Goal: Transaction & Acquisition: Purchase product/service

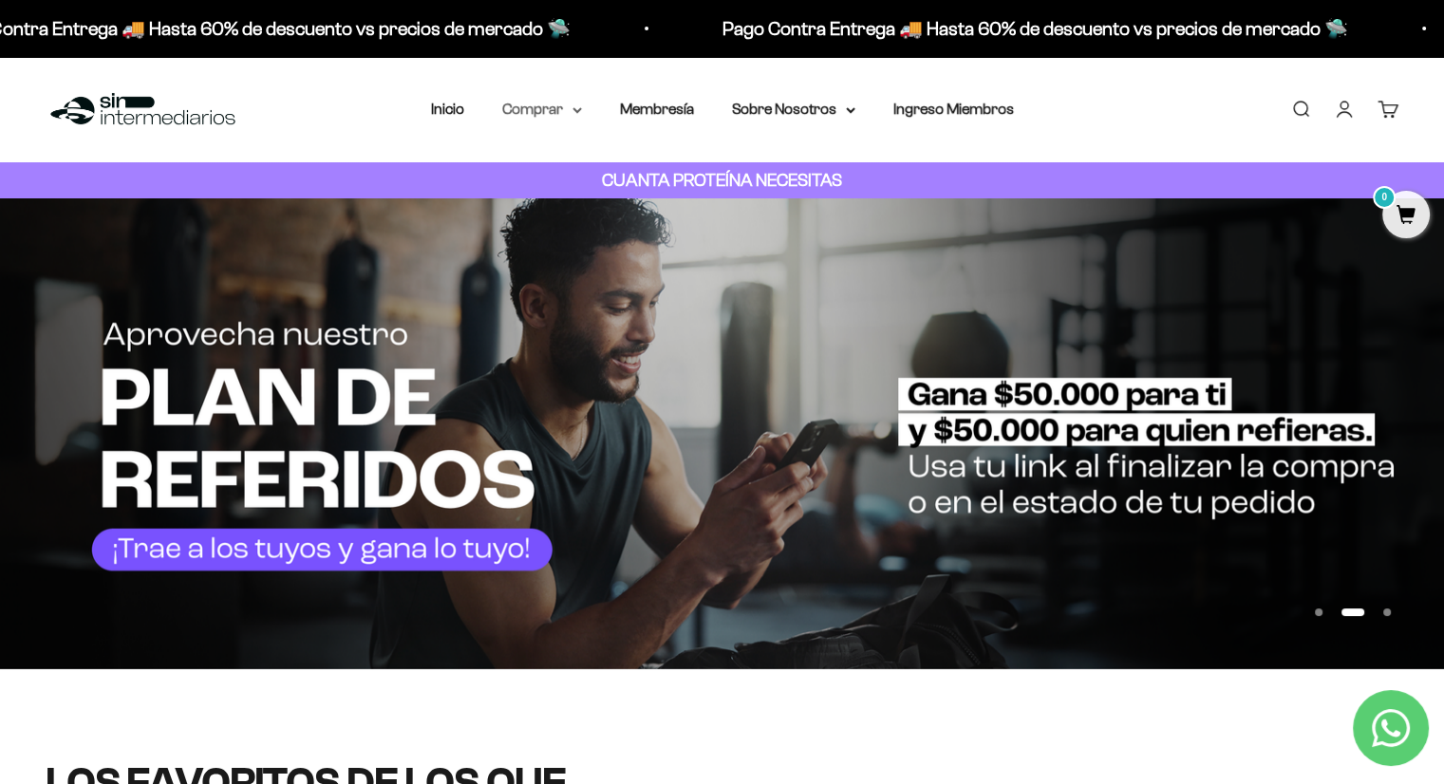
click at [537, 103] on summary "Comprar" at bounding box center [542, 109] width 80 height 25
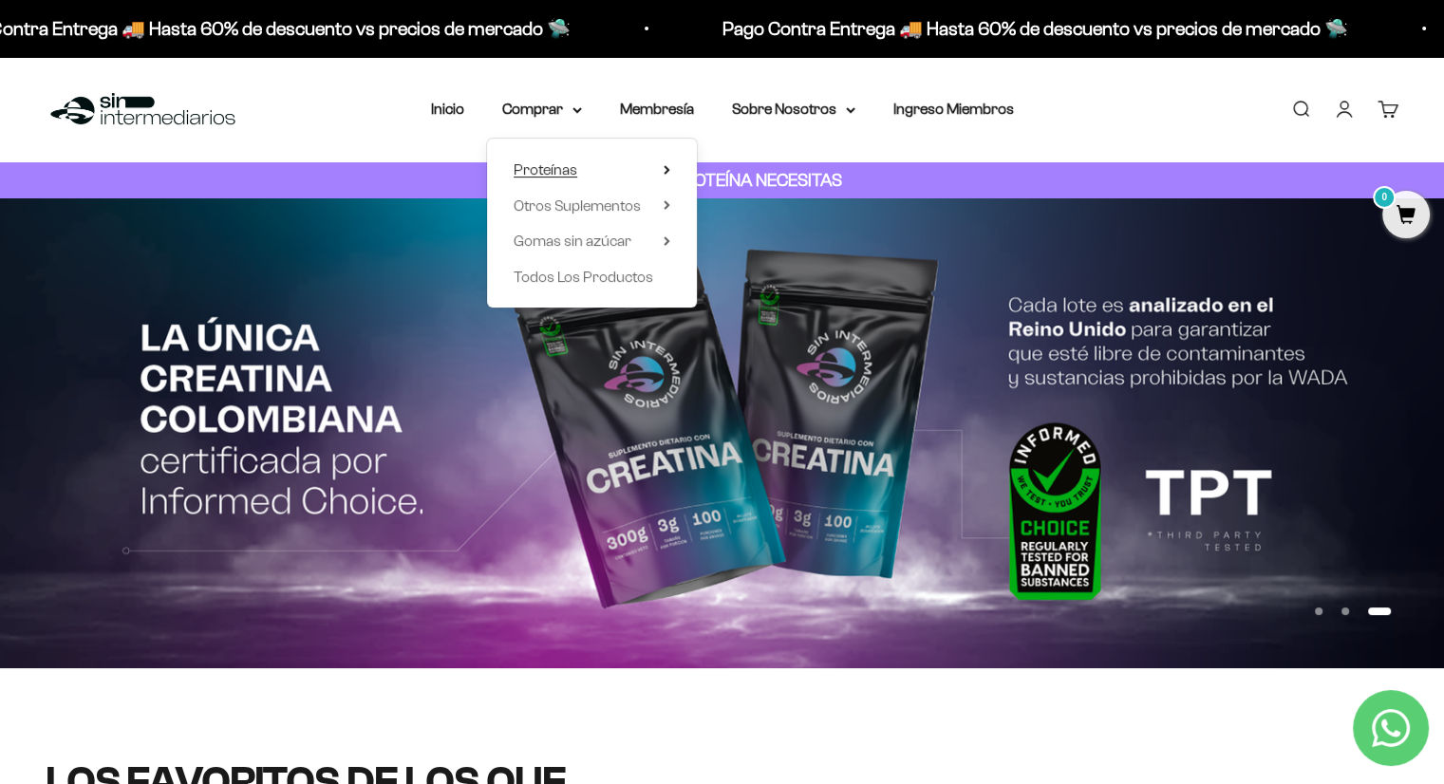
click at [540, 159] on span "Proteínas" at bounding box center [546, 170] width 64 height 25
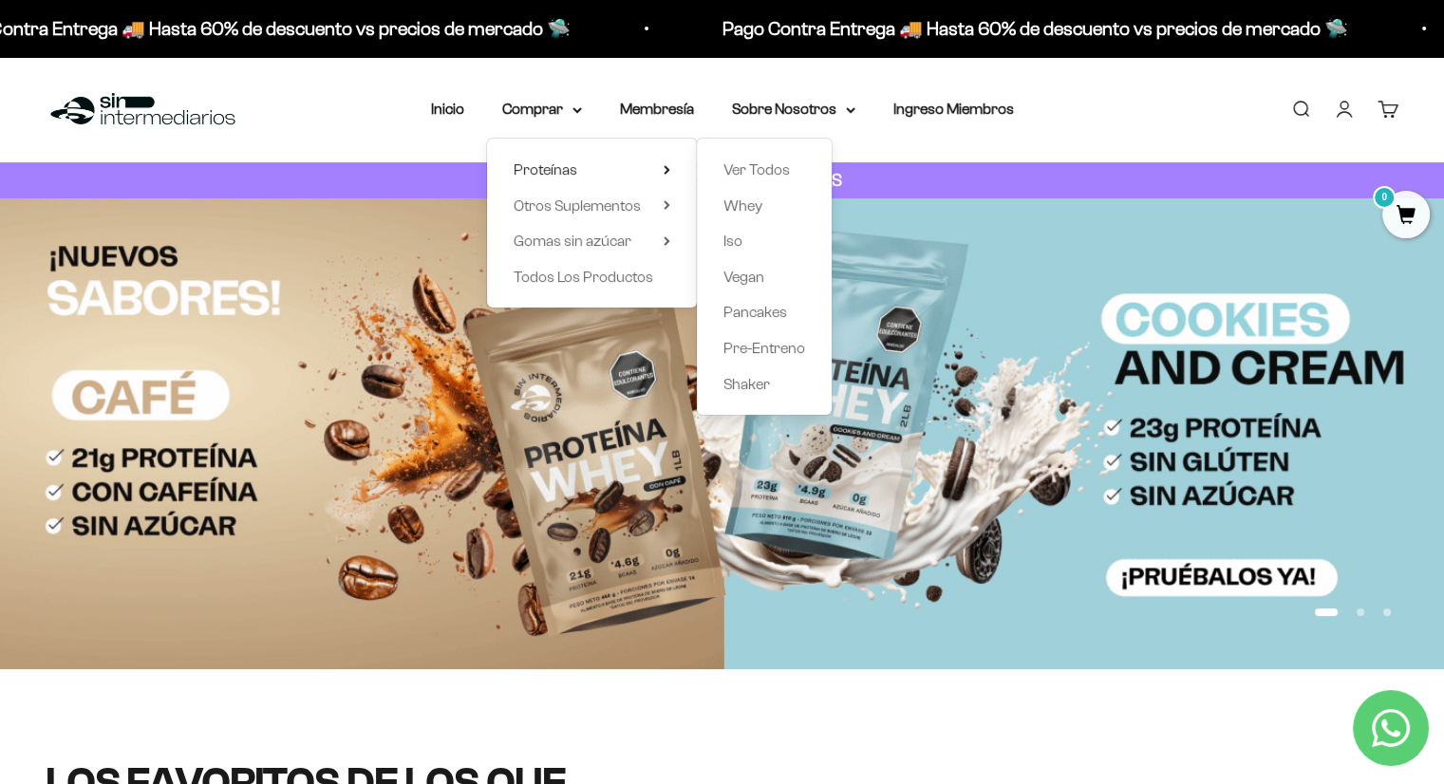
click at [1019, 425] on img at bounding box center [722, 433] width 1444 height 470
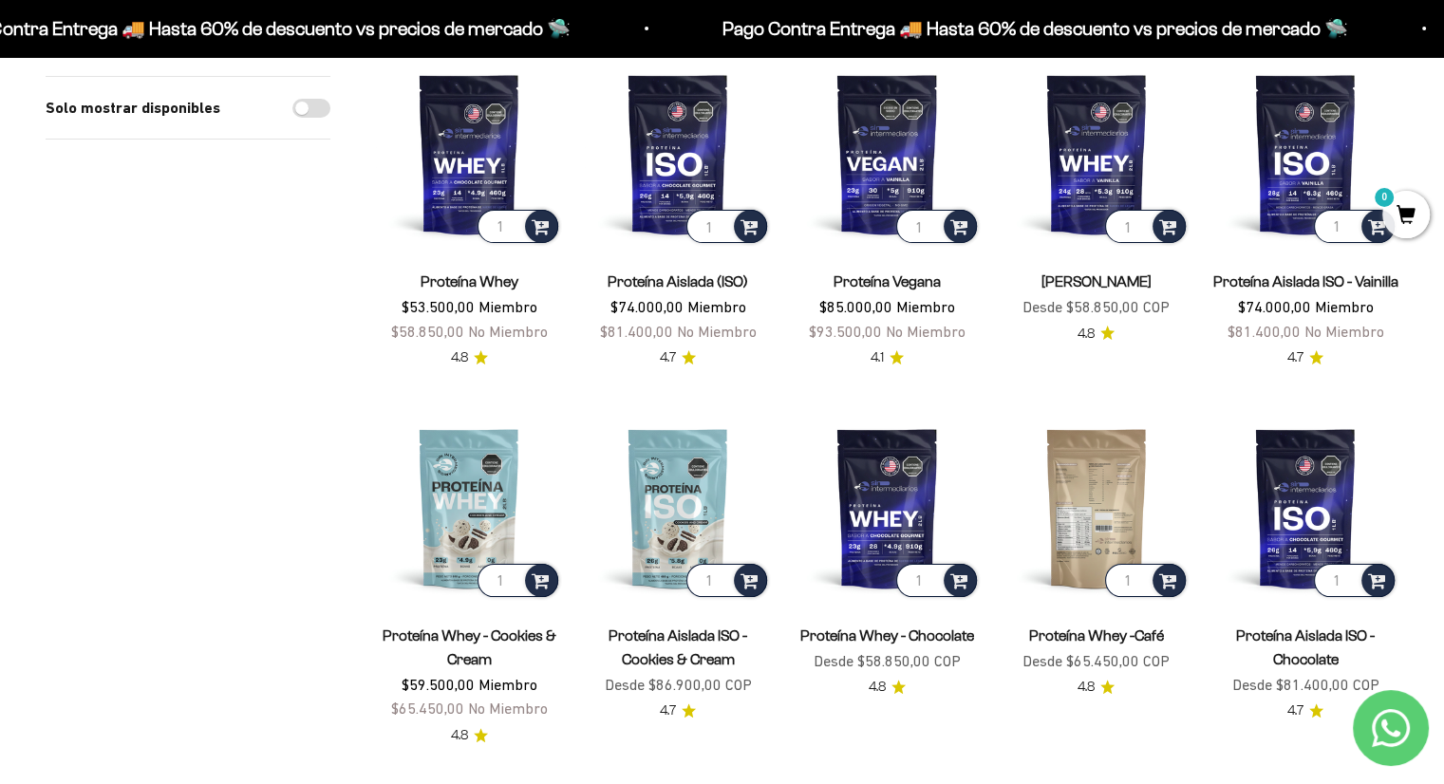
scroll to position [253, 0]
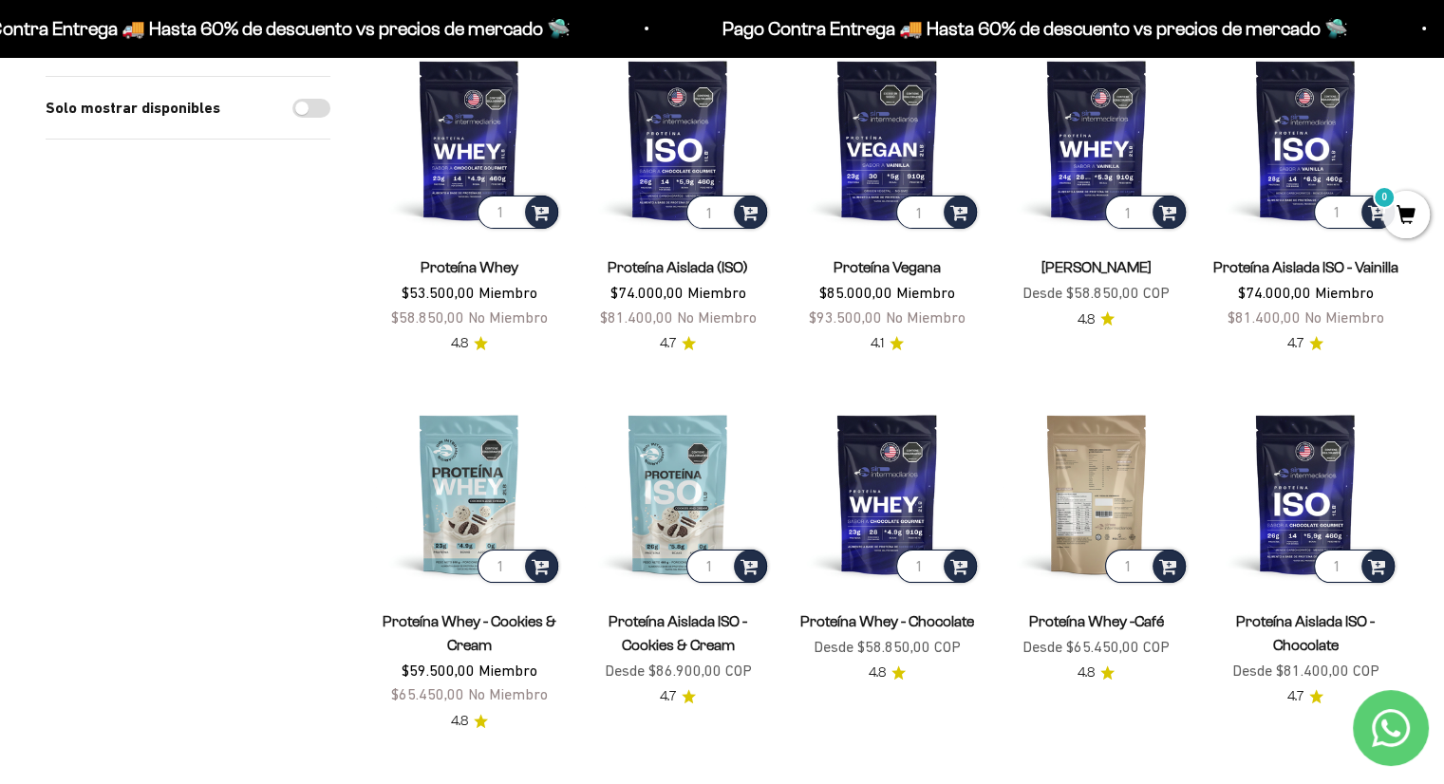
click at [1090, 478] on img at bounding box center [1096, 494] width 186 height 186
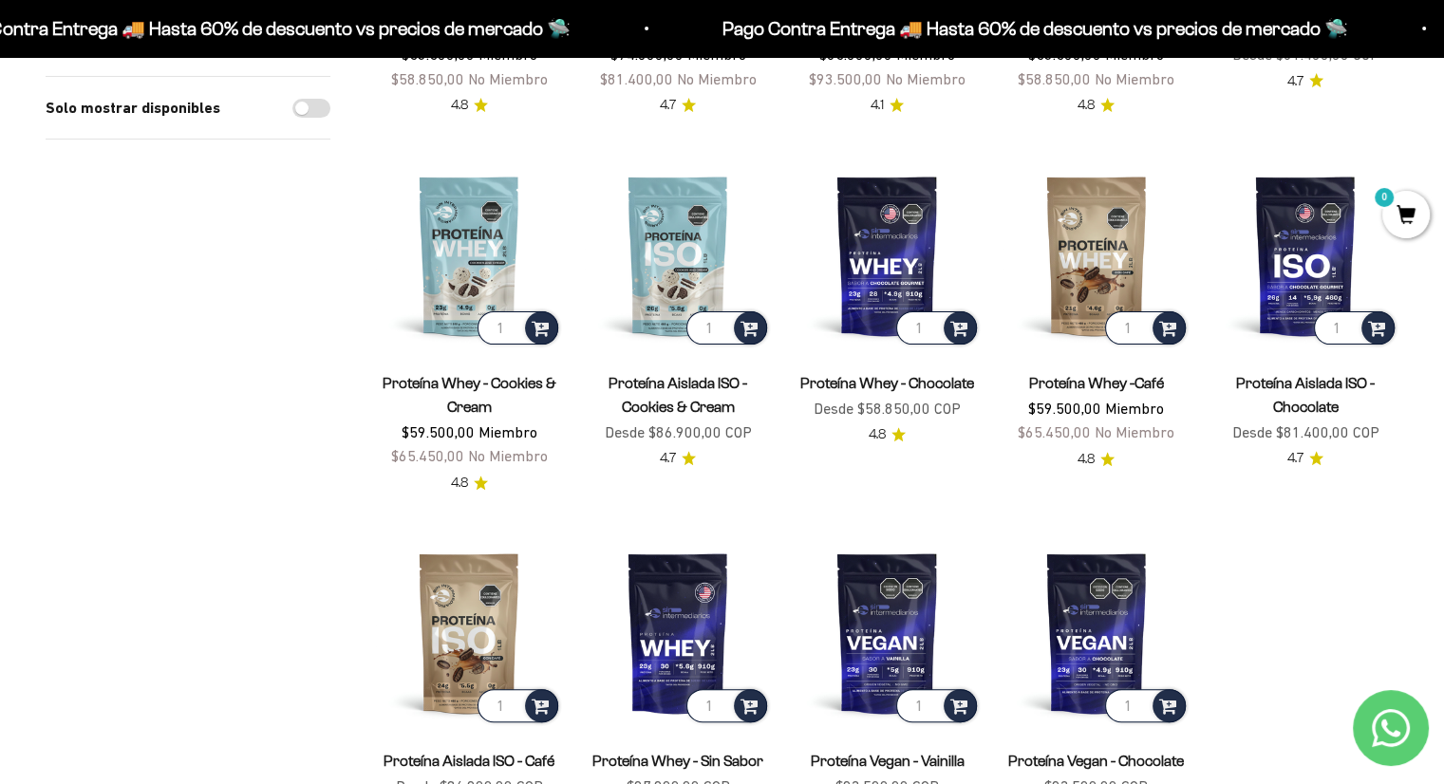
scroll to position [505, 0]
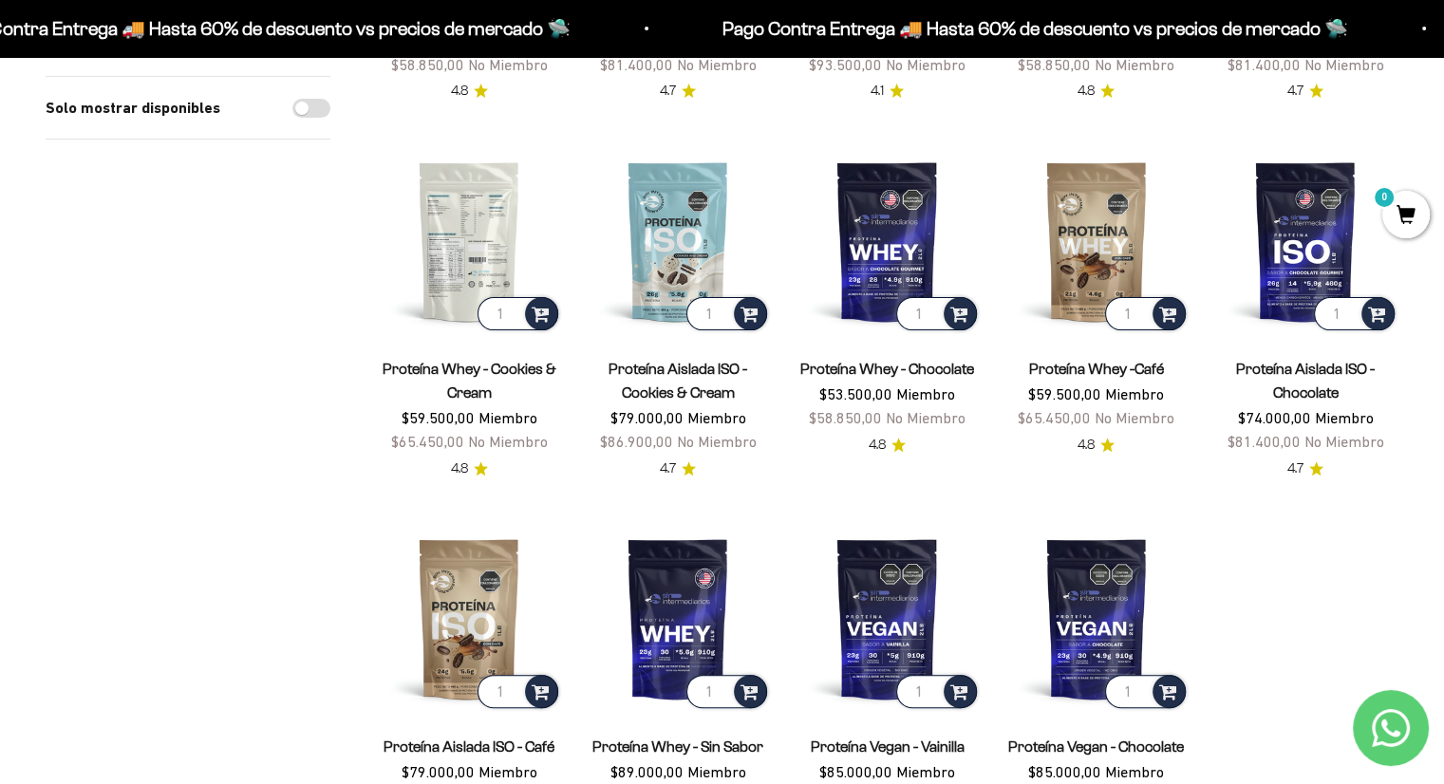
click at [484, 225] on img at bounding box center [469, 241] width 186 height 186
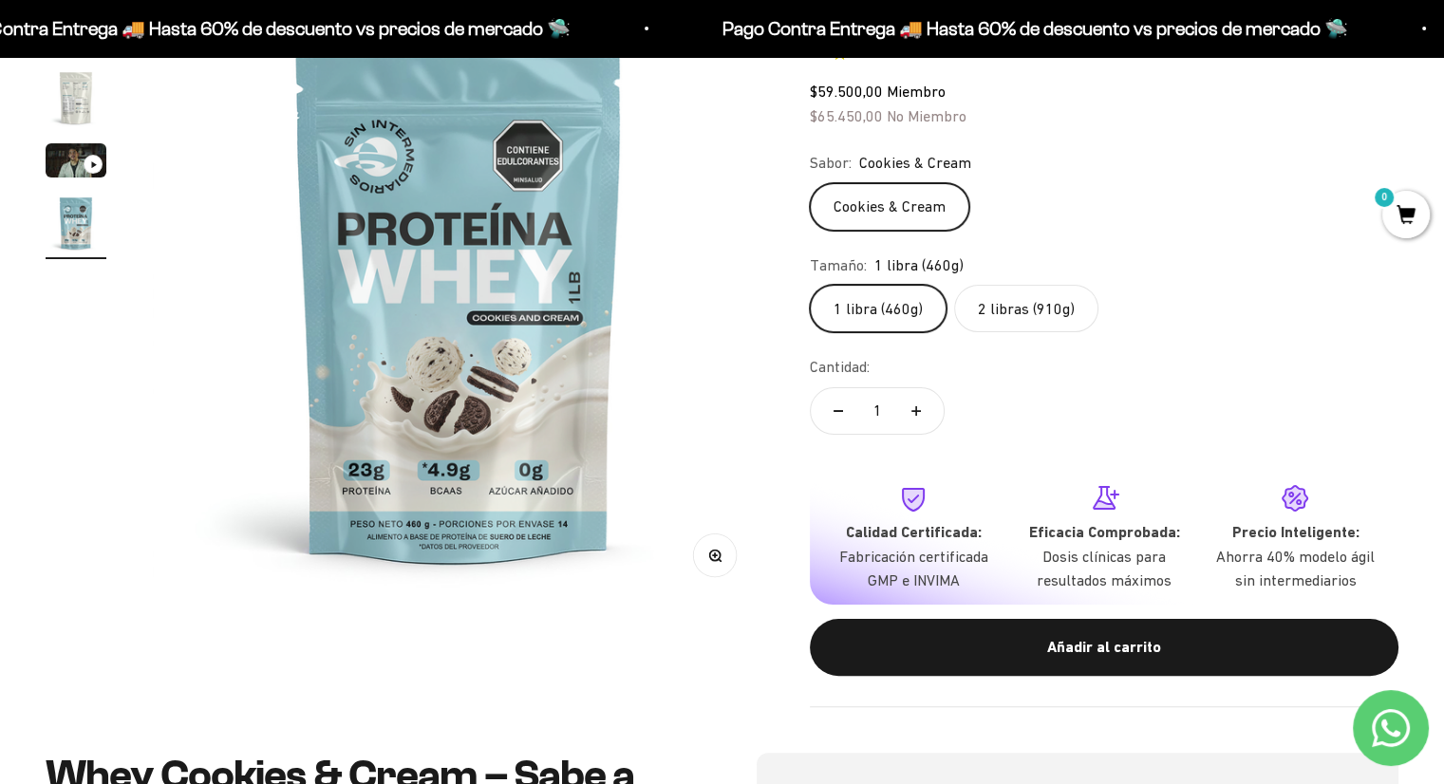
click at [1026, 316] on label "2 libras (910g)" at bounding box center [1026, 308] width 144 height 47
click at [810, 285] on input "2 libras (910g)" at bounding box center [809, 284] width 1 height 1
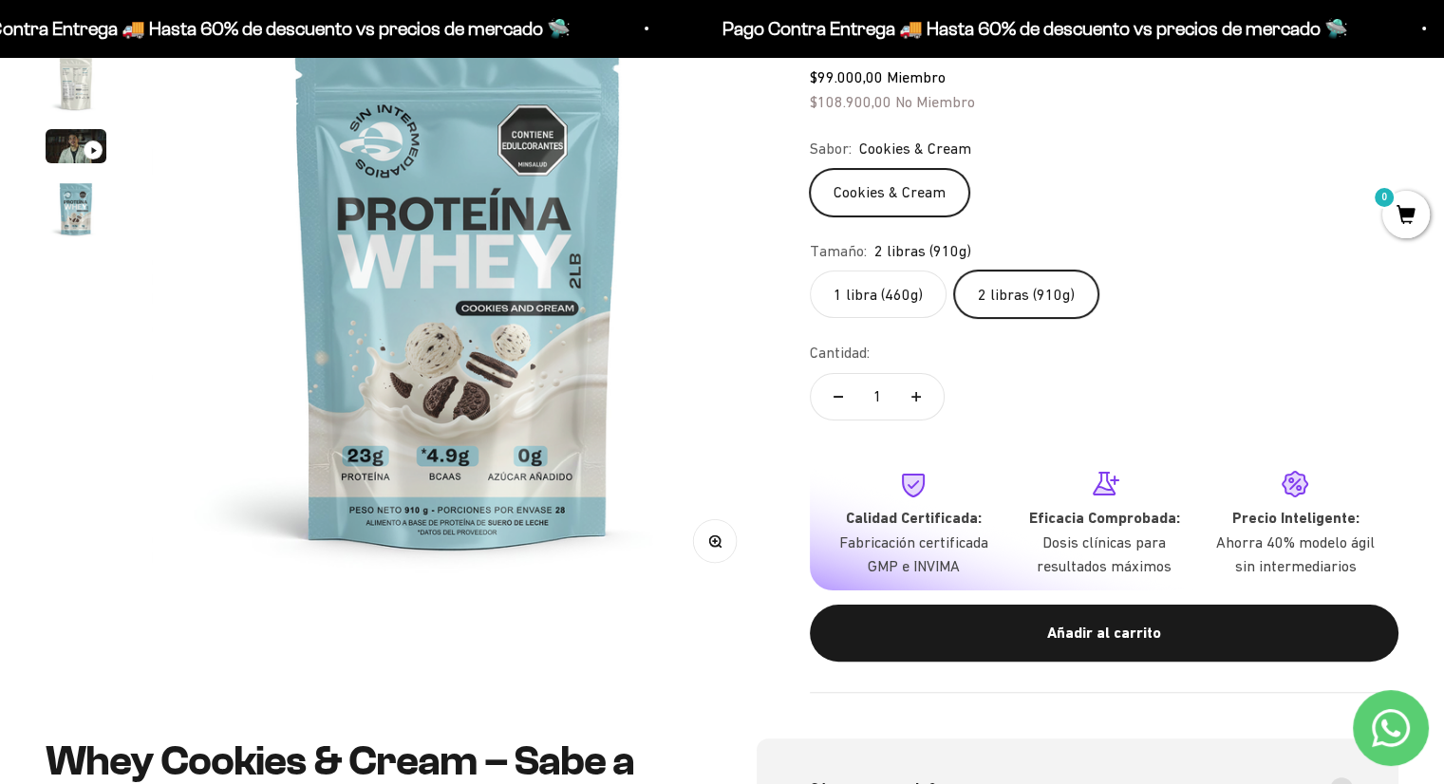
scroll to position [253, 0]
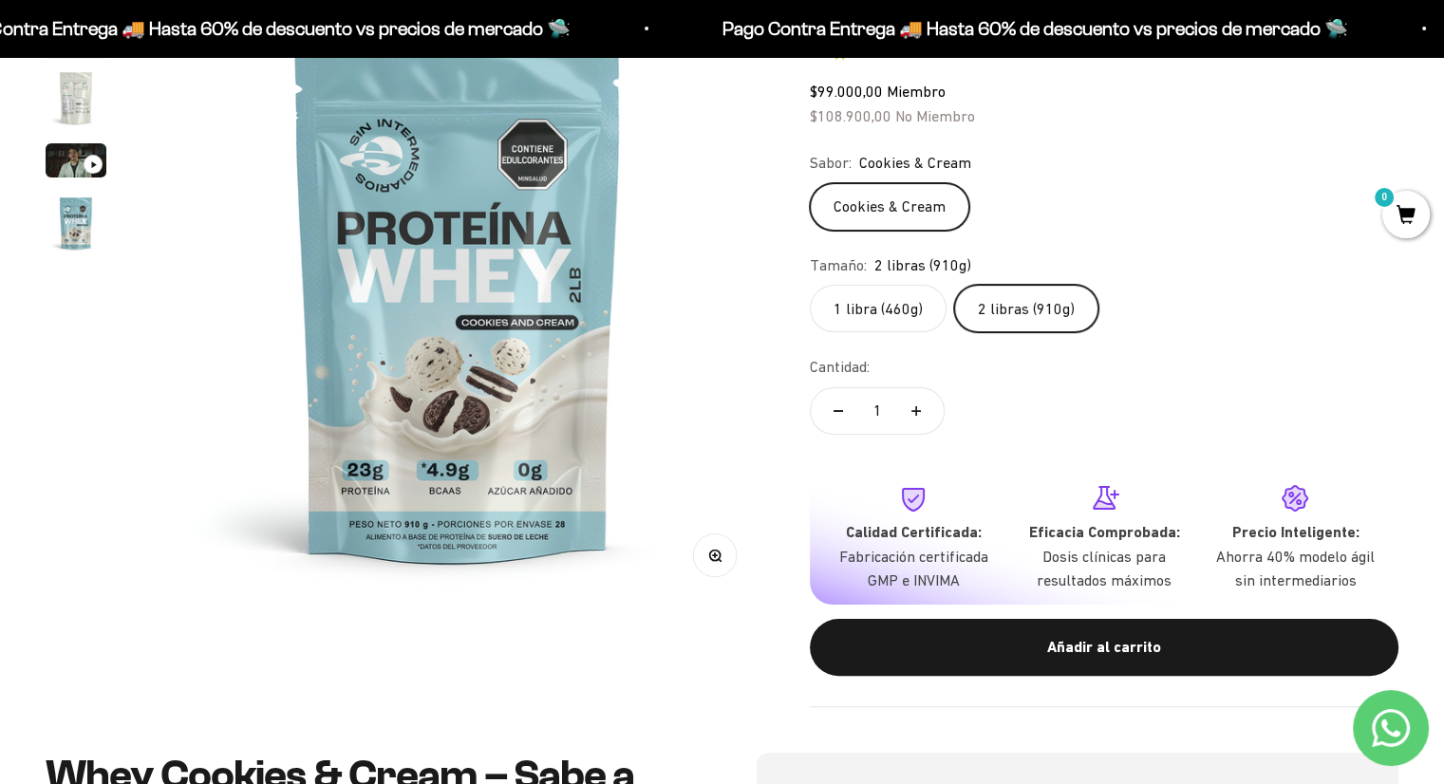
click at [1025, 313] on label "2 libras (910g)" at bounding box center [1026, 308] width 144 height 47
click at [810, 285] on input "2 libras (910g)" at bounding box center [809, 284] width 1 height 1
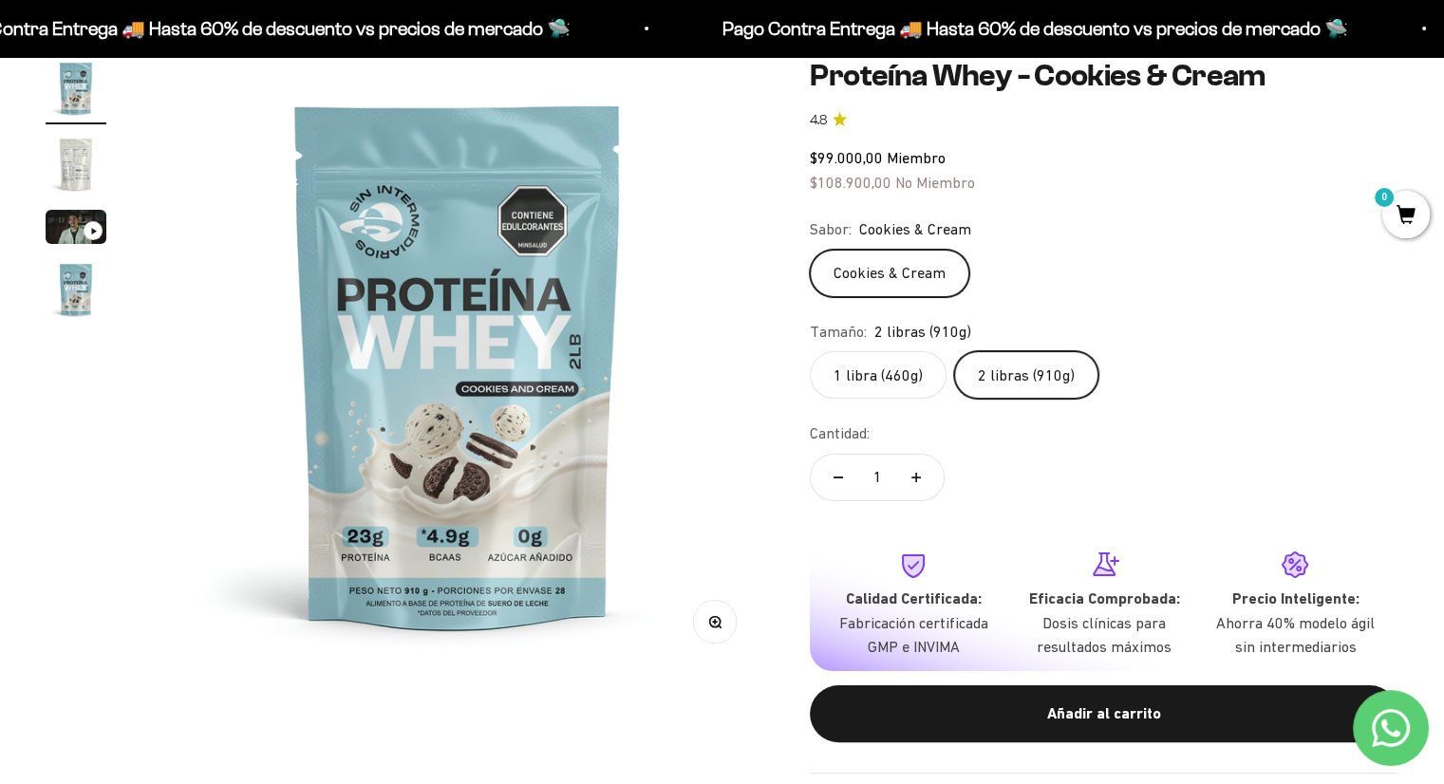
scroll to position [0, 0]
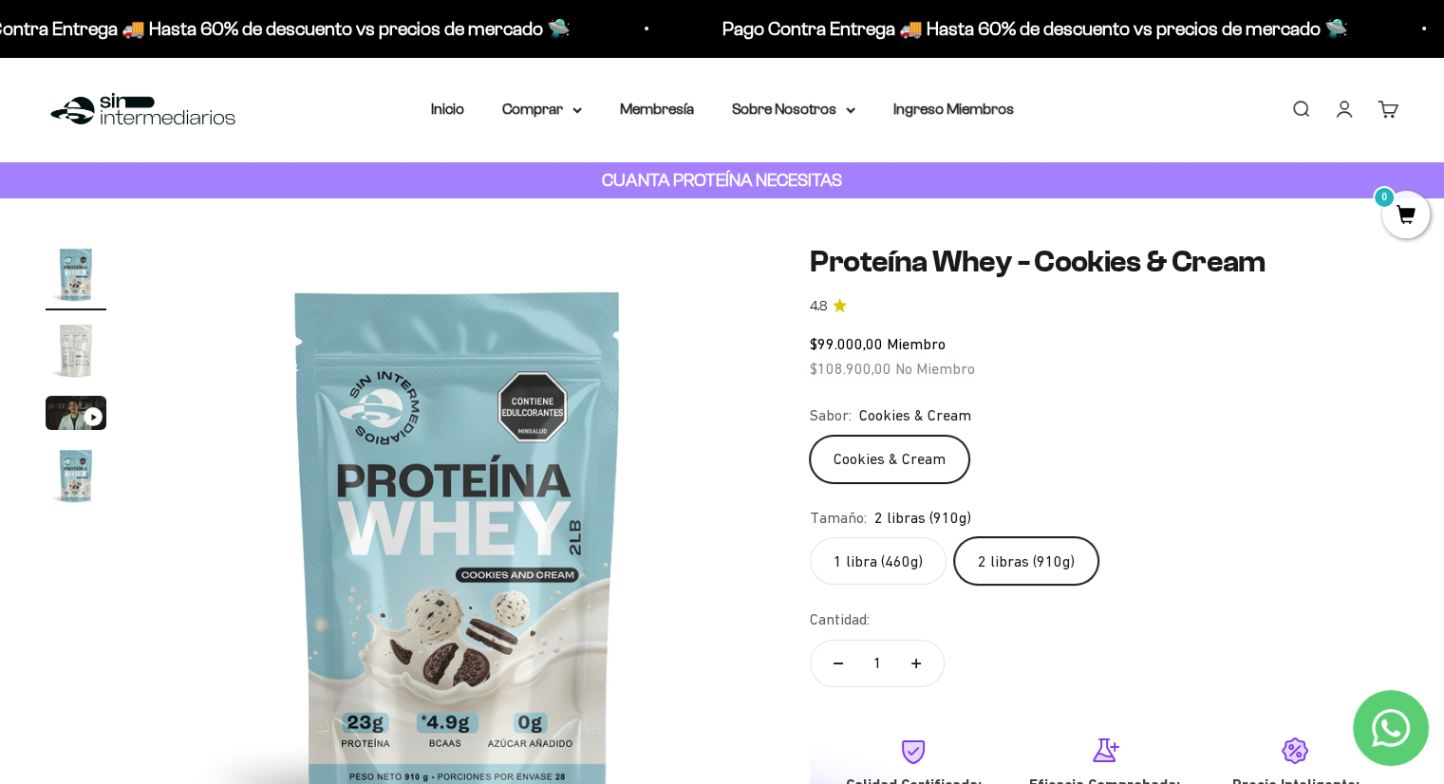
click at [863, 560] on label "1 libra (460g)" at bounding box center [878, 560] width 137 height 47
click at [810, 537] on input "1 libra (460g)" at bounding box center [809, 536] width 1 height 1
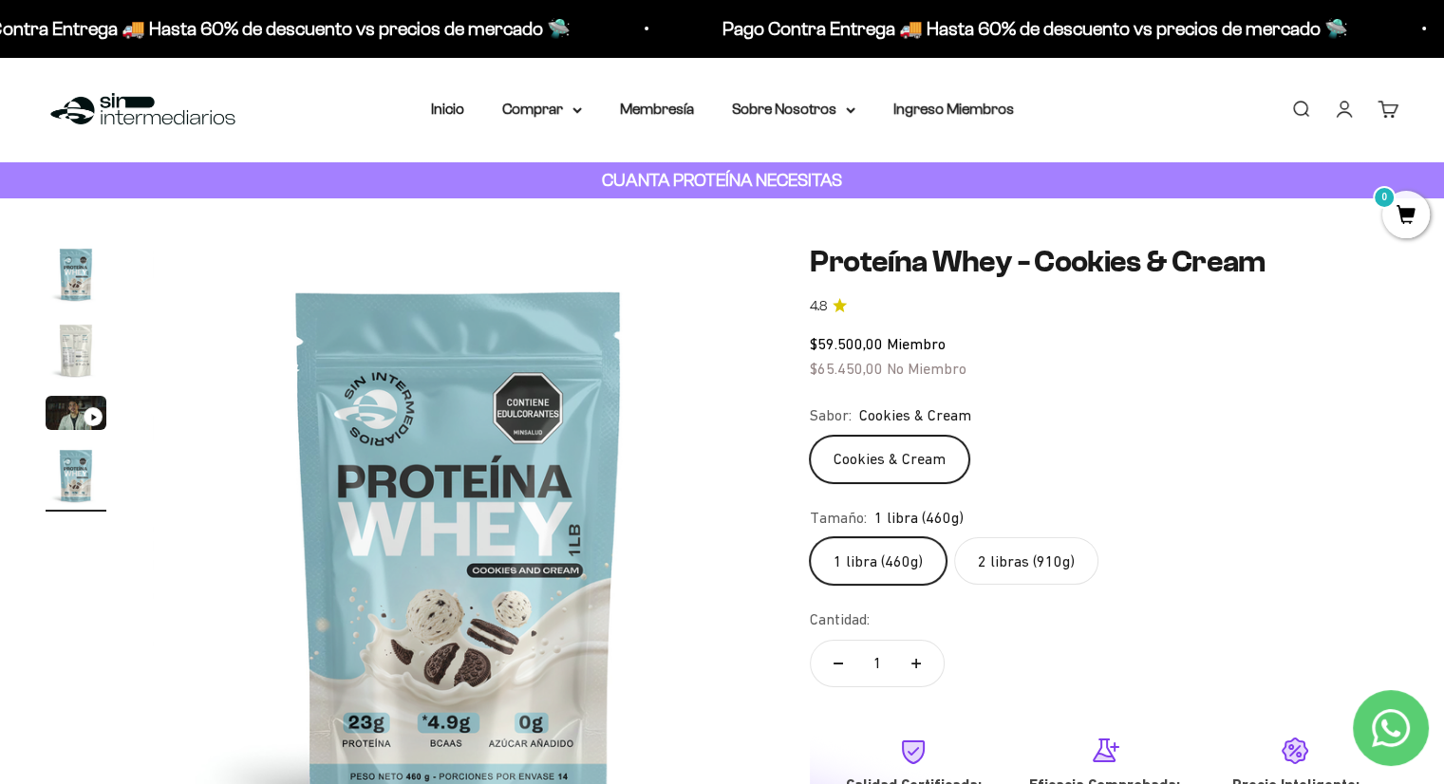
click at [1038, 565] on label "2 libras (910g)" at bounding box center [1026, 560] width 144 height 47
click at [810, 537] on input "2 libras (910g)" at bounding box center [809, 536] width 1 height 1
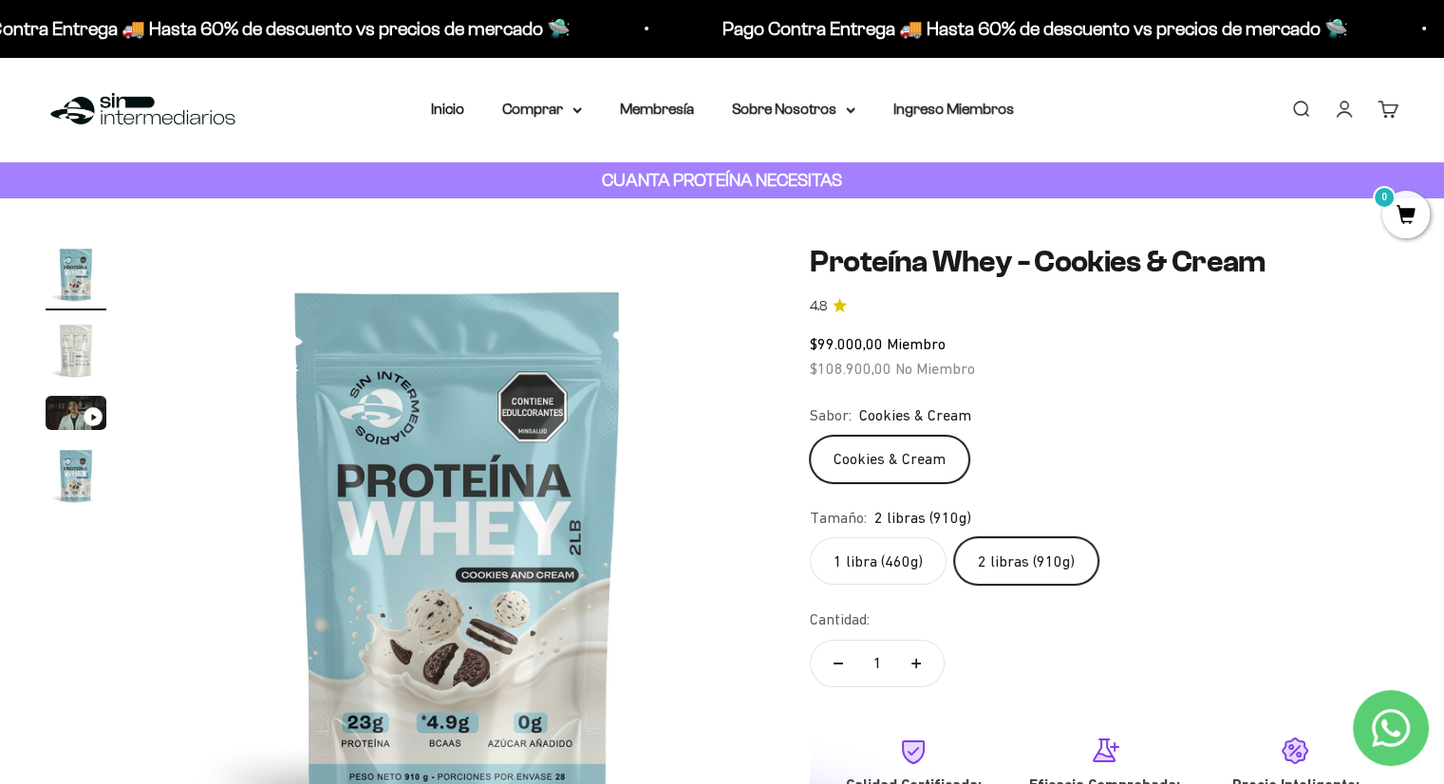
click at [885, 571] on label "1 libra (460g)" at bounding box center [878, 560] width 137 height 47
click at [810, 537] on input "1 libra (460g)" at bounding box center [809, 536] width 1 height 1
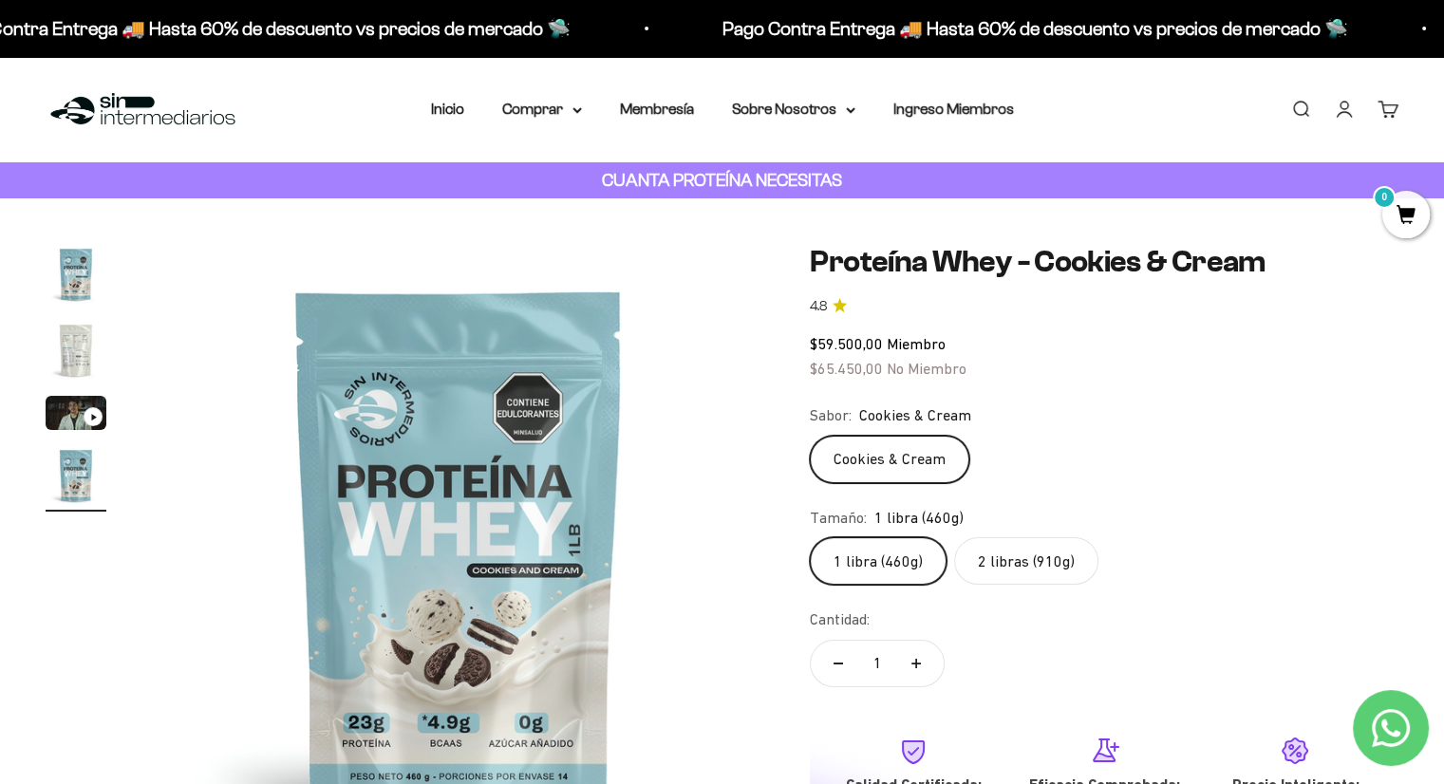
click at [1033, 567] on label "2 libras (910g)" at bounding box center [1026, 560] width 144 height 47
click at [810, 537] on input "2 libras (910g)" at bounding box center [809, 536] width 1 height 1
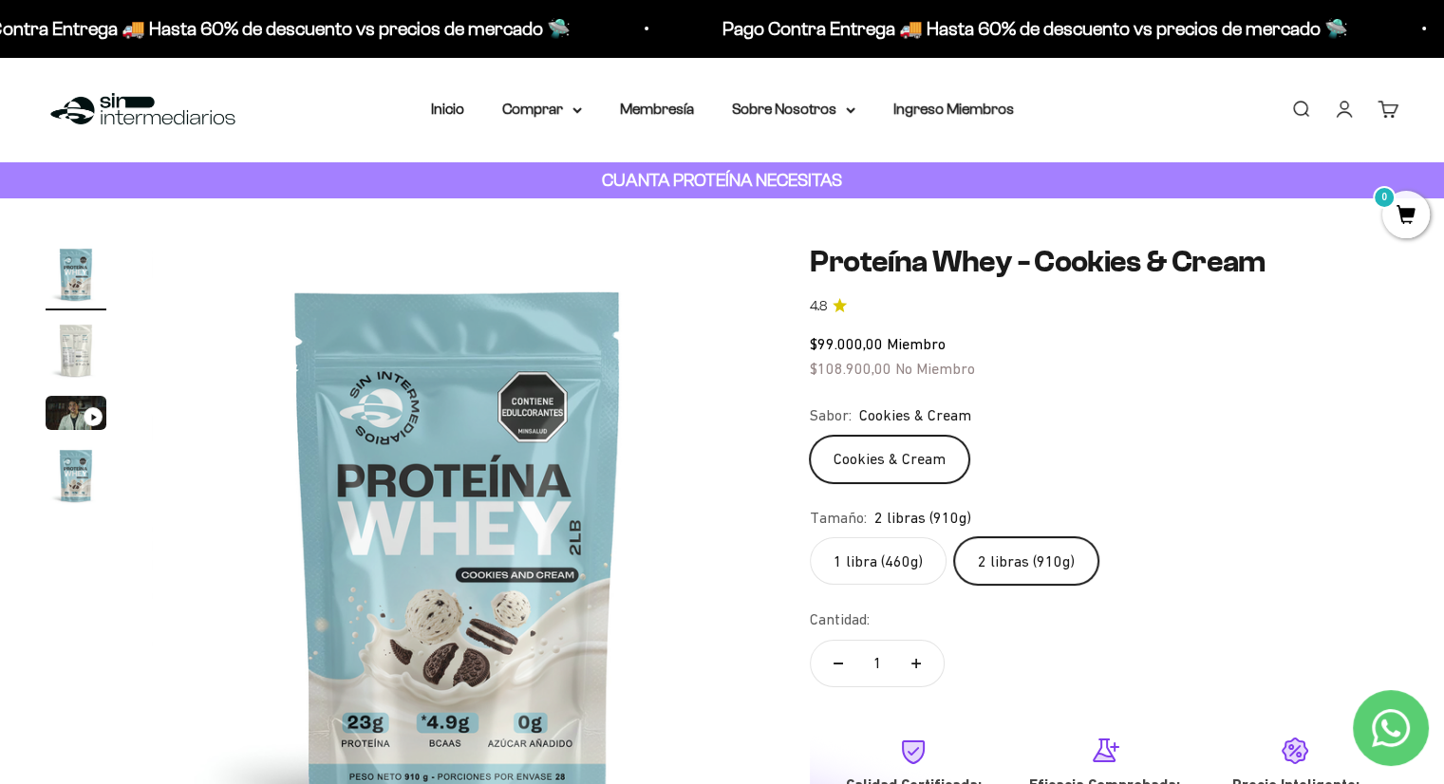
click at [868, 569] on label "1 libra (460g)" at bounding box center [878, 560] width 137 height 47
click at [810, 537] on input "1 libra (460g)" at bounding box center [809, 536] width 1 height 1
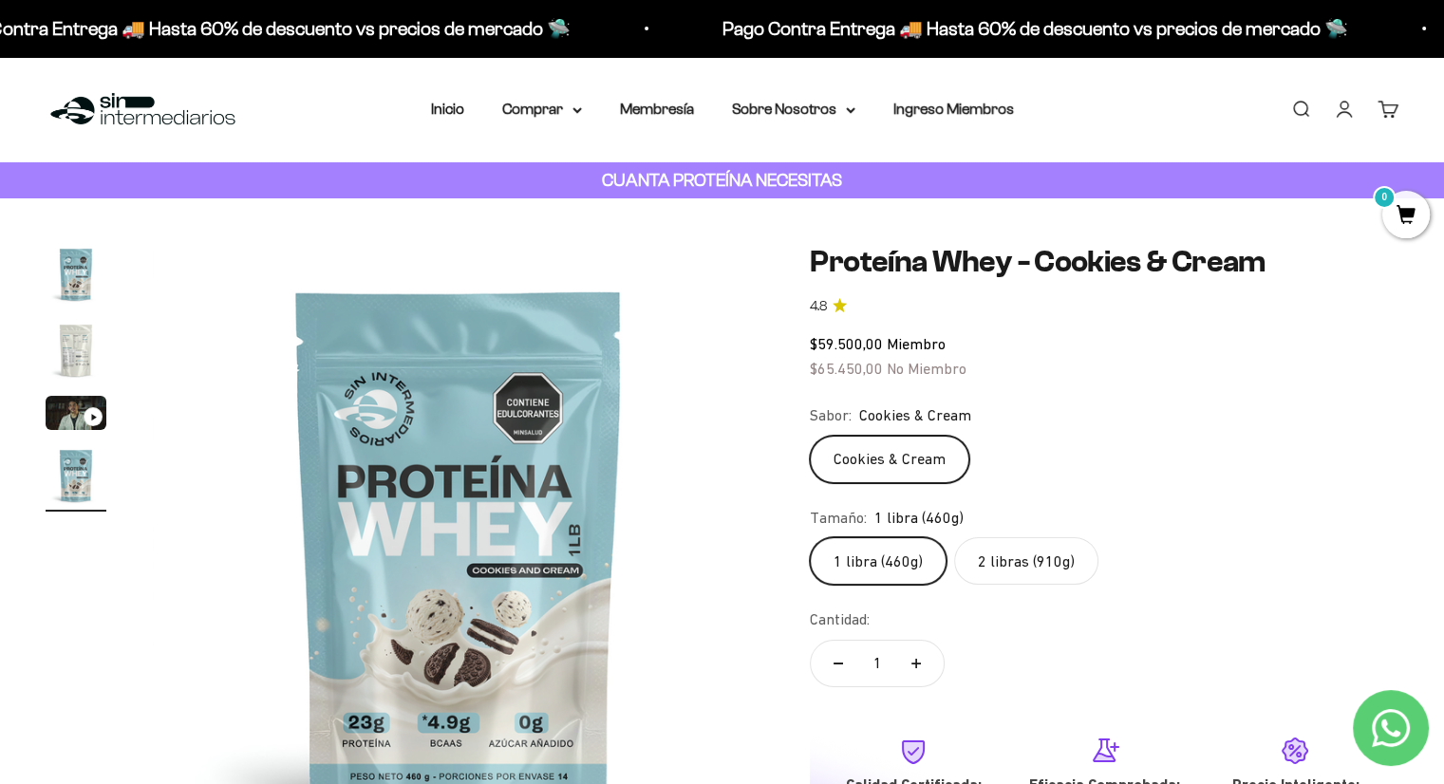
click at [1005, 562] on label "2 libras (910g)" at bounding box center [1026, 560] width 144 height 47
click at [810, 537] on input "2 libras (910g)" at bounding box center [809, 536] width 1 height 1
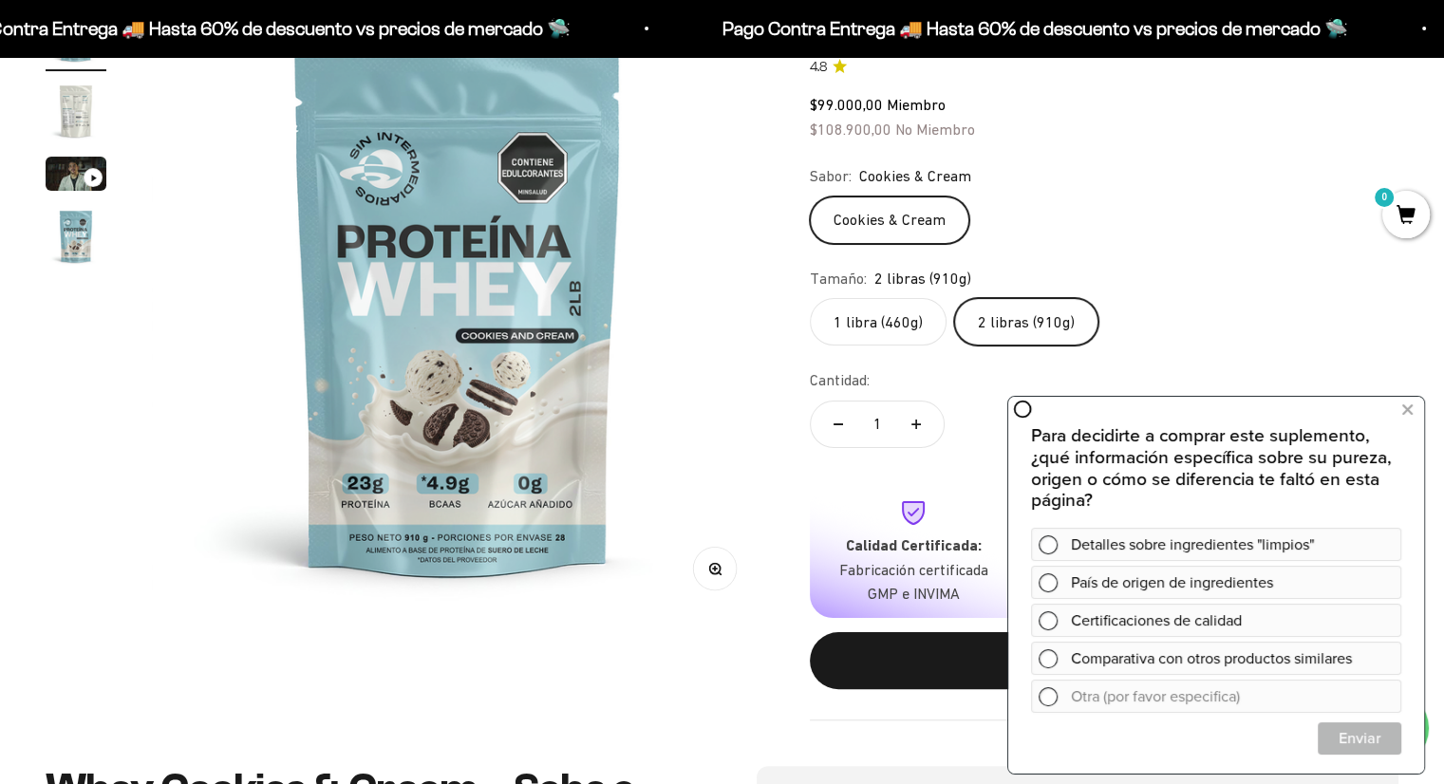
scroll to position [253, 0]
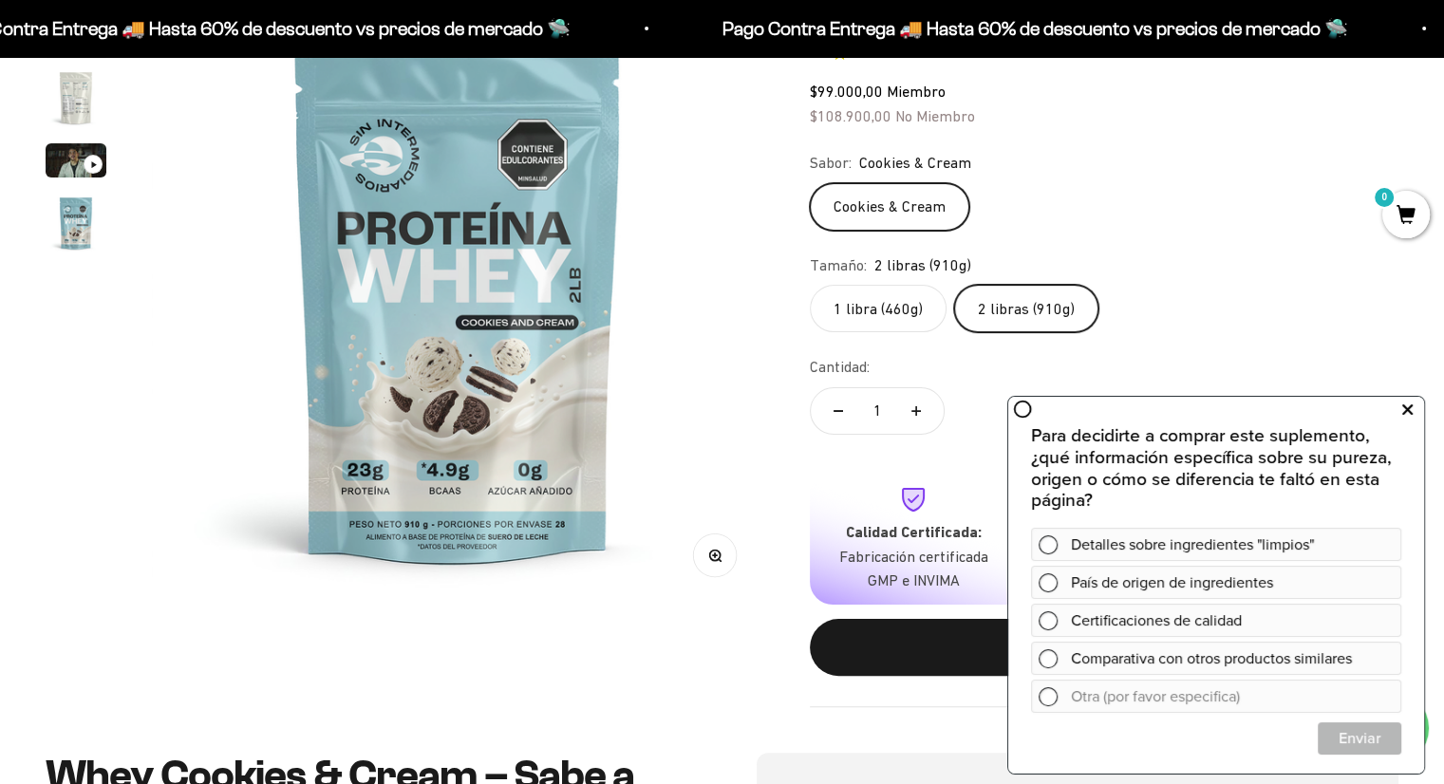
click at [1407, 405] on icon at bounding box center [1407, 410] width 10 height 25
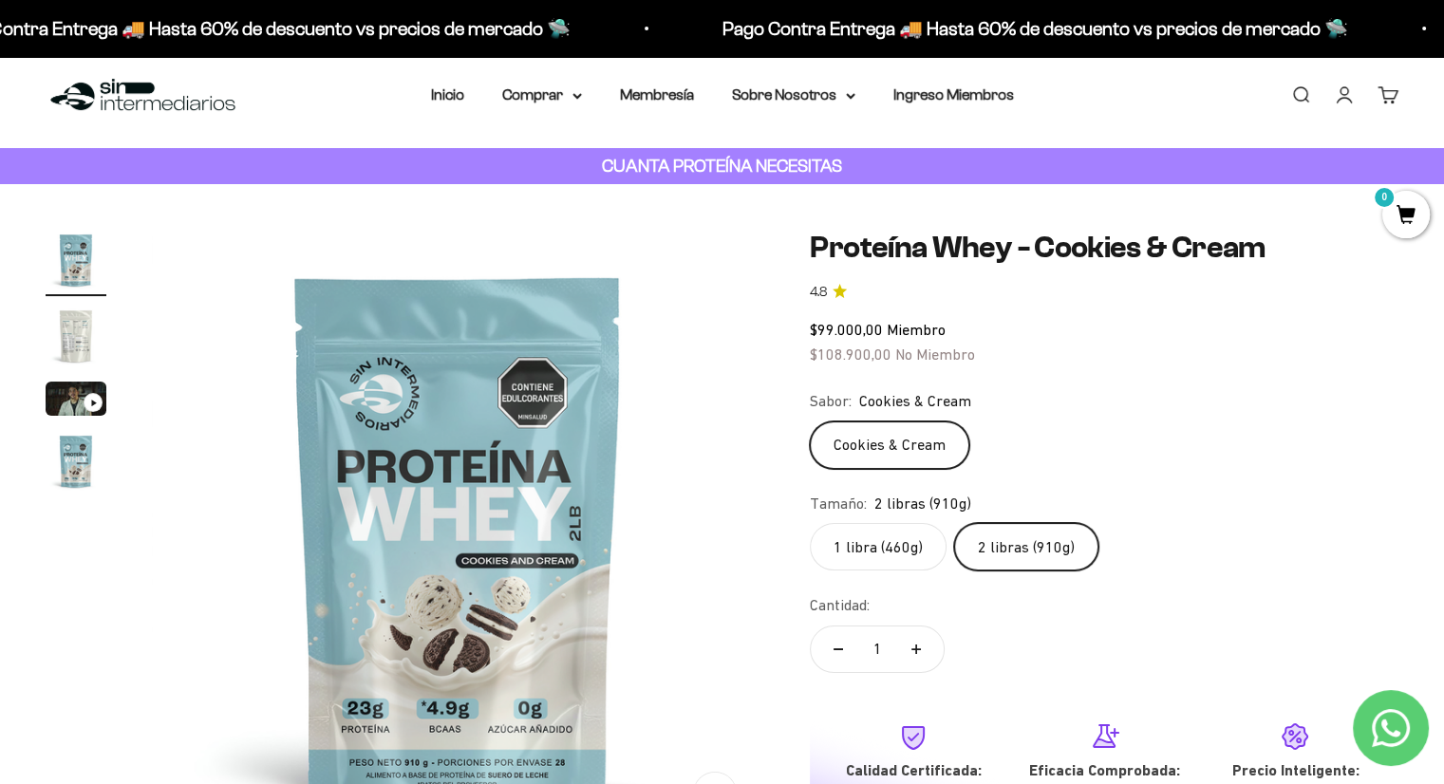
scroll to position [0, 0]
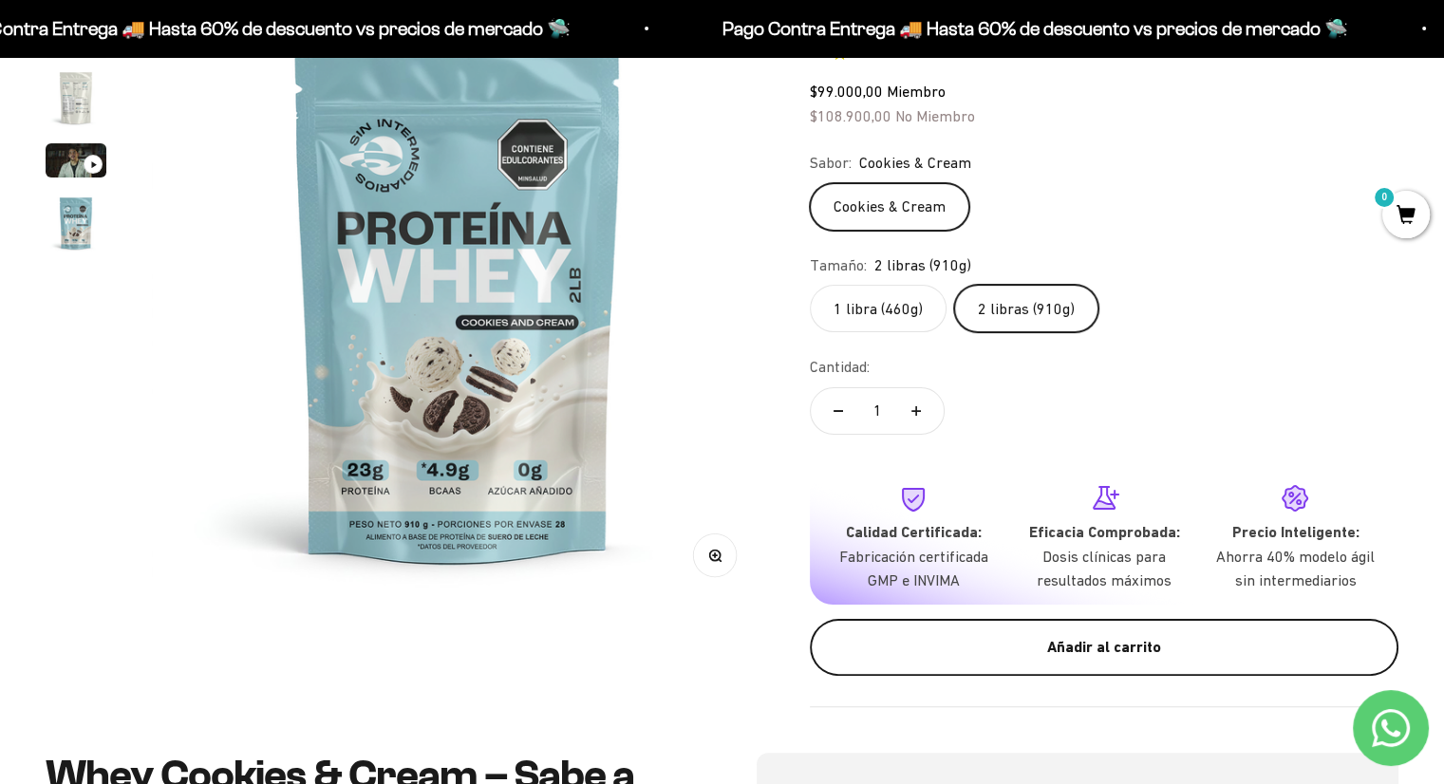
click at [1078, 652] on div "Añadir al carrito" at bounding box center [1104, 647] width 513 height 25
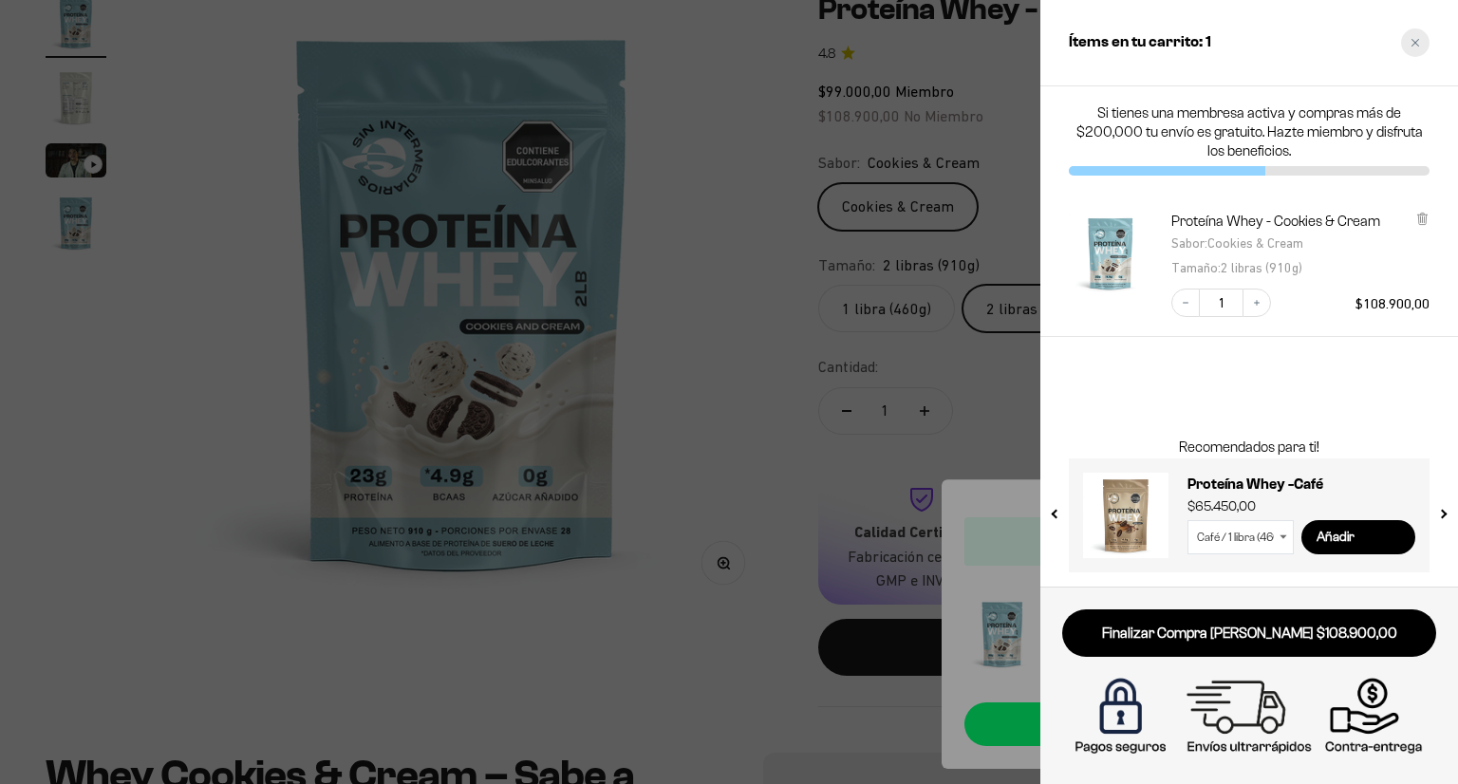
click at [1415, 31] on div "Close cart" at bounding box center [1415, 42] width 28 height 28
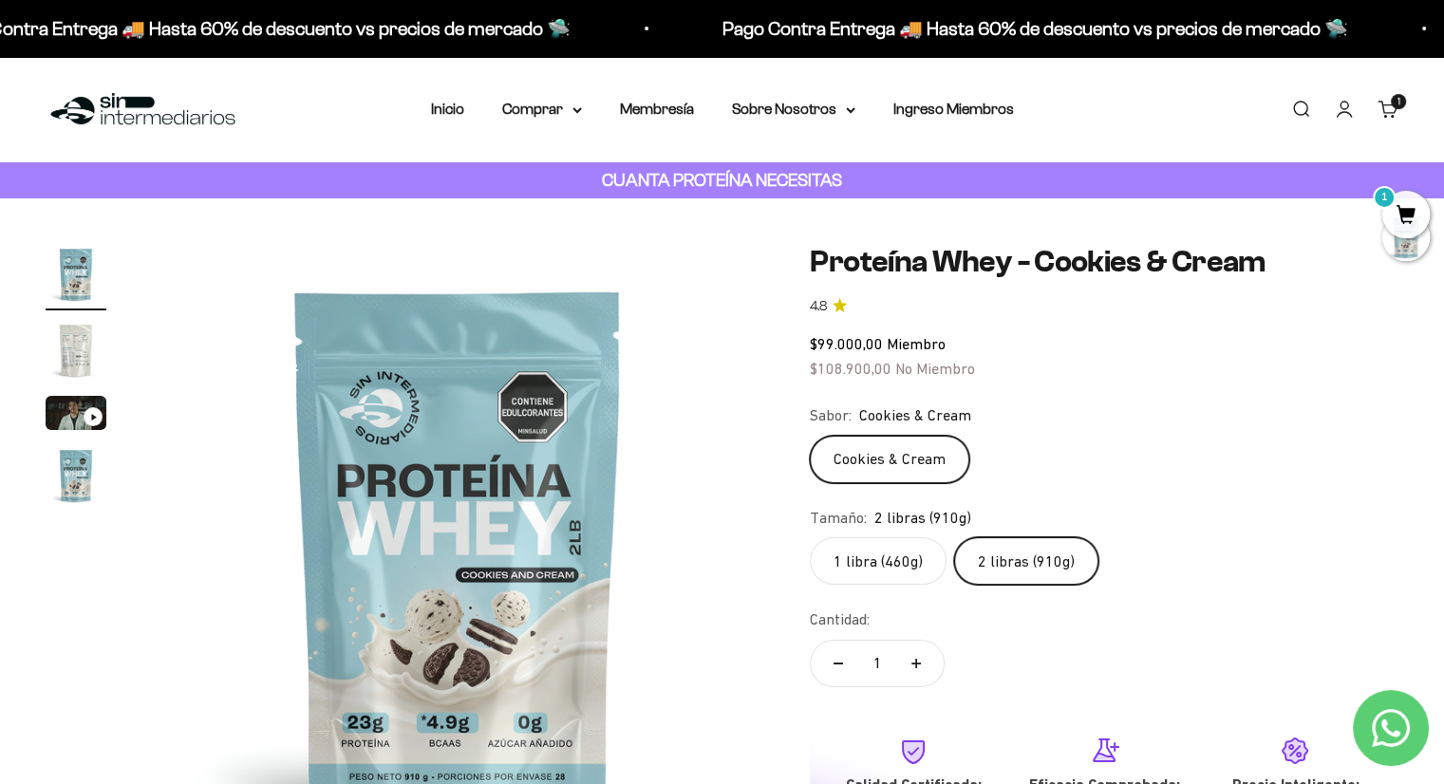
click at [1386, 99] on link "Carrito 1" at bounding box center [1388, 109] width 21 height 21
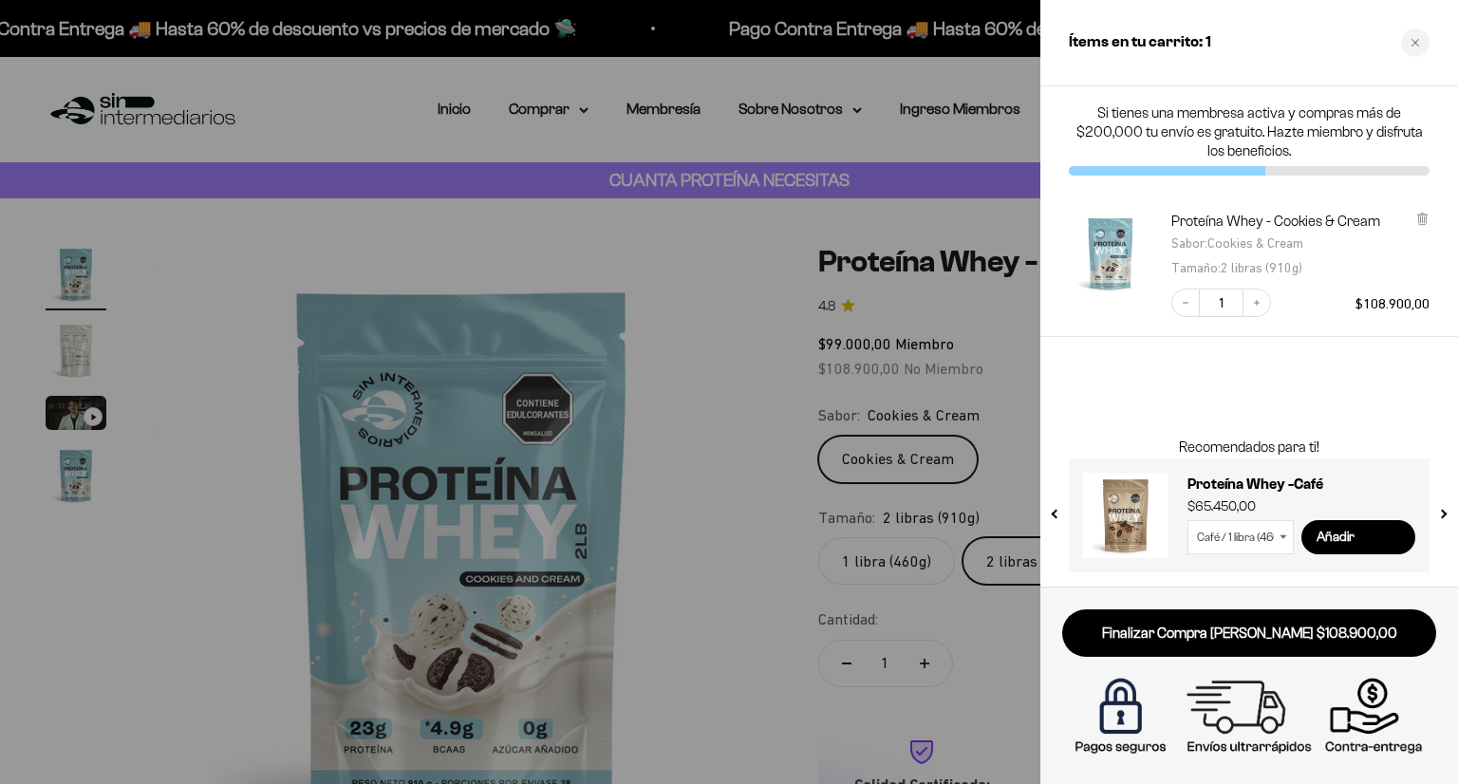
click at [775, 178] on div at bounding box center [729, 392] width 1458 height 784
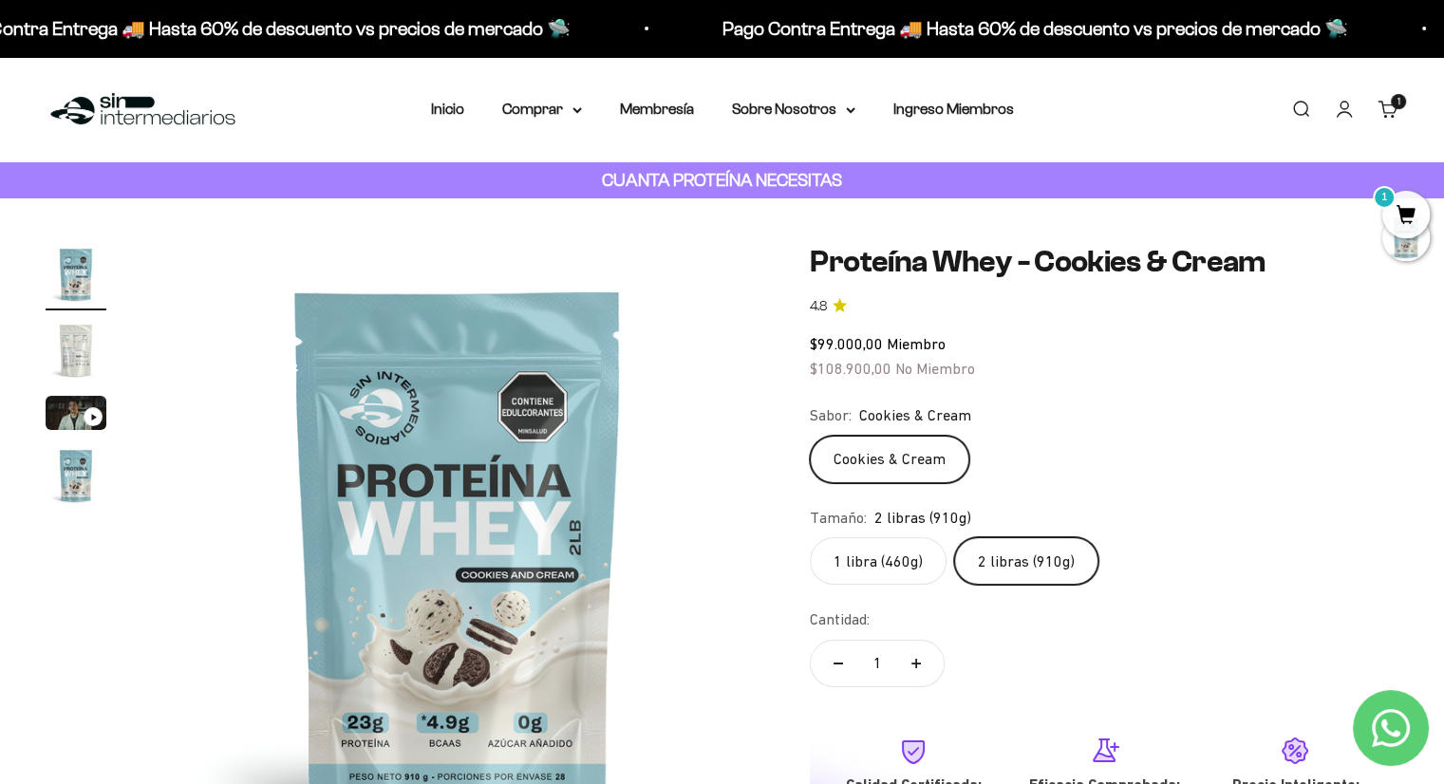
click at [1345, 115] on link "Iniciar sesión" at bounding box center [1344, 109] width 21 height 21
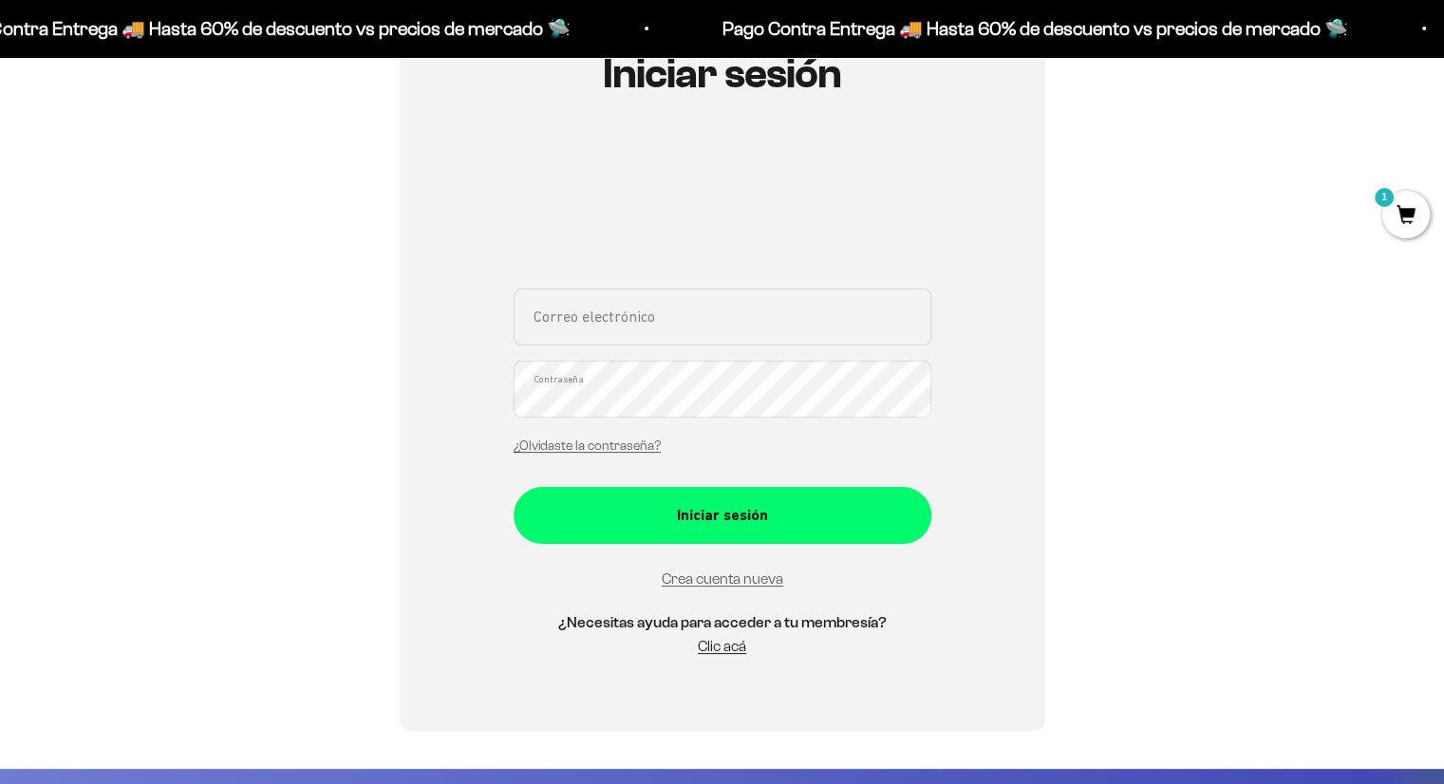
scroll to position [253, 0]
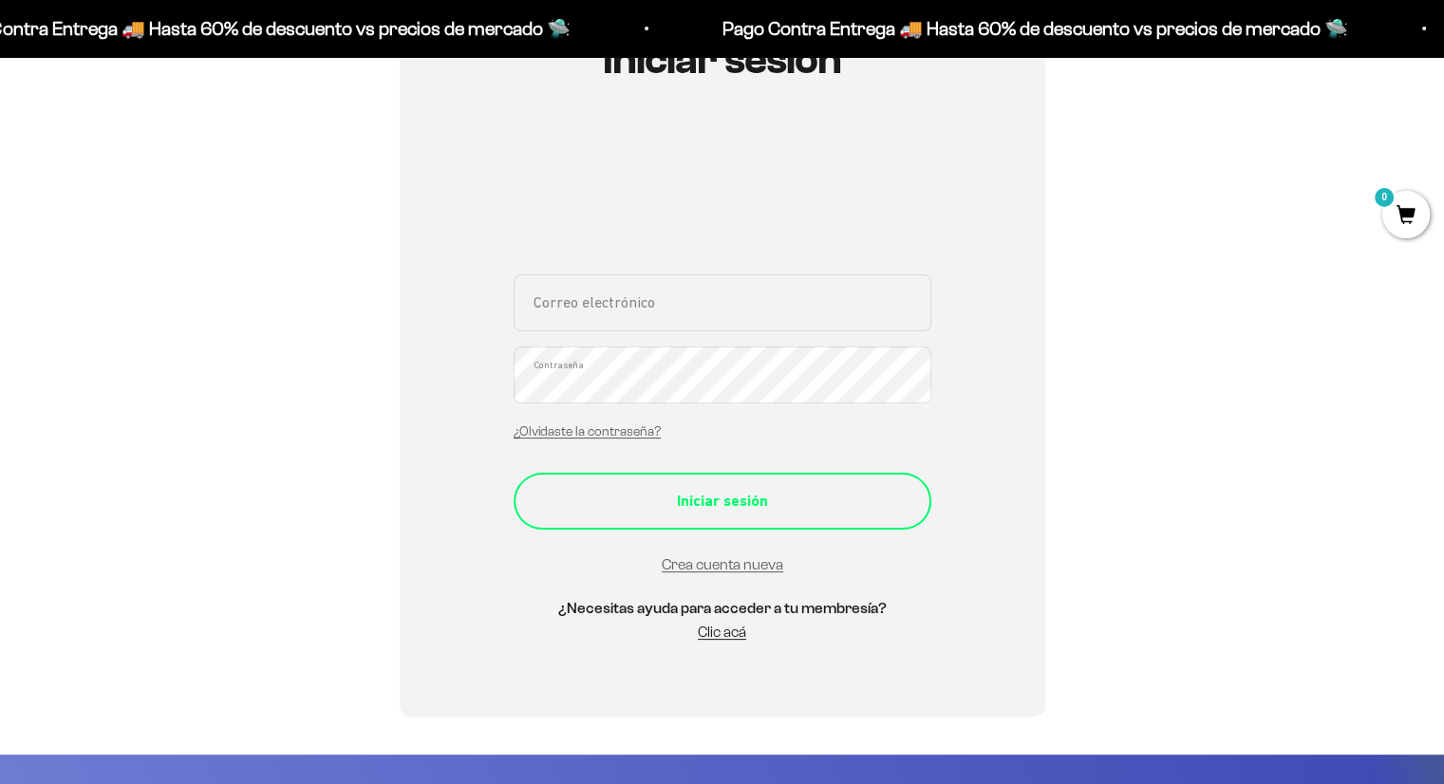
type input "[EMAIL_ADDRESS][DOMAIN_NAME]"
click at [705, 515] on button "Iniciar sesión" at bounding box center [723, 501] width 418 height 57
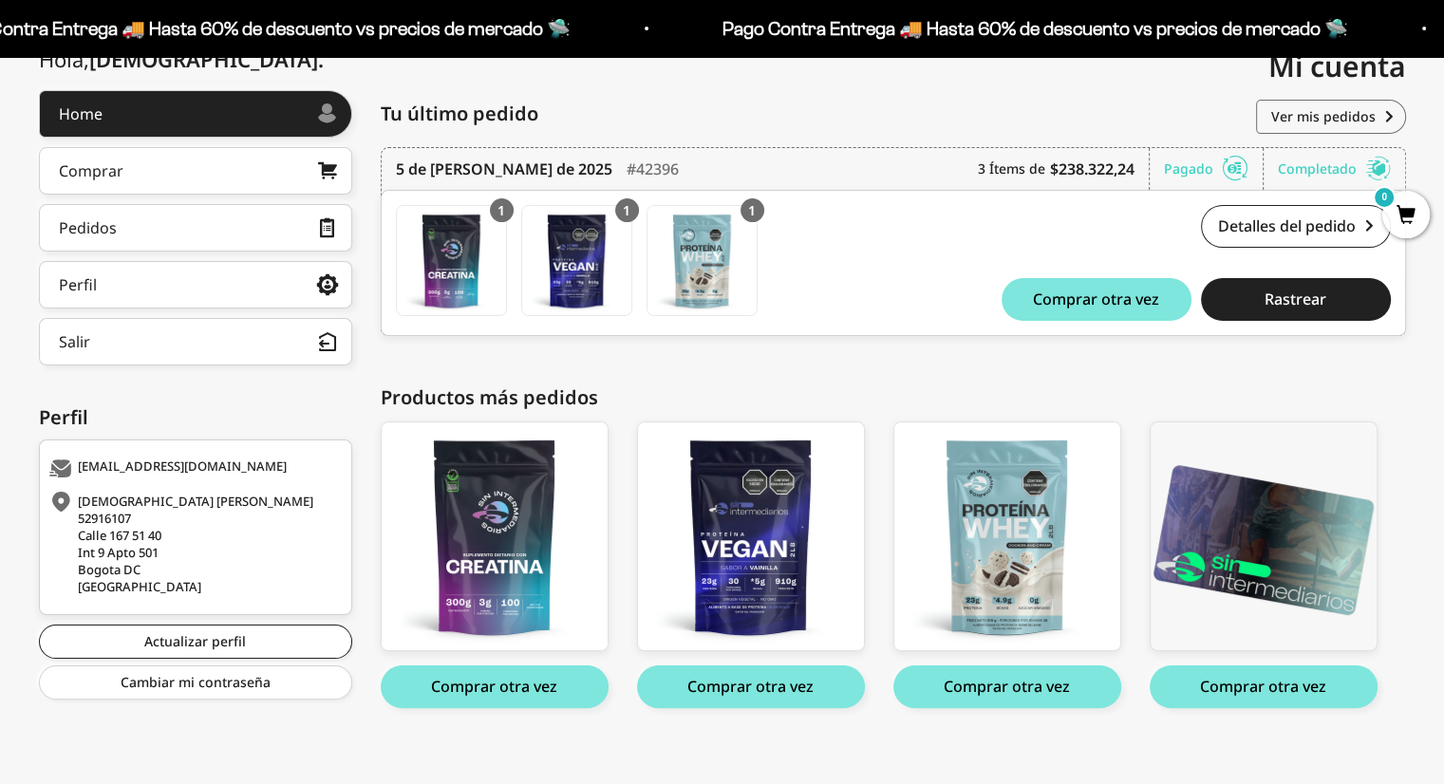
scroll to position [249, 0]
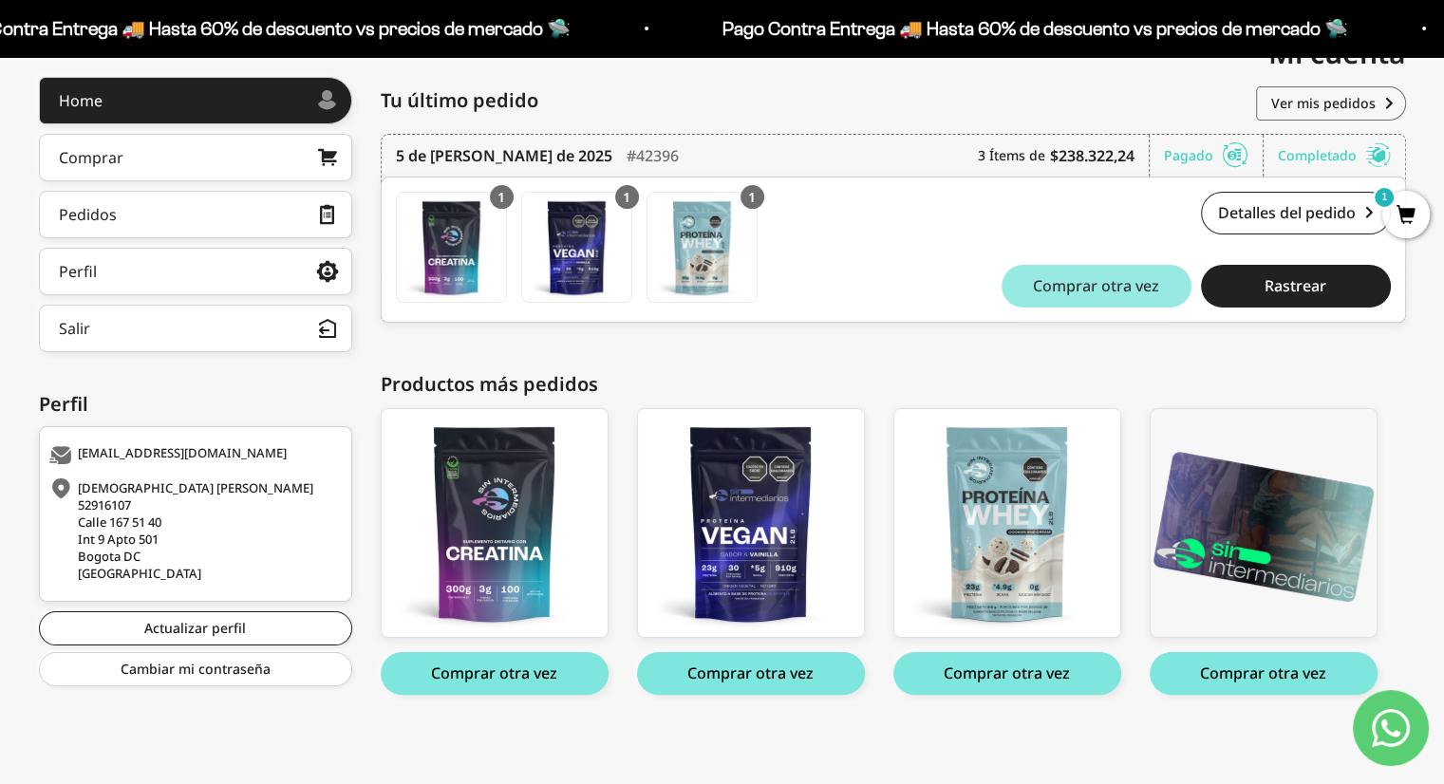
click at [1084, 297] on button "Comprar otra vez" at bounding box center [1097, 286] width 190 height 43
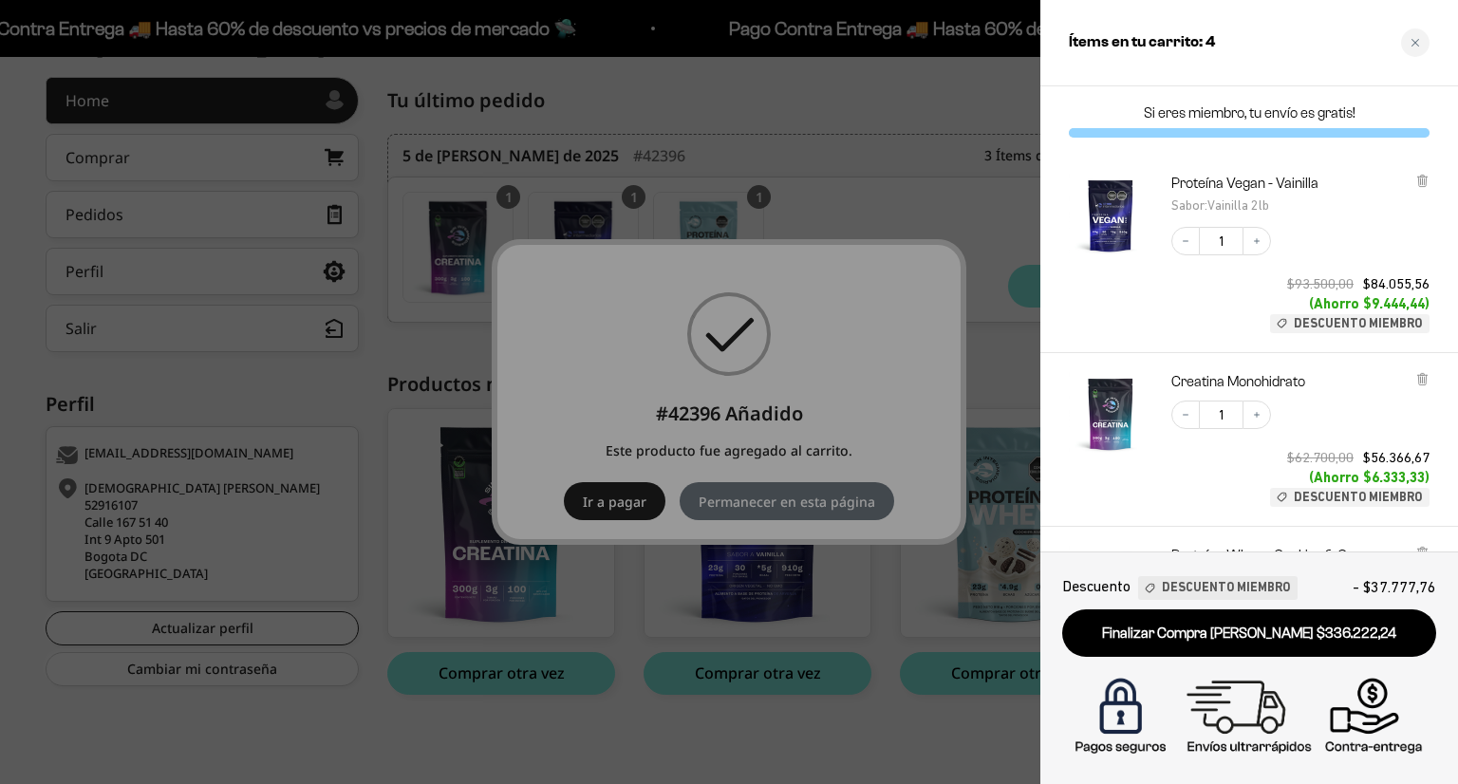
click at [909, 293] on div at bounding box center [729, 392] width 1458 height 784
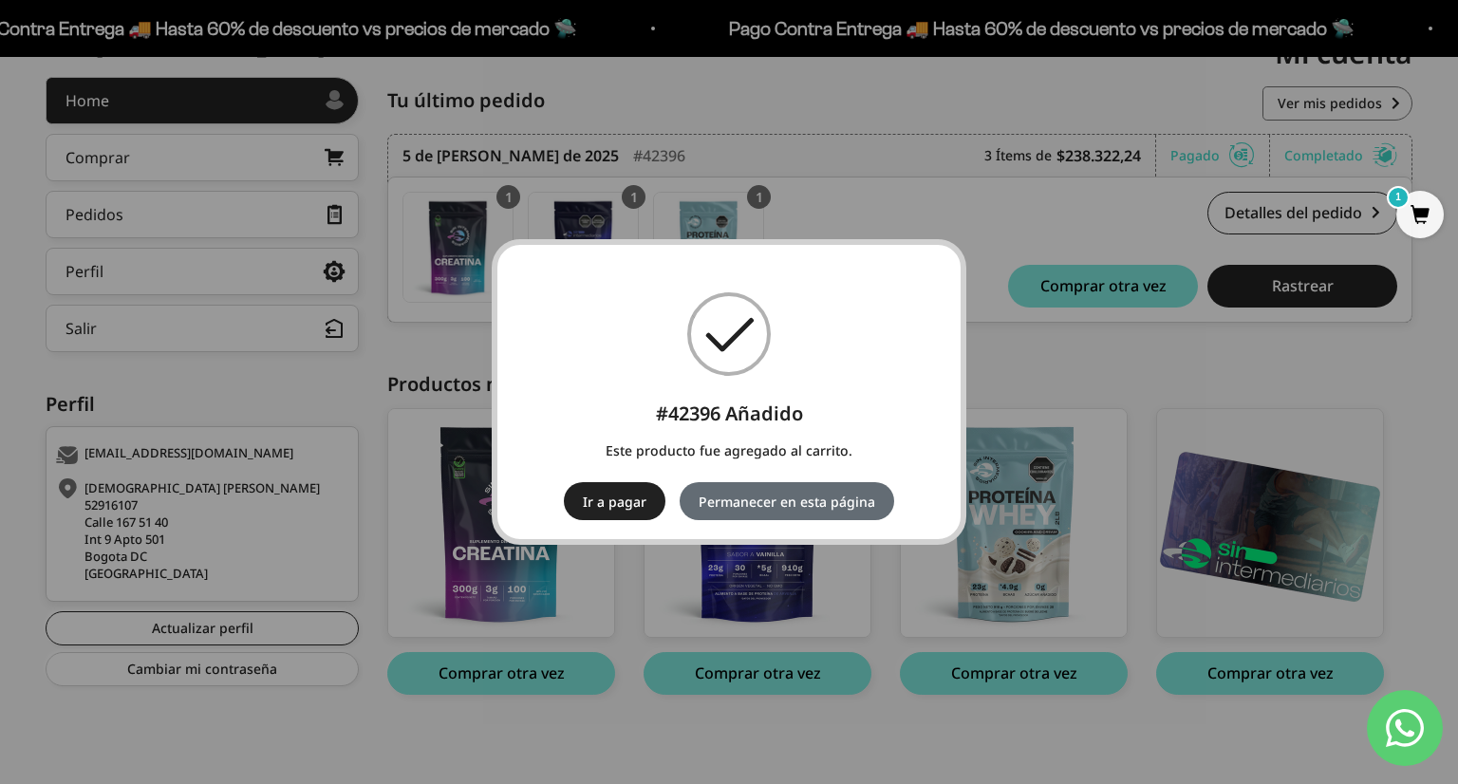
click at [737, 500] on button "Permanecer en esta página" at bounding box center [787, 501] width 215 height 38
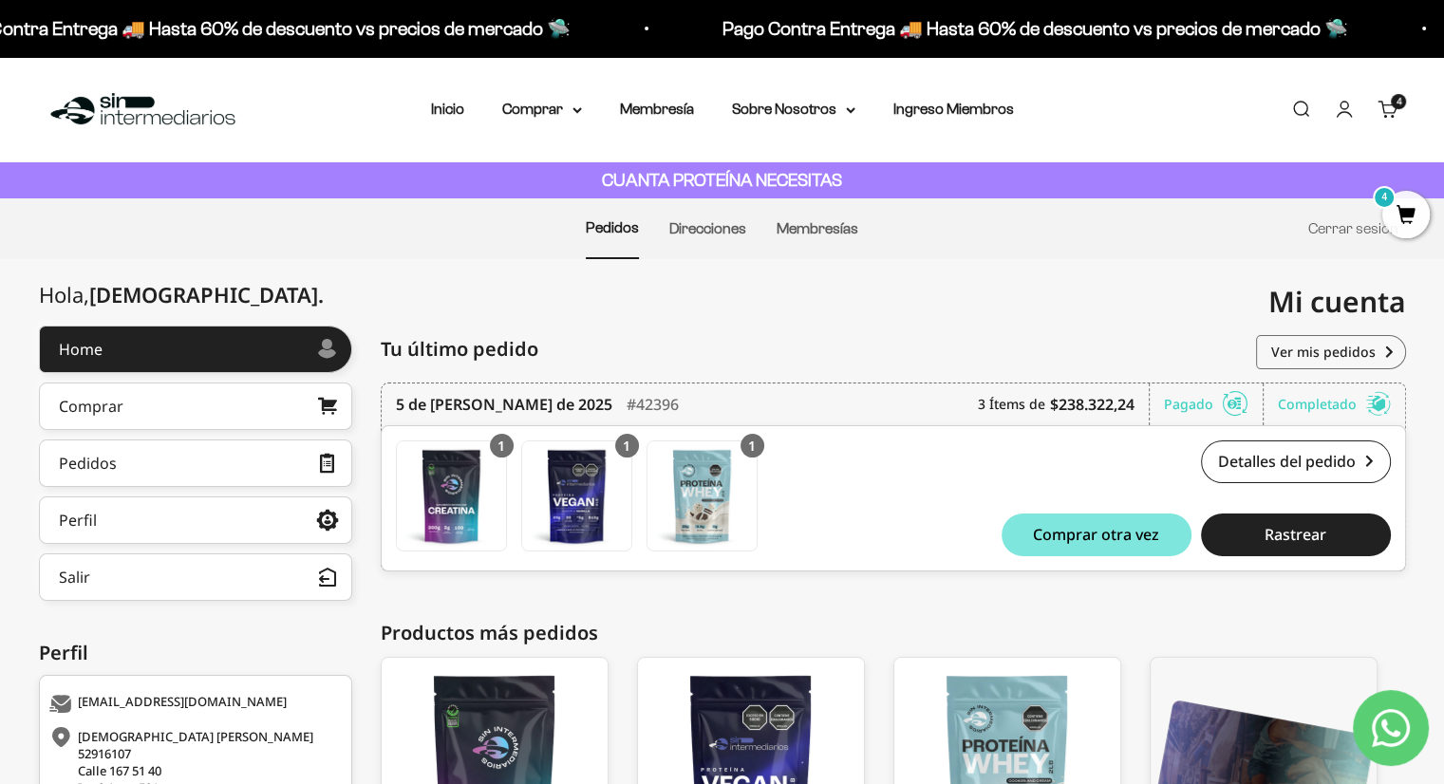
click at [1397, 214] on span "4" at bounding box center [1405, 214] width 47 height 47
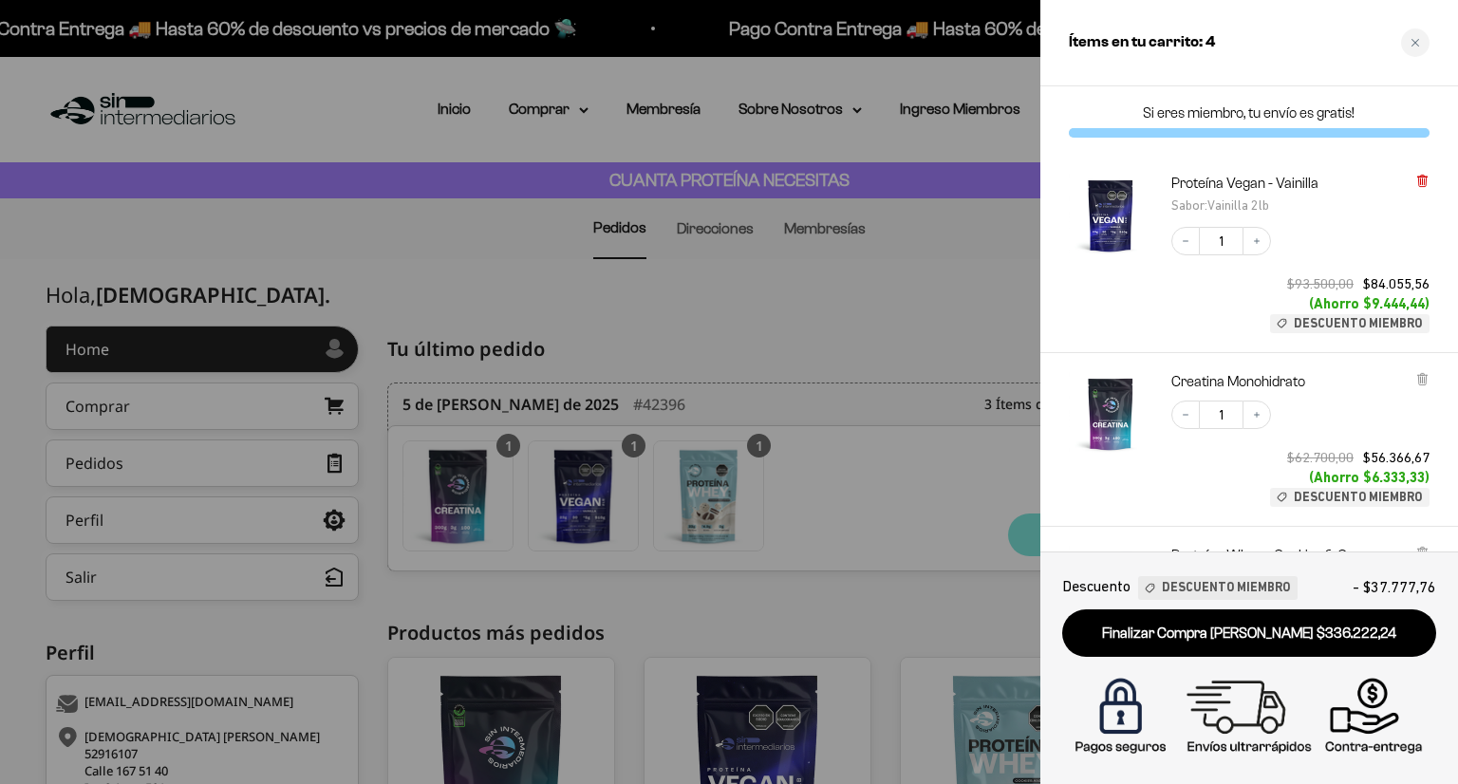
click at [1419, 183] on icon at bounding box center [1422, 181] width 8 height 9
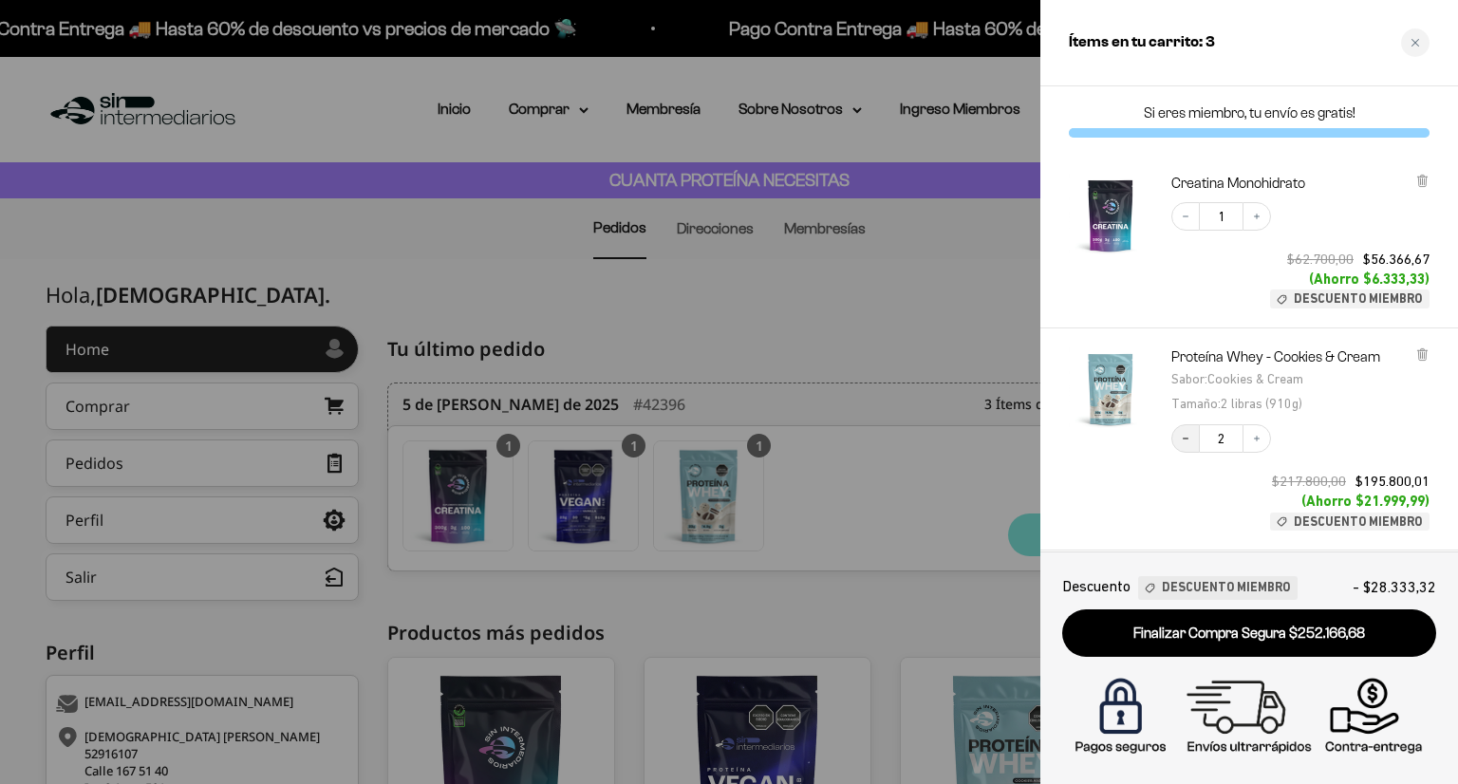
click at [1191, 441] on button "Decrease quantity" at bounding box center [1186, 438] width 28 height 28
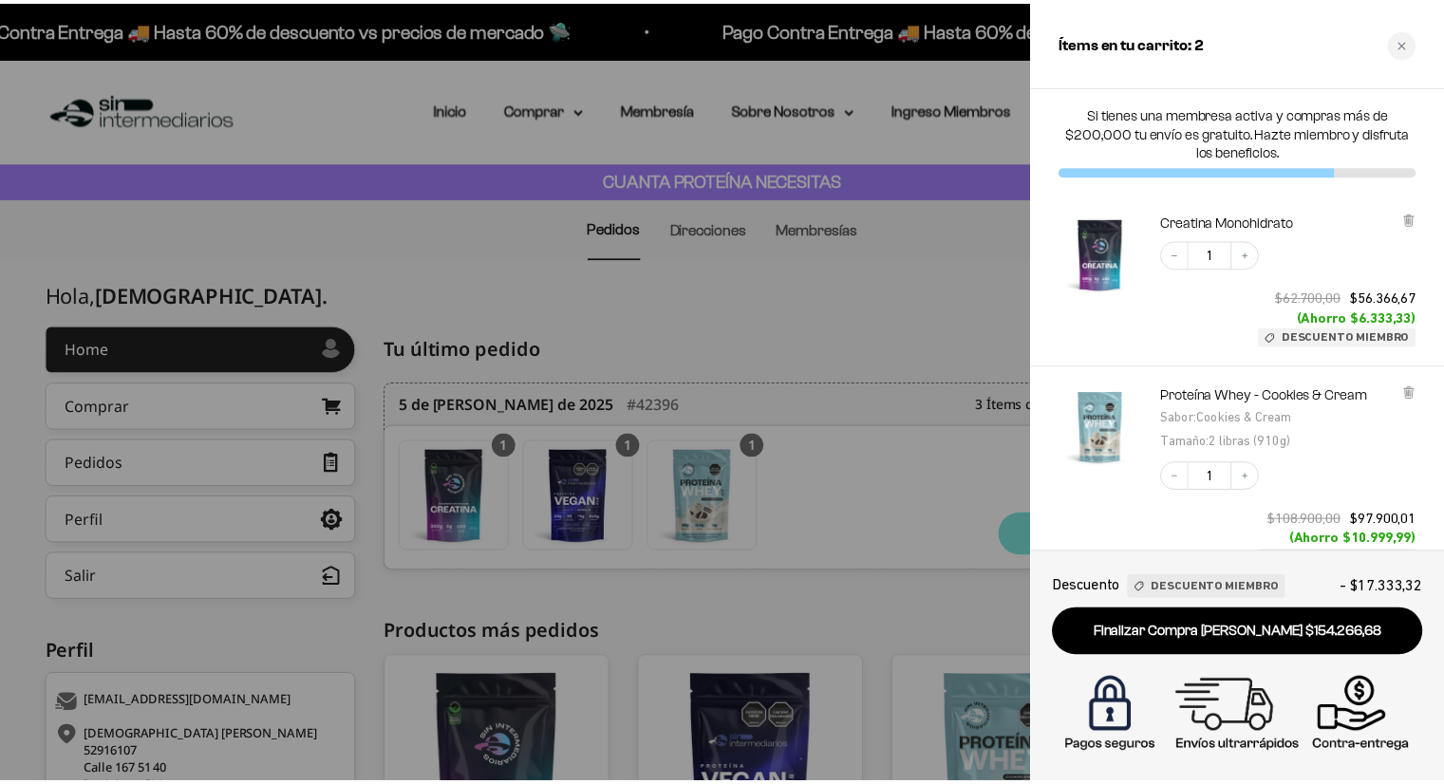
scroll to position [203, 0]
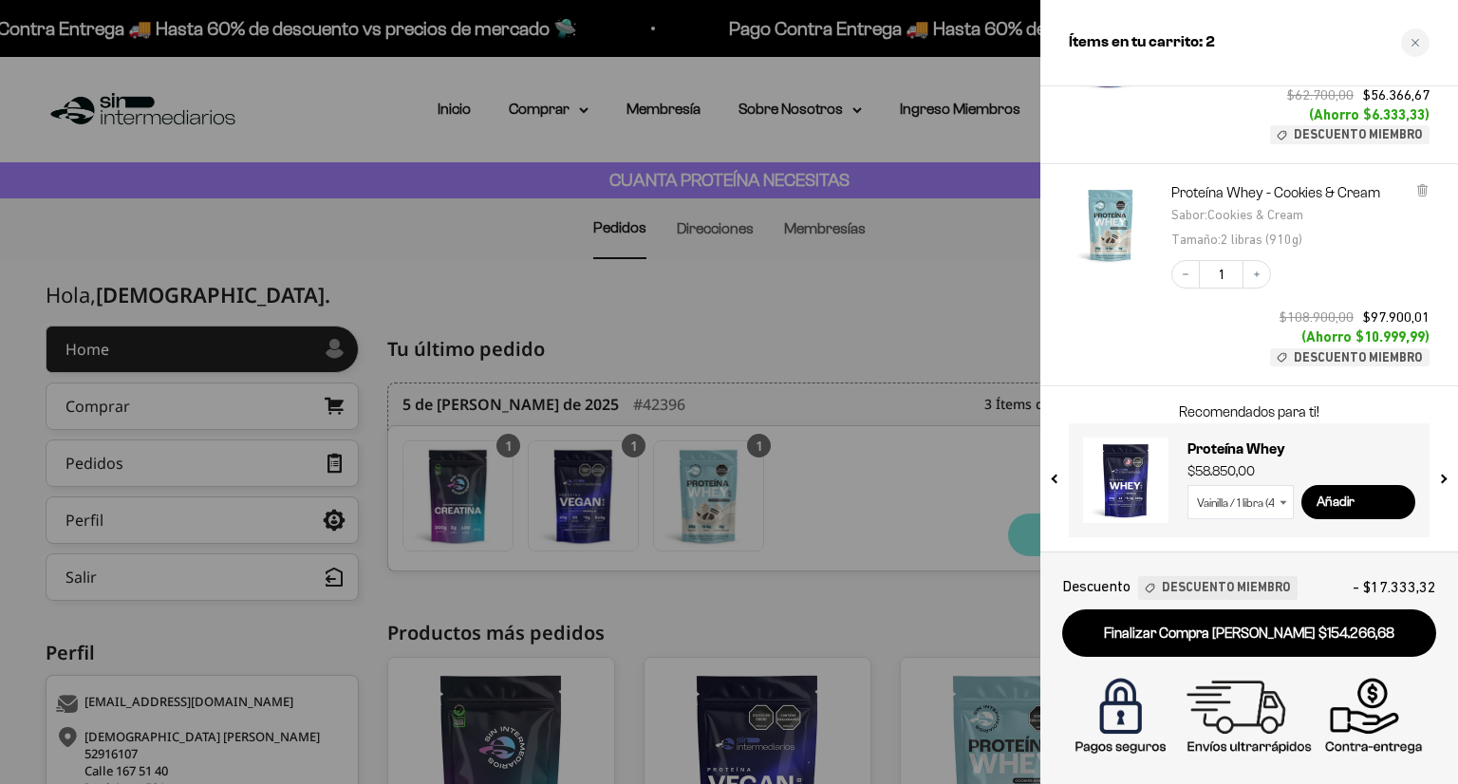
click at [885, 345] on div at bounding box center [729, 392] width 1458 height 784
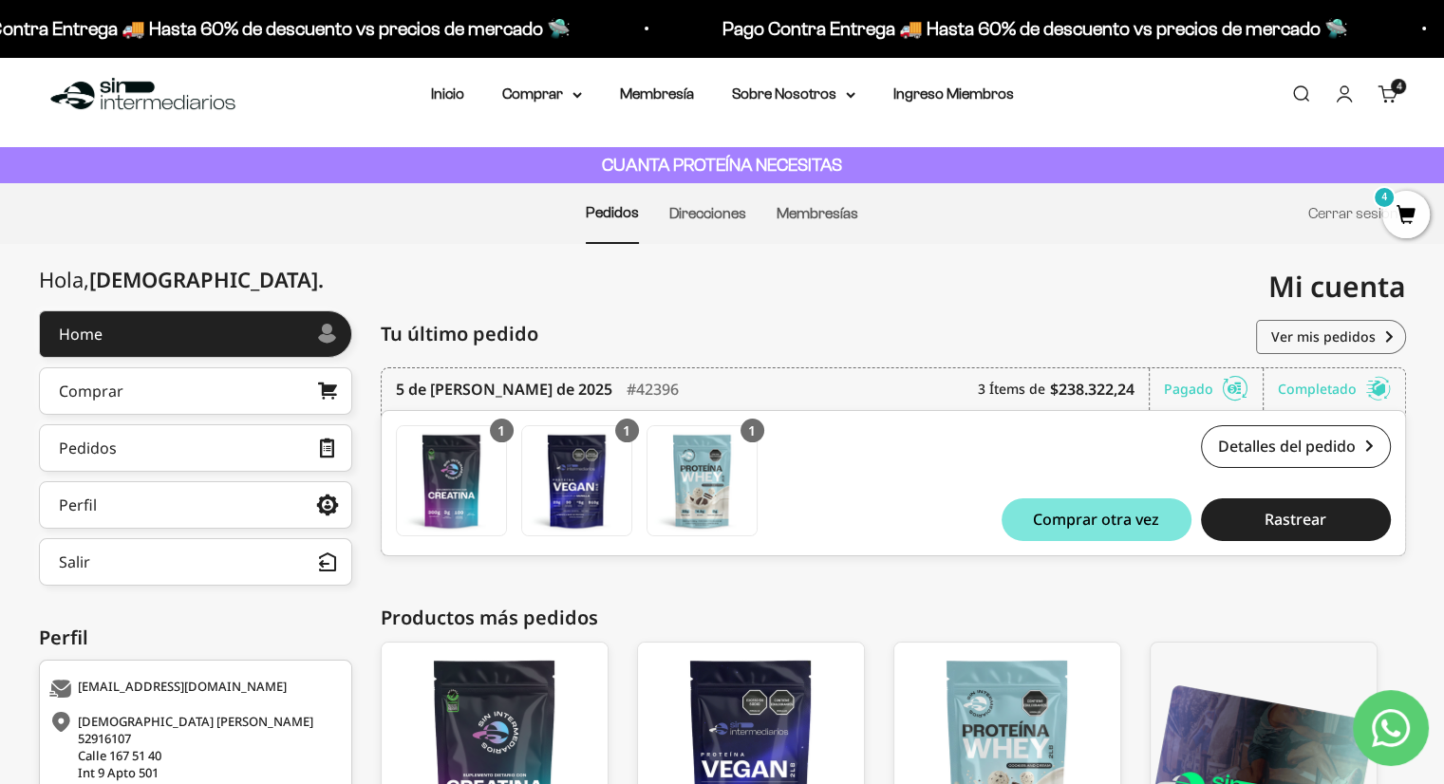
scroll to position [0, 0]
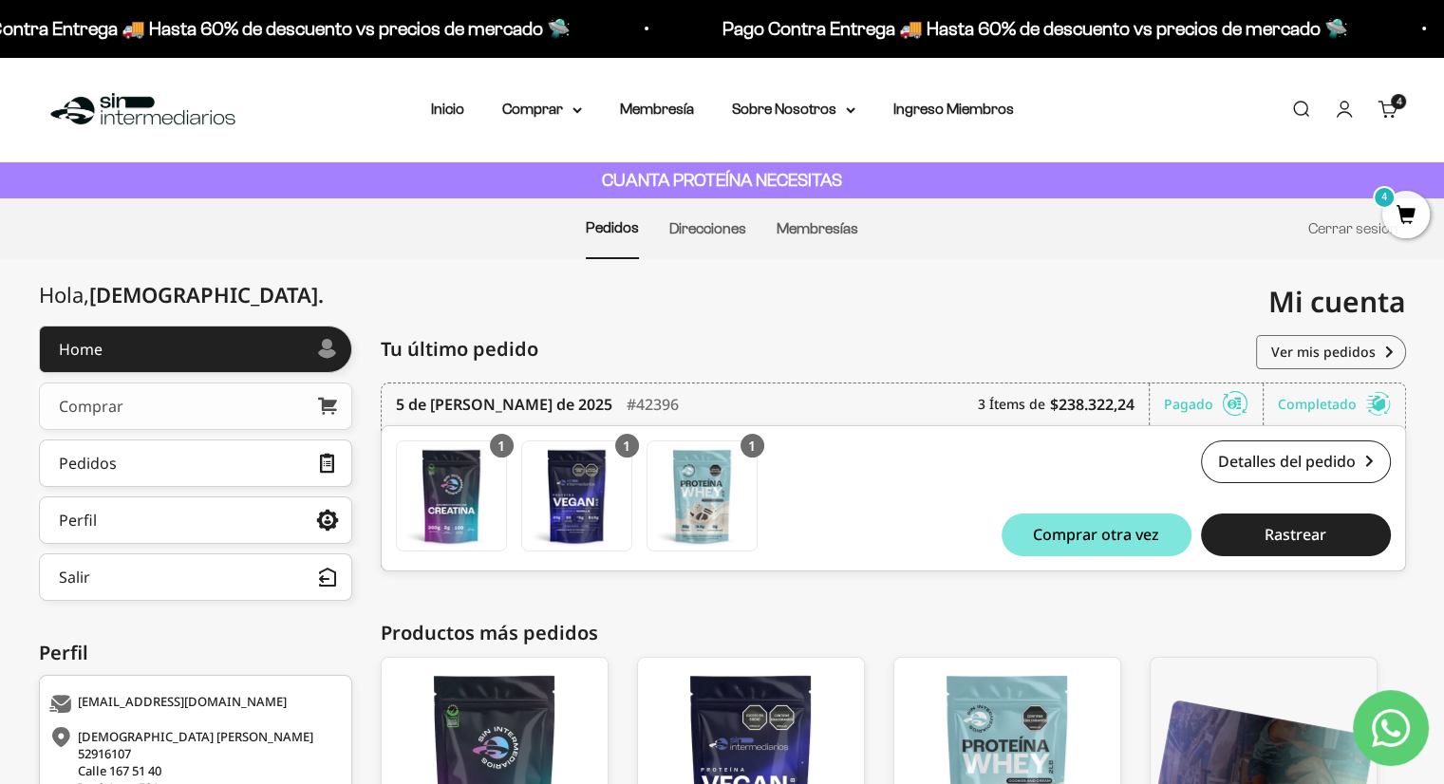
click at [148, 404] on link "Comprar" at bounding box center [195, 406] width 313 height 47
click at [1397, 213] on span "4" at bounding box center [1405, 214] width 47 height 47
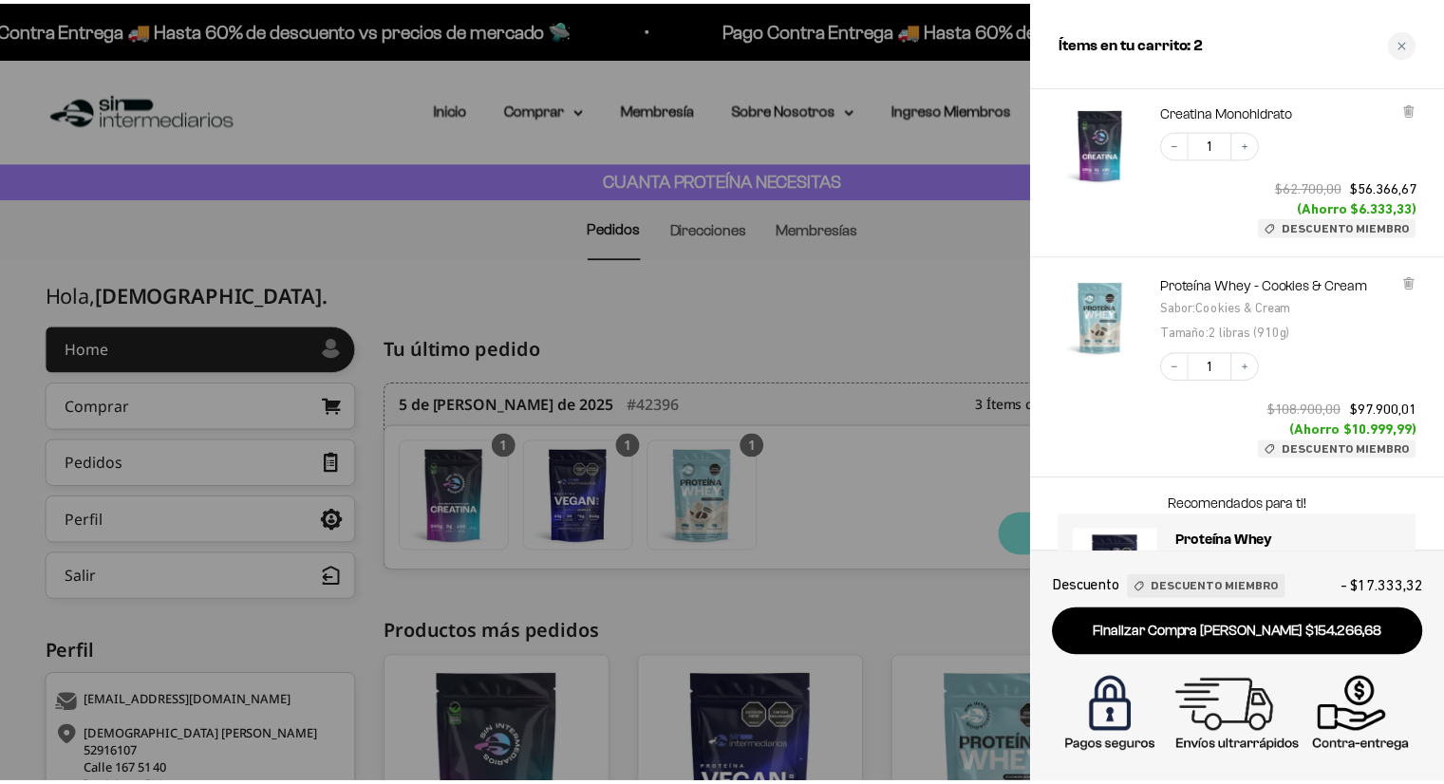
scroll to position [203, 0]
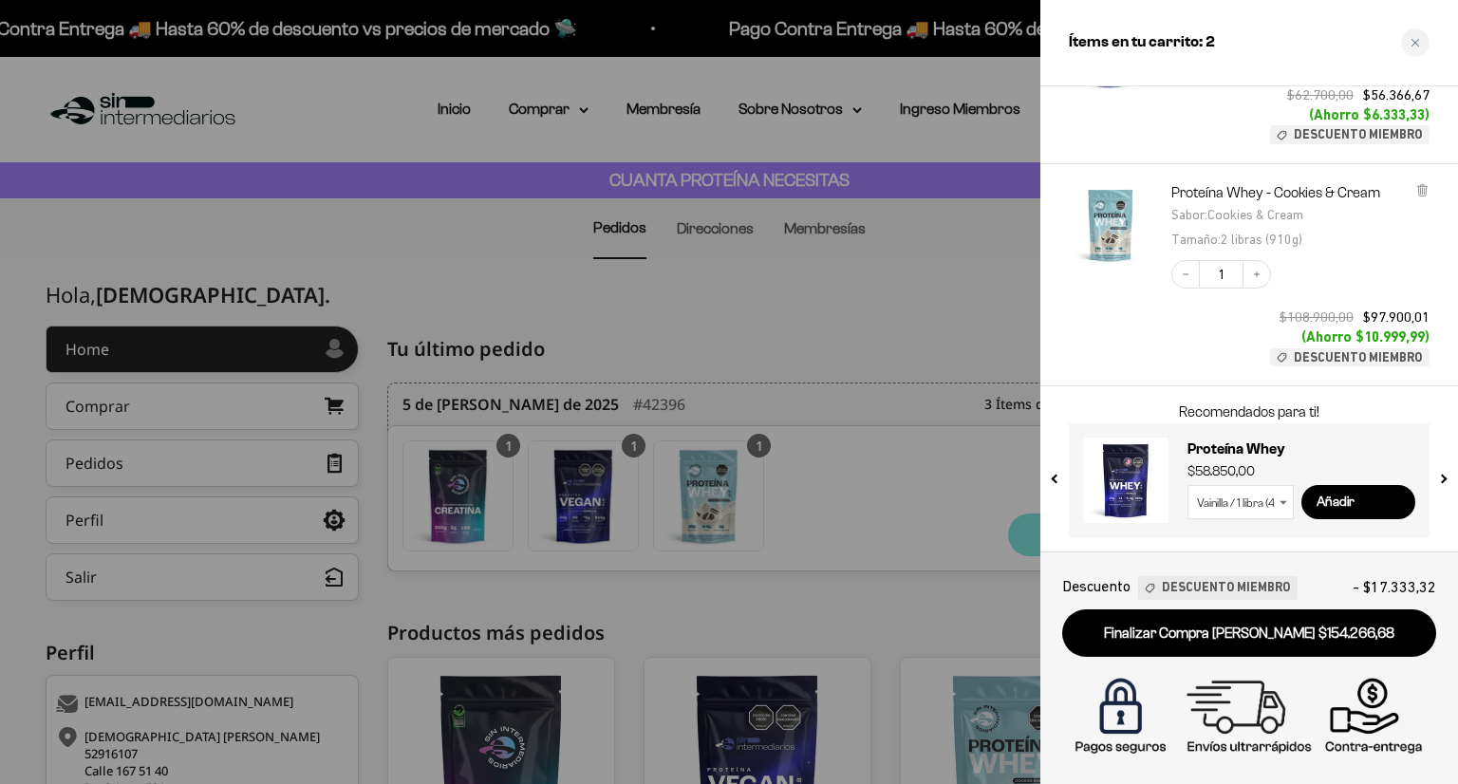
click at [869, 342] on div at bounding box center [729, 392] width 1458 height 784
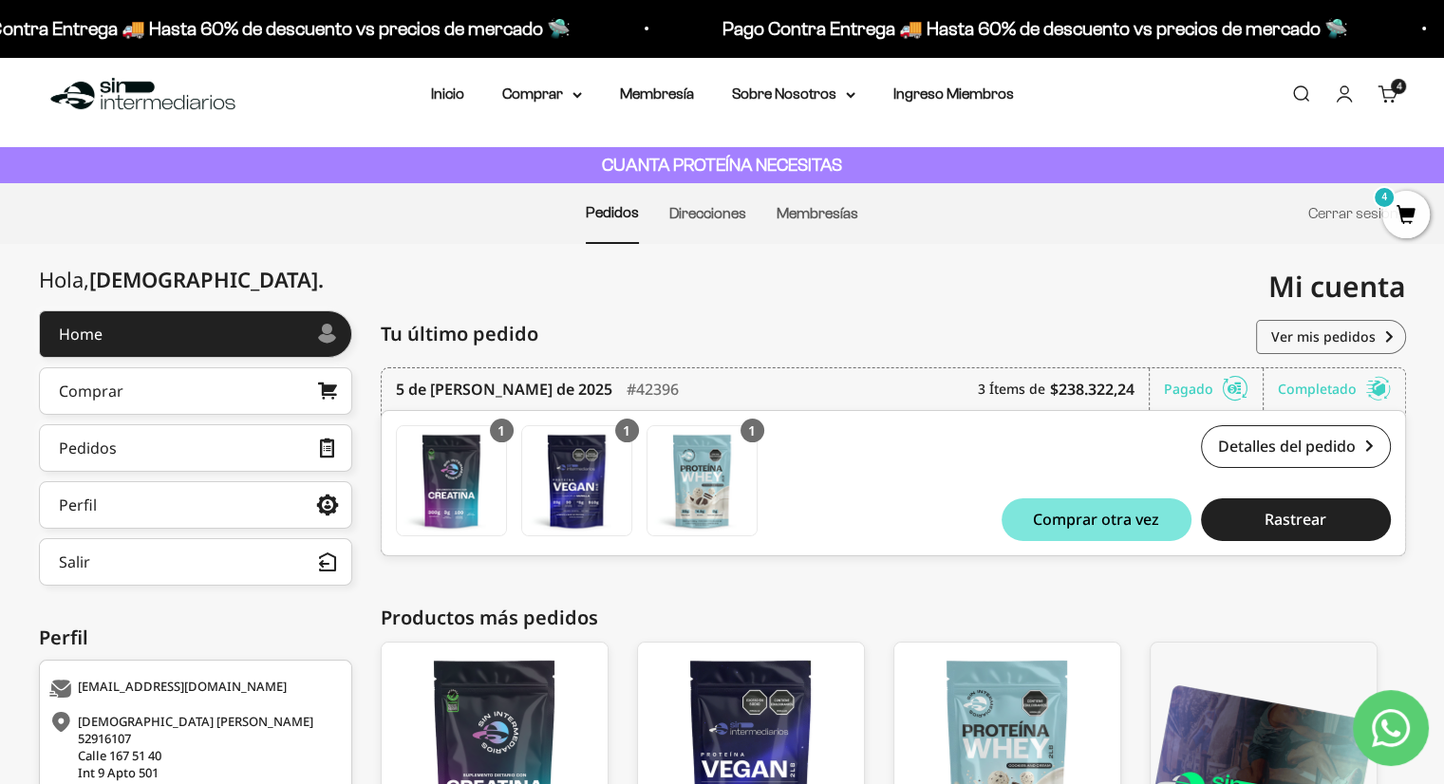
scroll to position [0, 0]
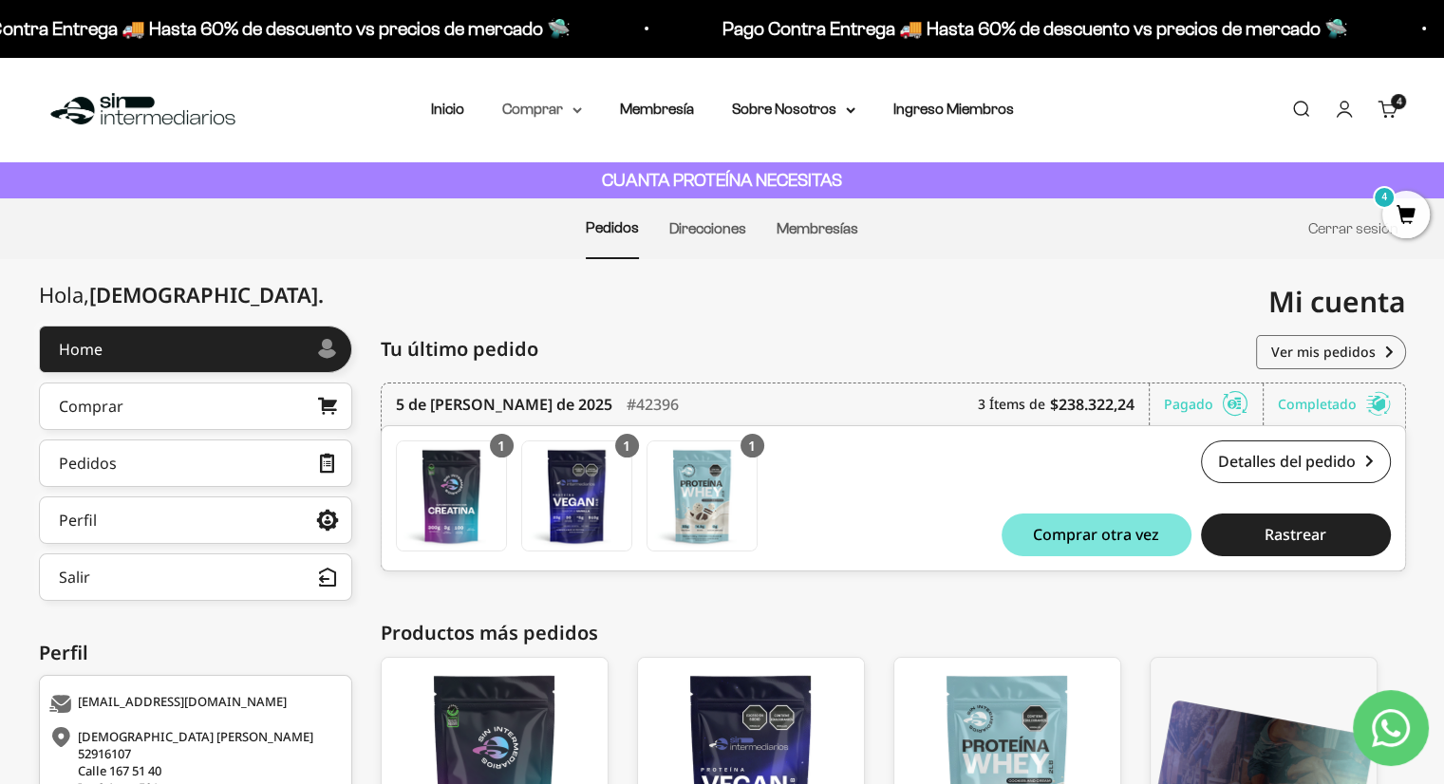
click at [539, 107] on summary "Comprar" at bounding box center [542, 109] width 80 height 25
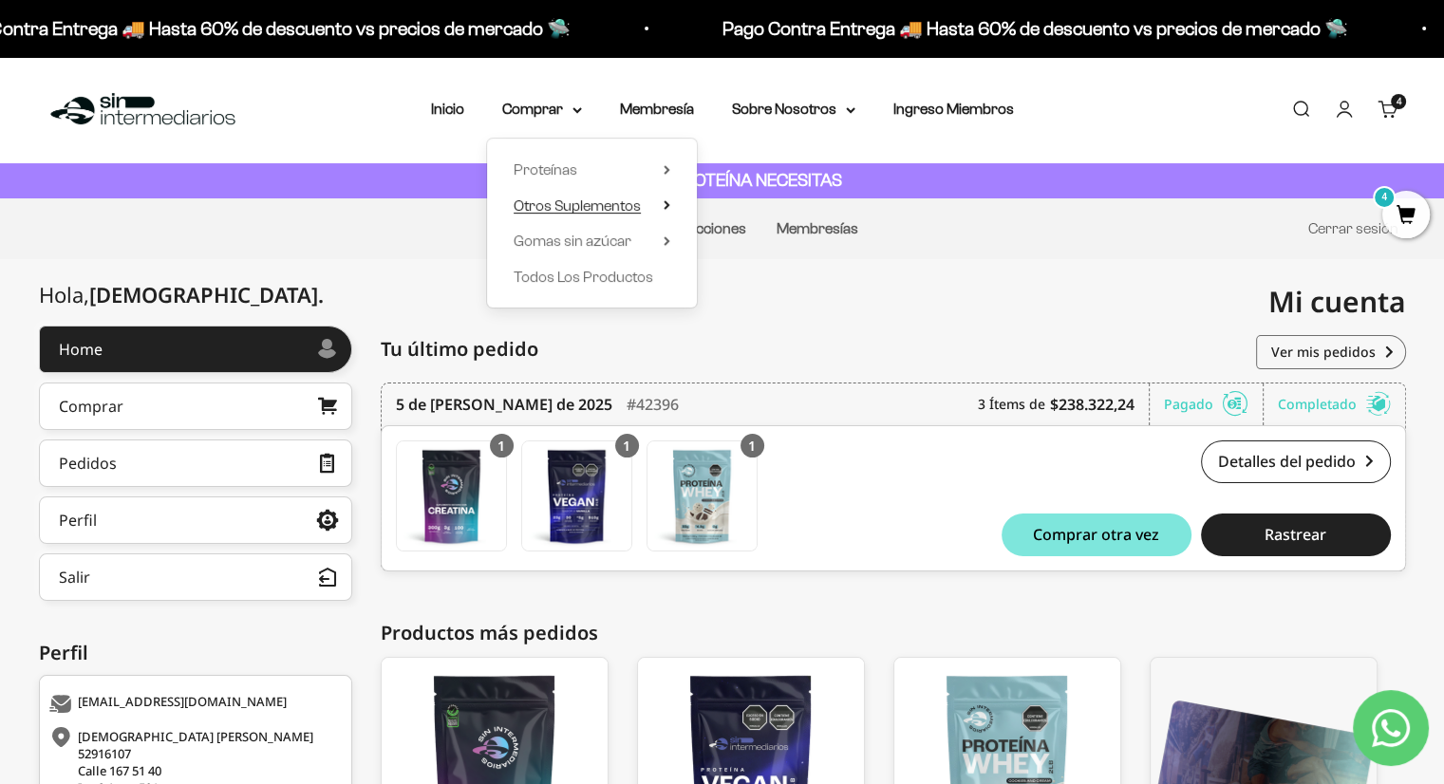
click at [558, 198] on span "Otros Suplementos" at bounding box center [577, 205] width 127 height 16
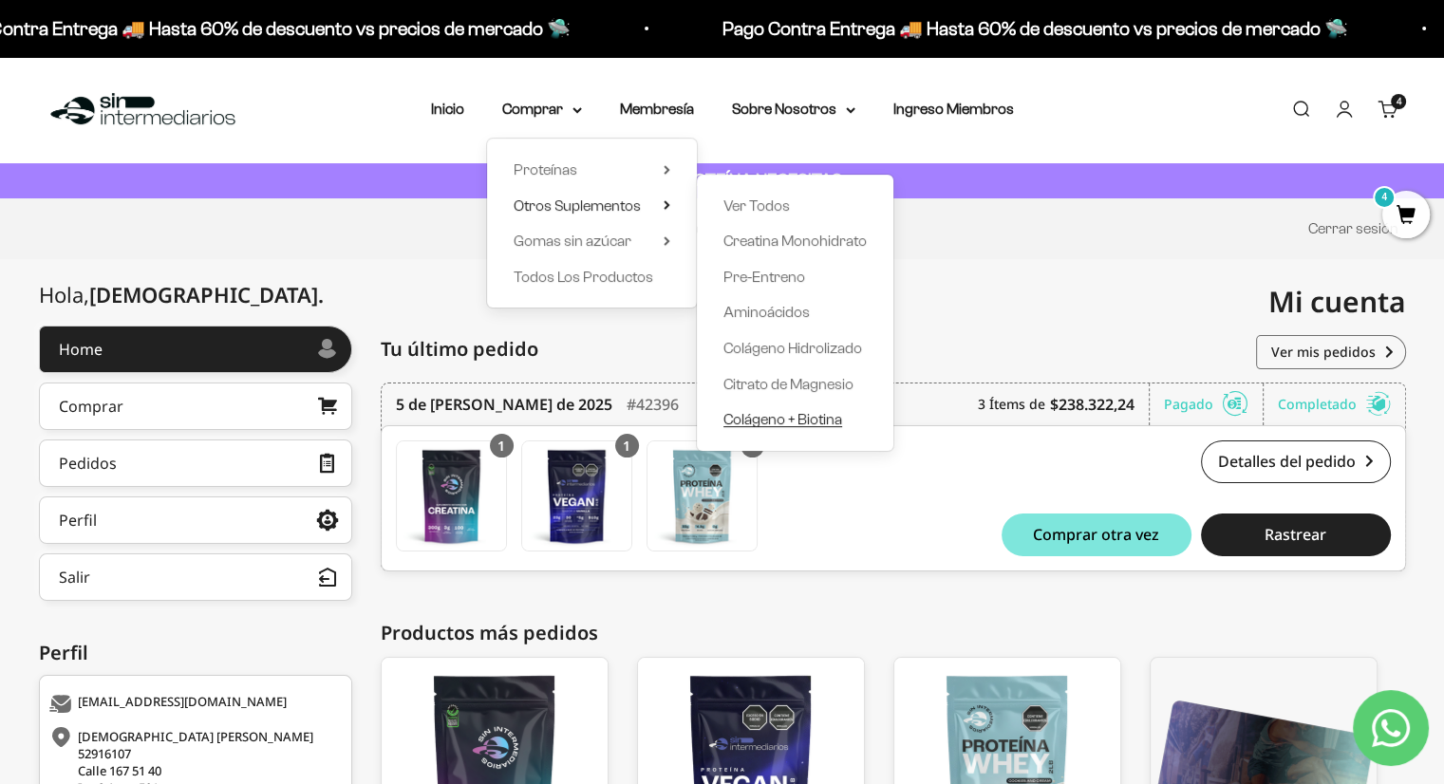
click at [823, 422] on span "Colágeno + Biotina" at bounding box center [782, 419] width 119 height 16
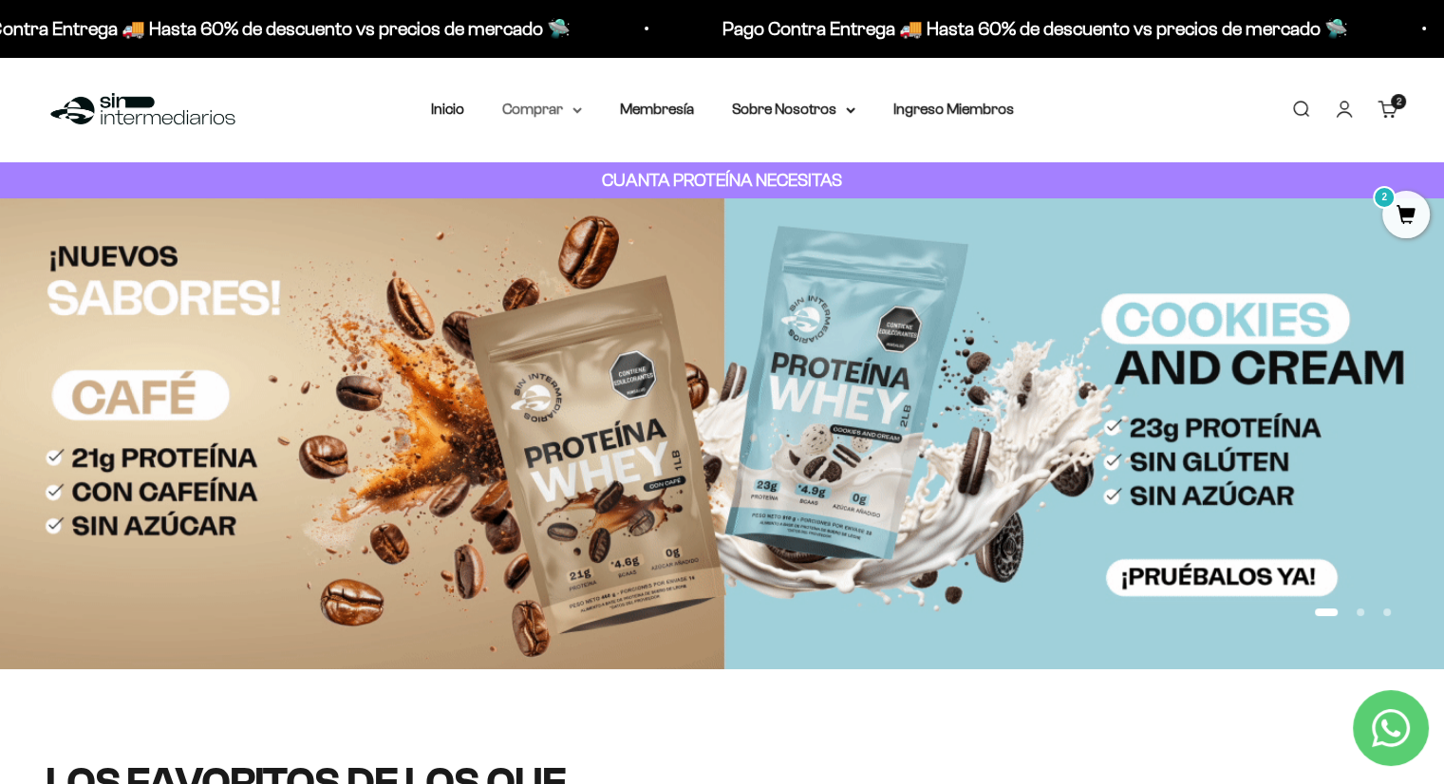
click at [564, 112] on summary "Comprar" at bounding box center [542, 109] width 80 height 25
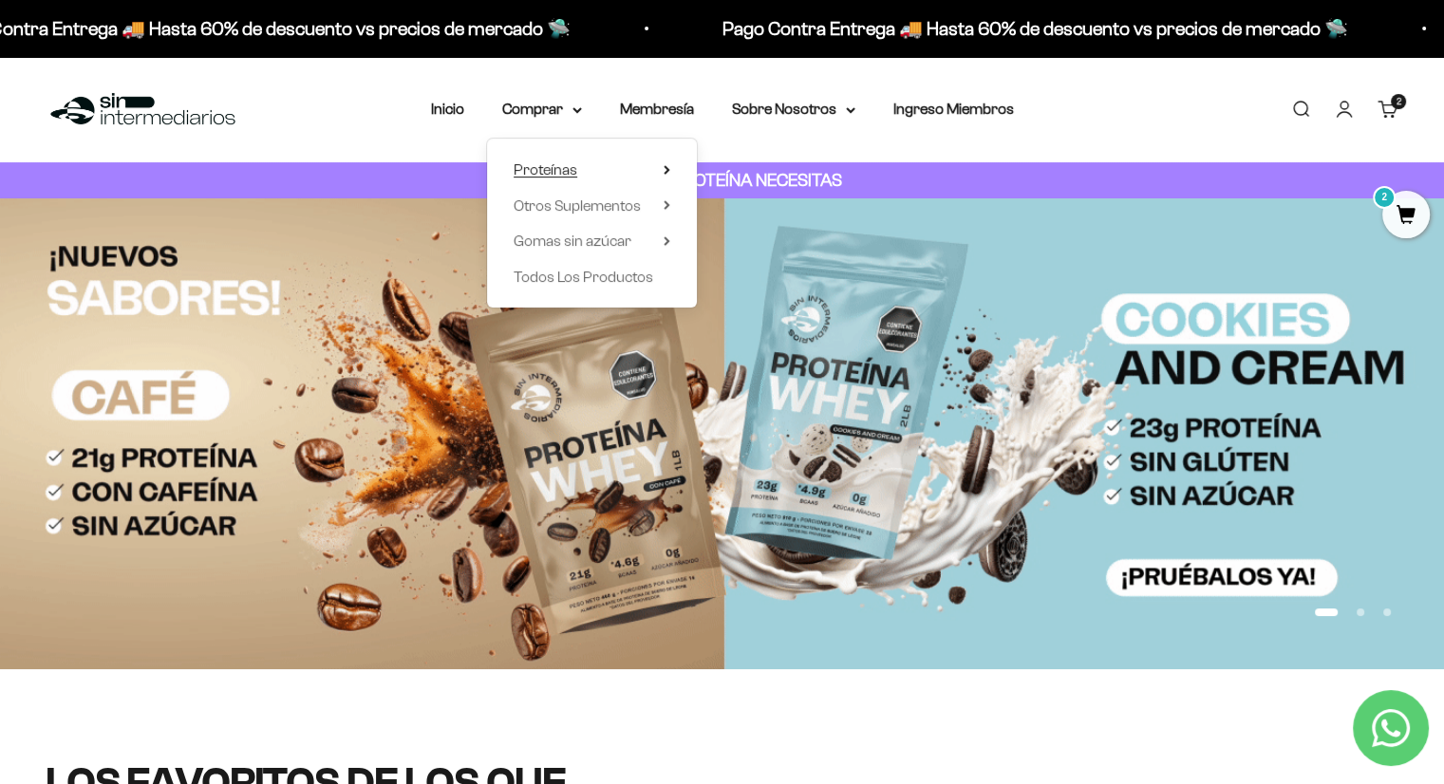
click at [579, 171] on summary "Proteínas" at bounding box center [592, 170] width 157 height 25
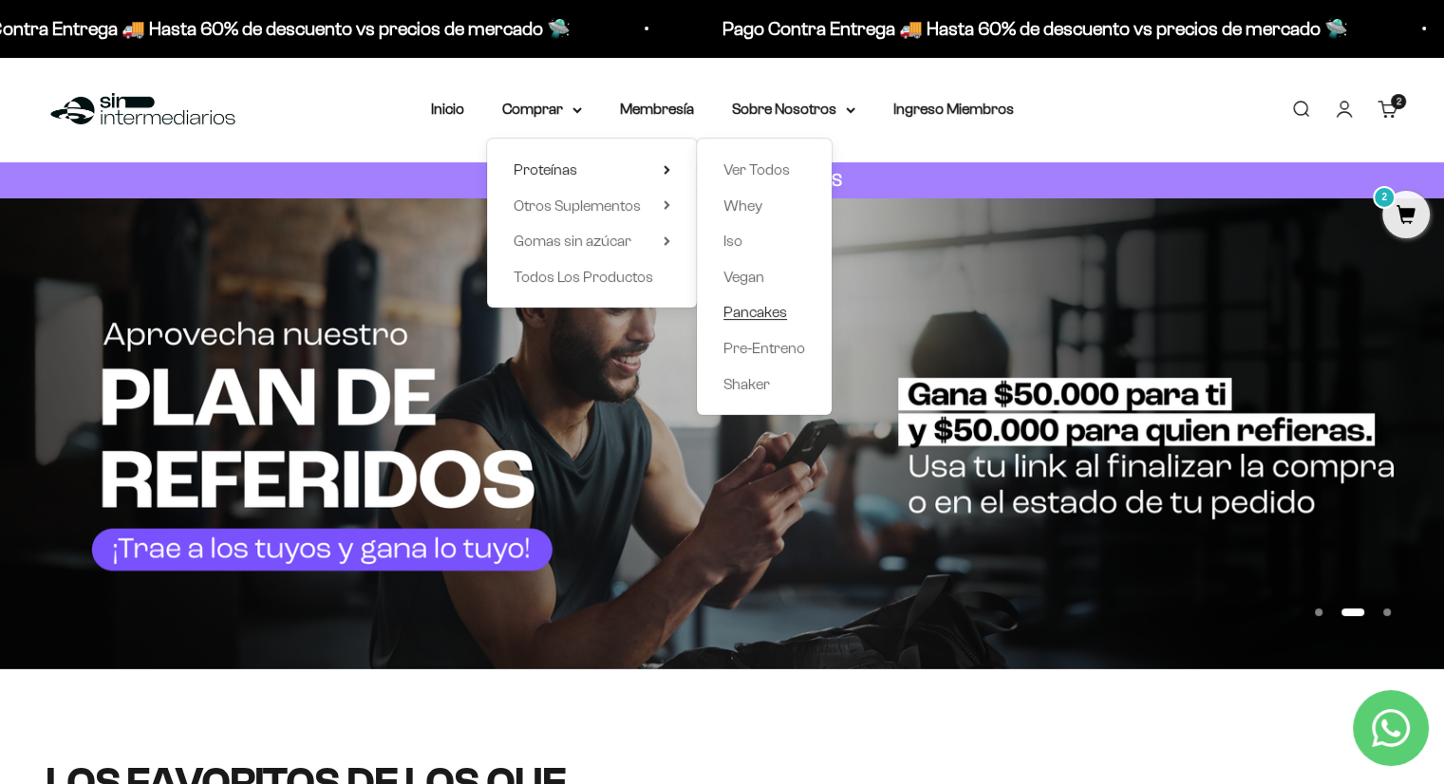
click at [776, 319] on span "Pancakes" at bounding box center [755, 312] width 64 height 16
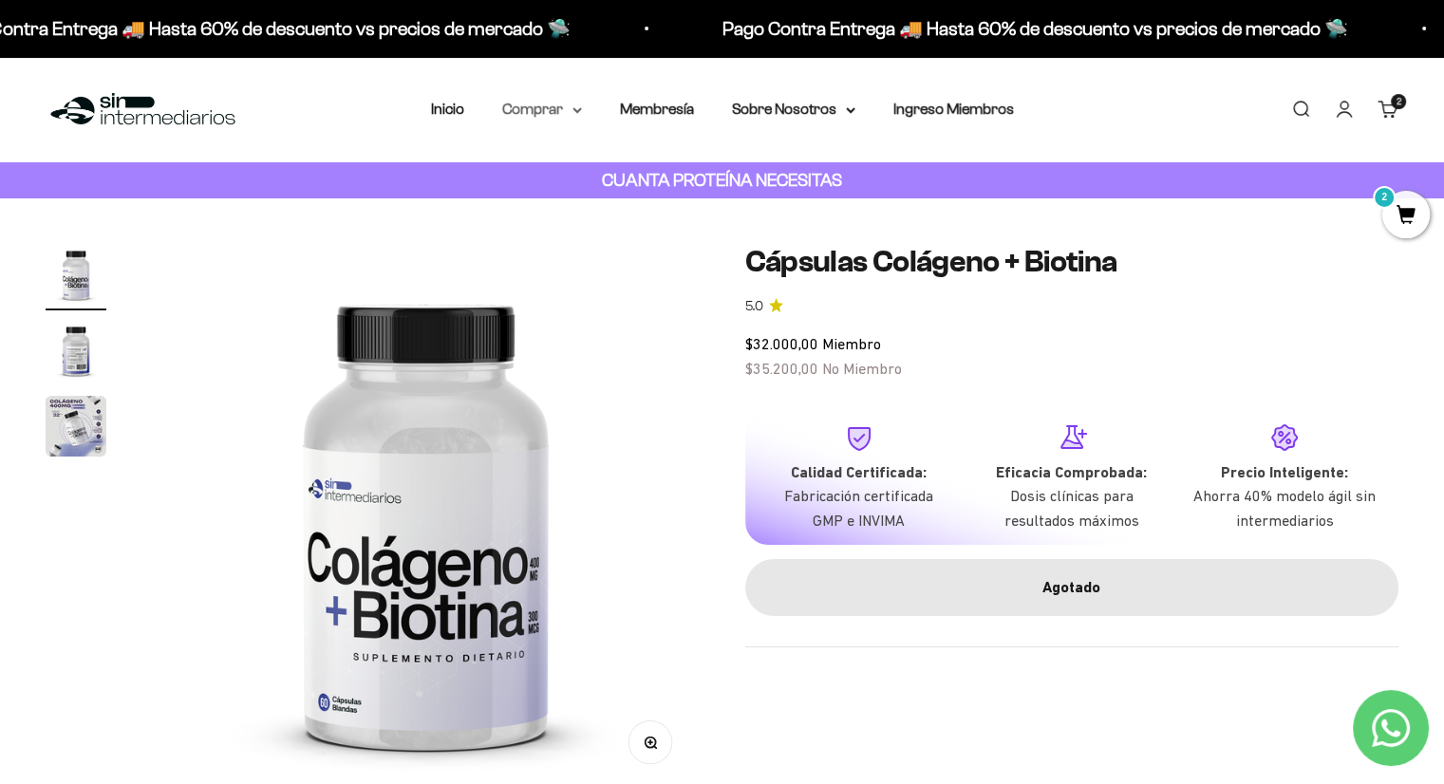
click at [552, 110] on summary "Comprar" at bounding box center [542, 109] width 80 height 25
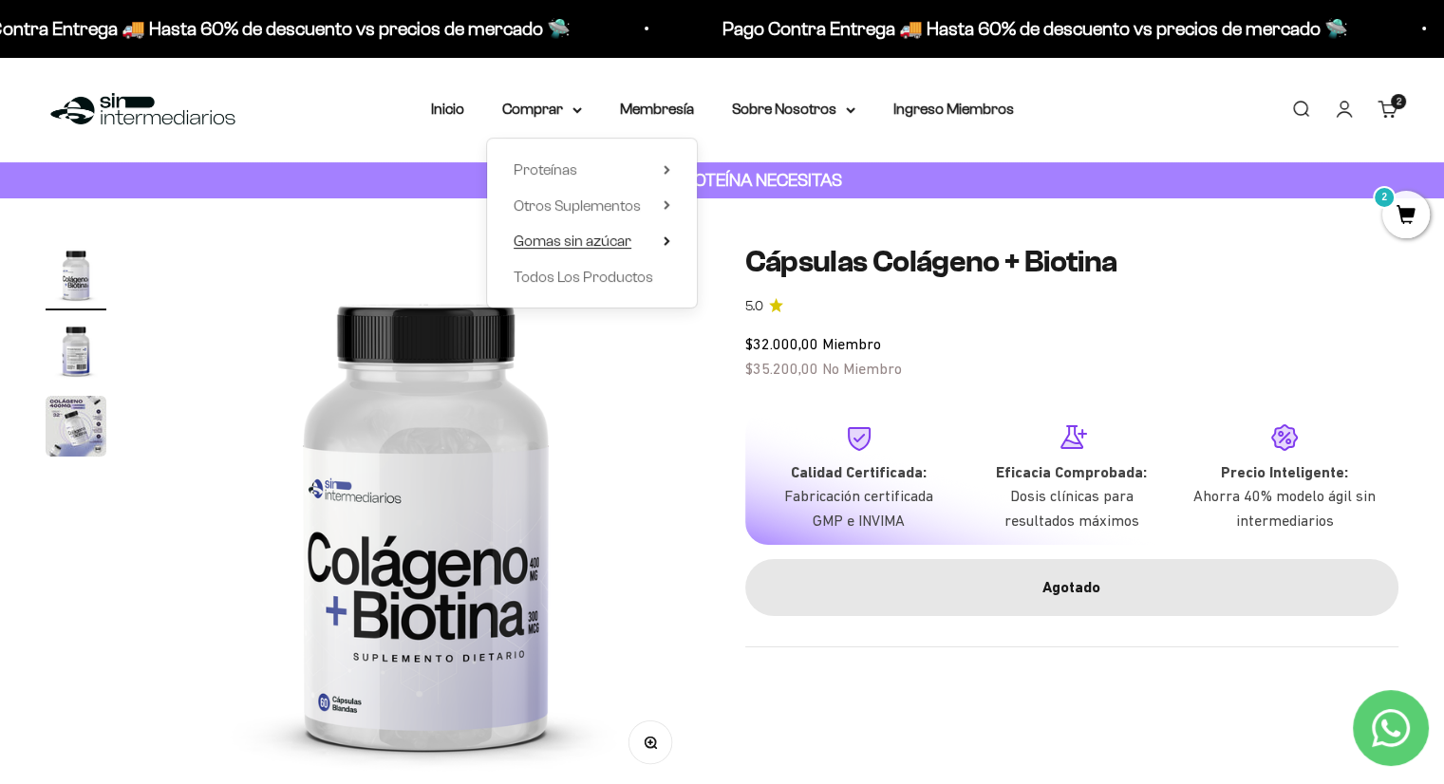
click at [585, 236] on span "Gomas sin azúcar" at bounding box center [573, 241] width 118 height 16
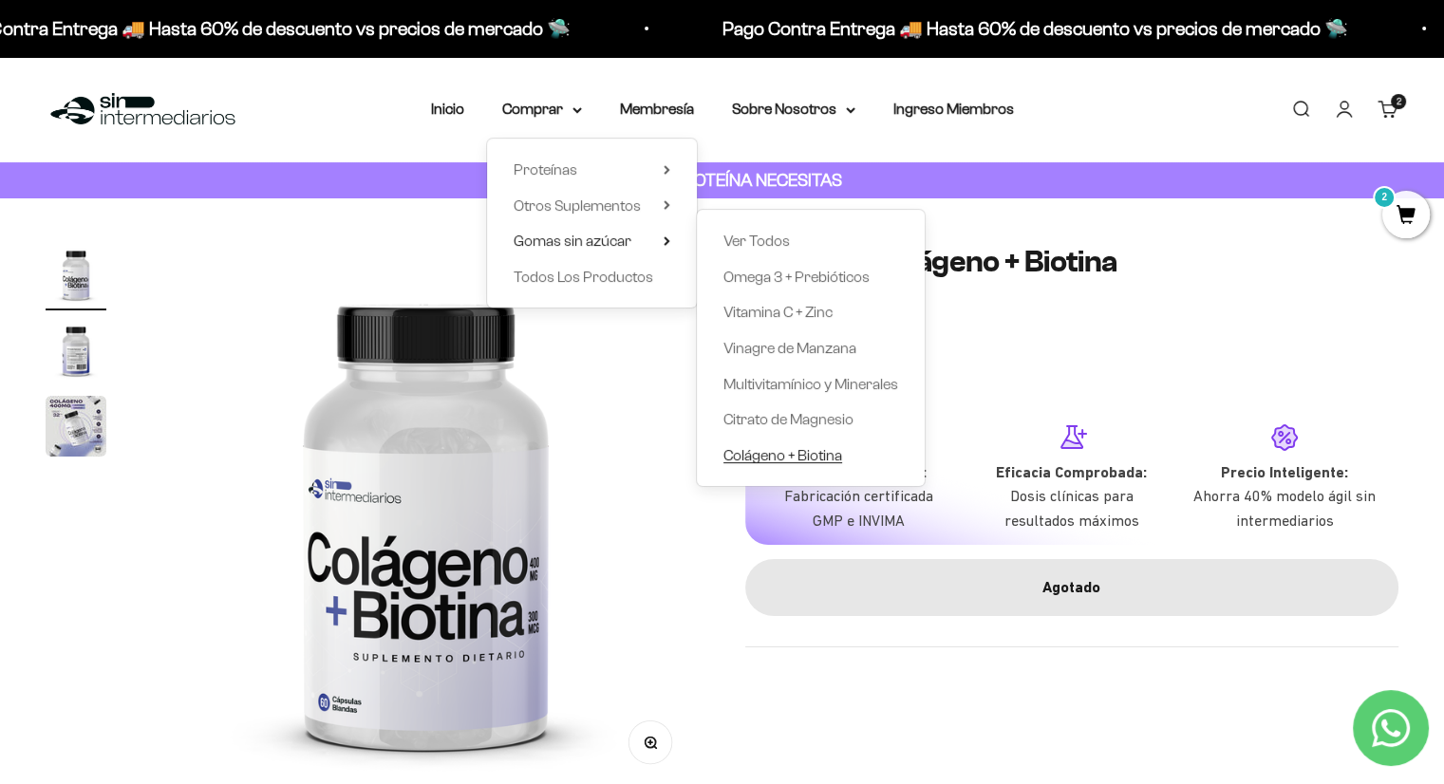
click at [789, 460] on span "Colágeno + Biotina" at bounding box center [782, 455] width 119 height 16
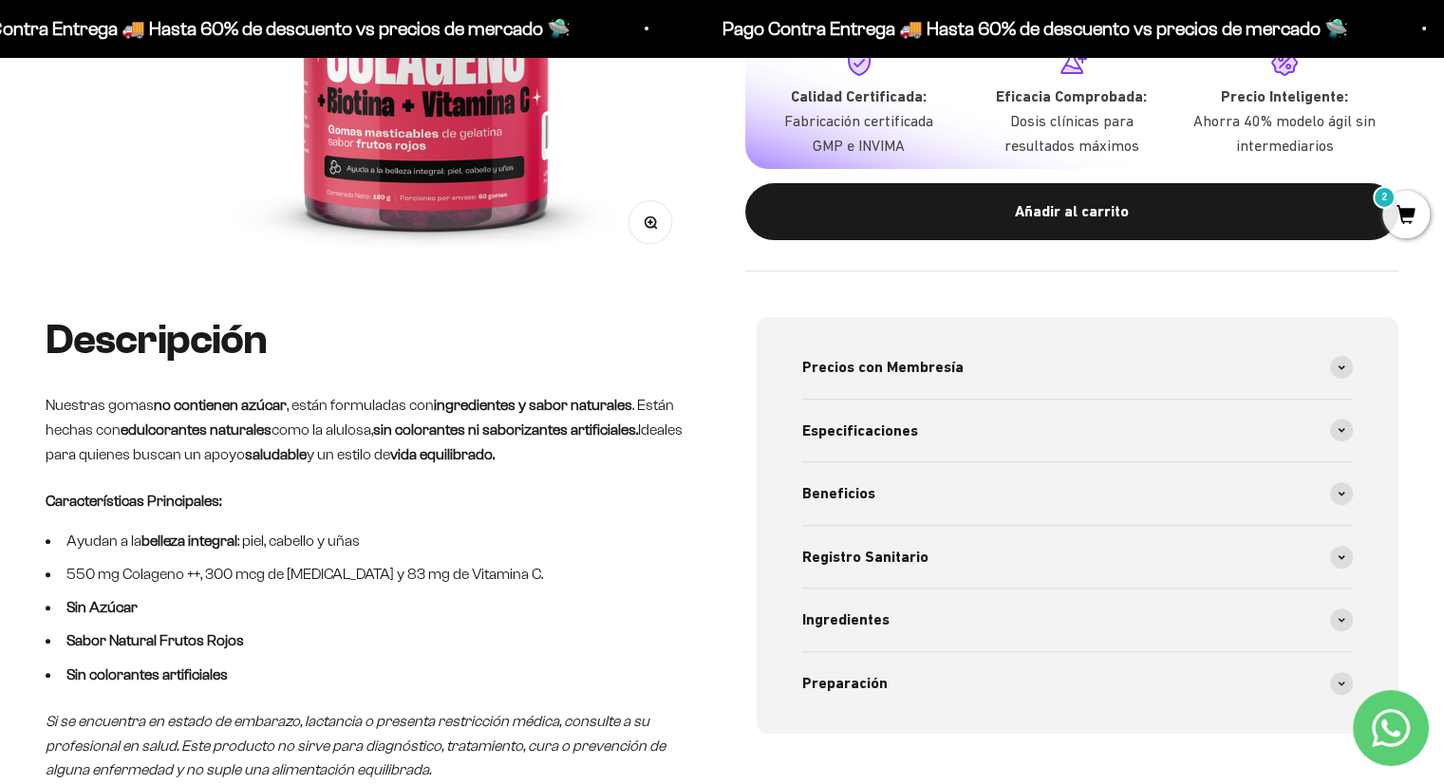
scroll to position [506, 0]
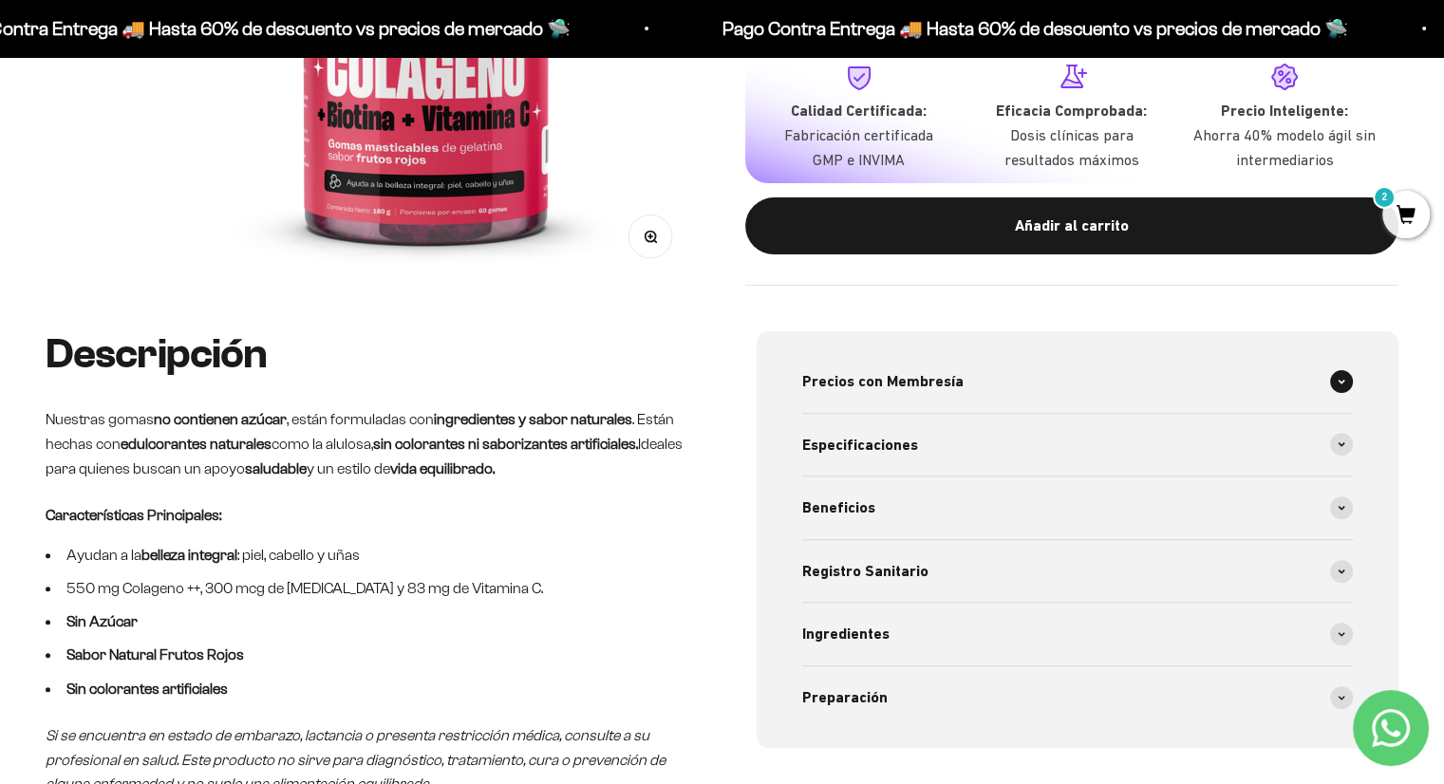
click at [900, 398] on div "Precios con Membresía" at bounding box center [1078, 381] width 552 height 63
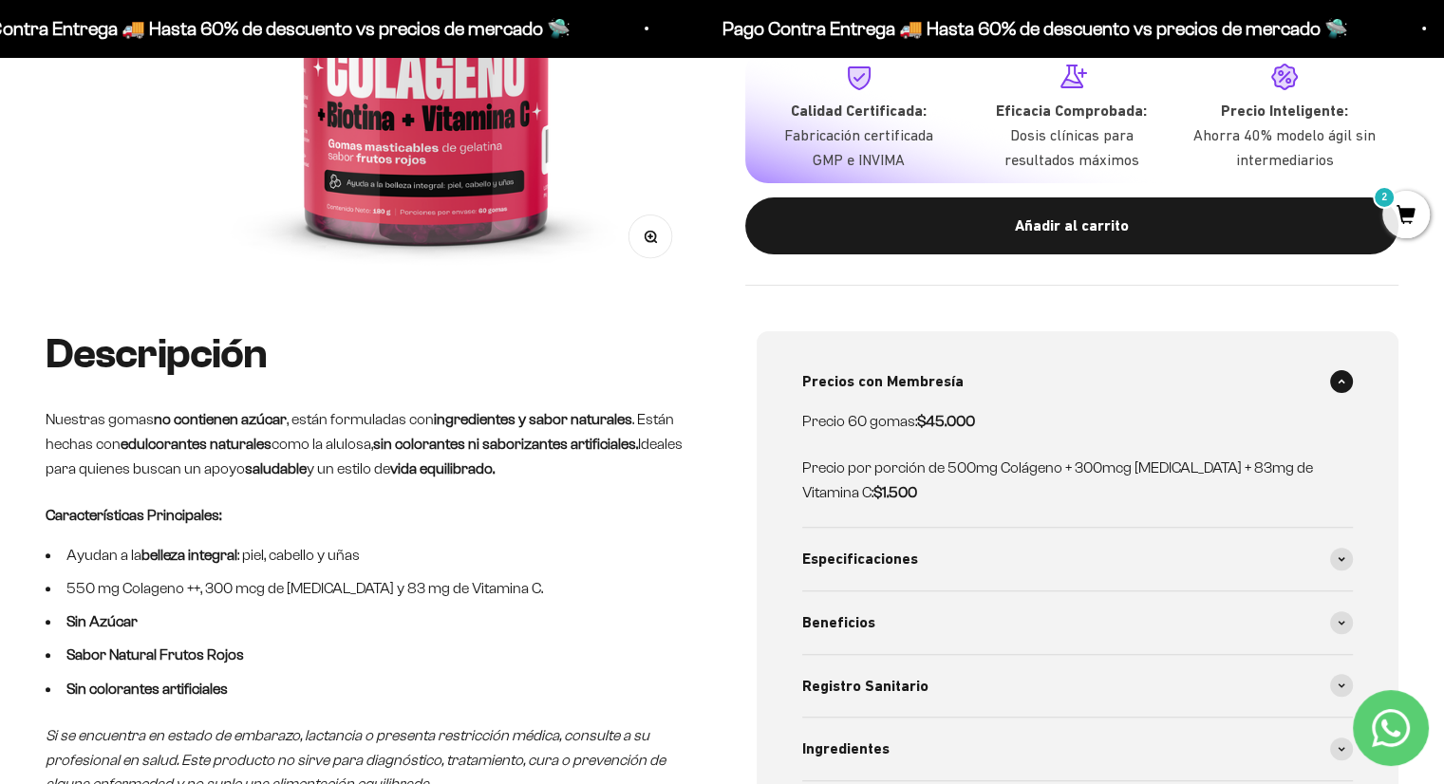
click at [900, 394] on div "Precios con Membresía" at bounding box center [1078, 381] width 552 height 63
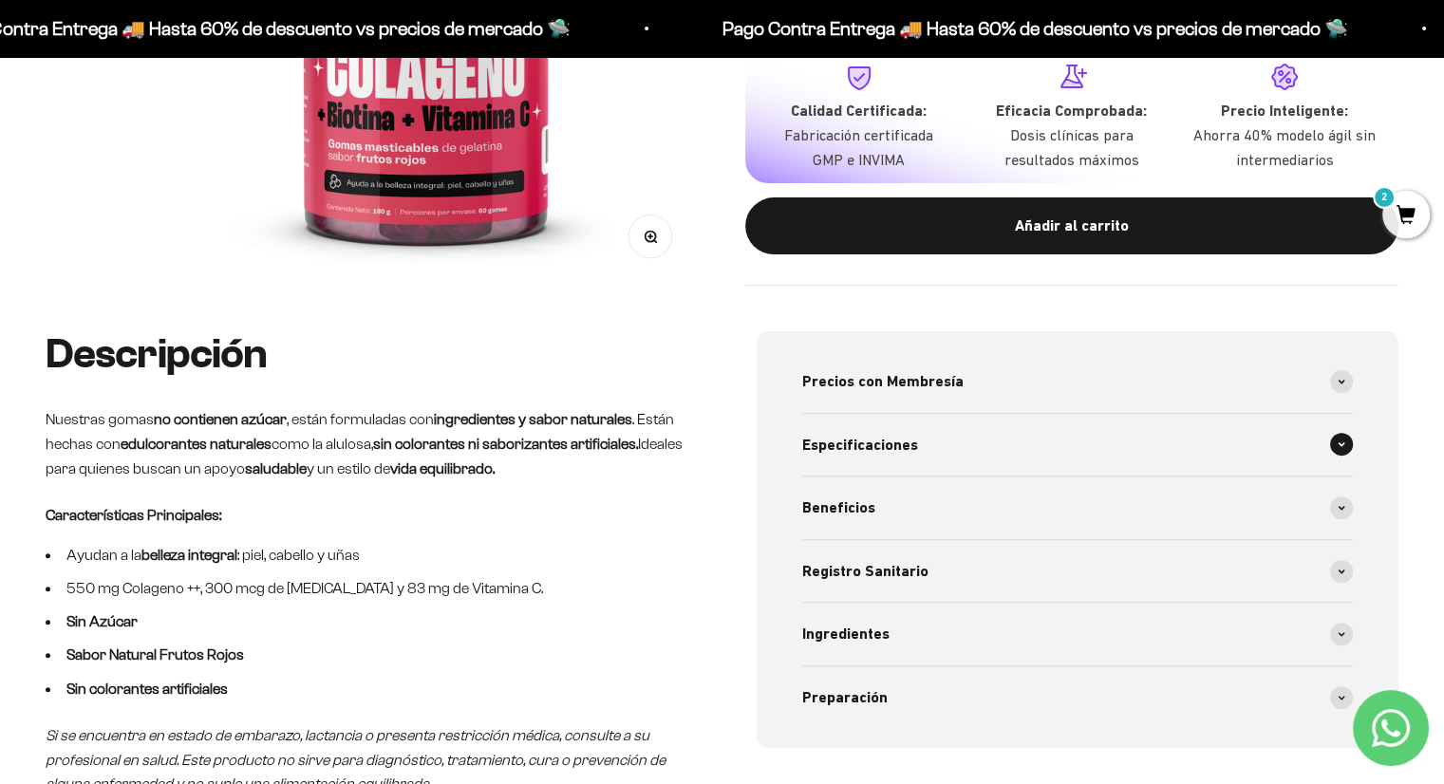
click at [898, 436] on span "Especificaciones" at bounding box center [860, 445] width 116 height 25
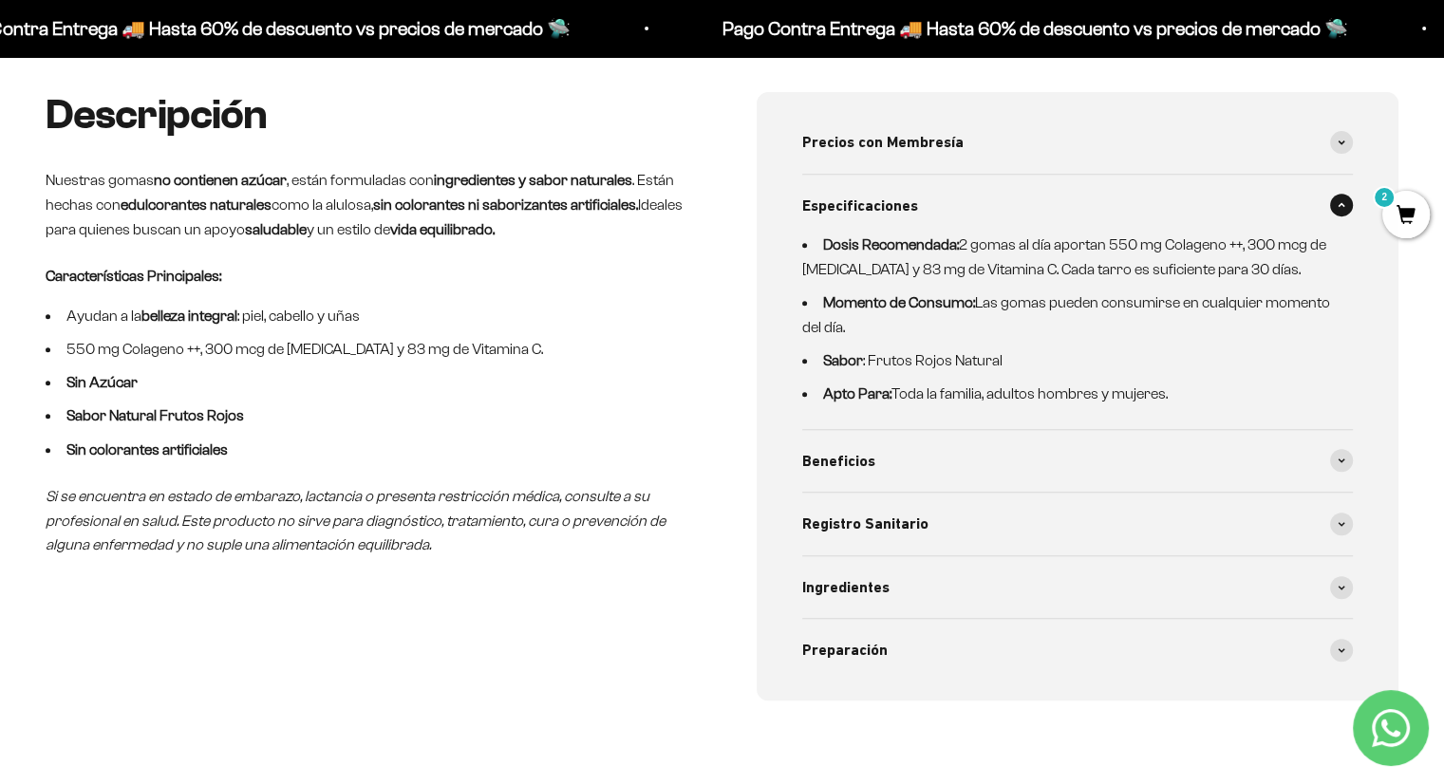
scroll to position [759, 0]
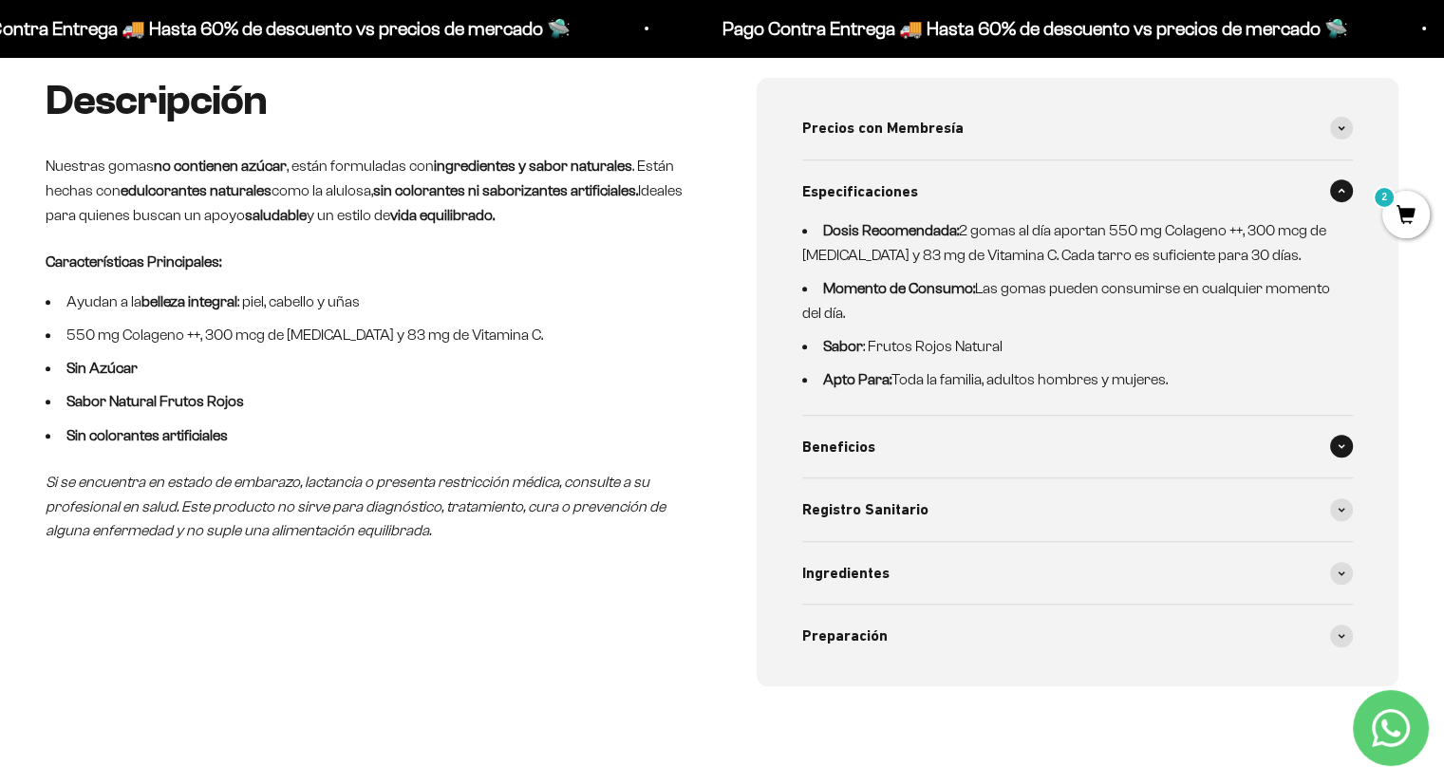
click at [885, 434] on div "Beneficios" at bounding box center [1078, 447] width 552 height 63
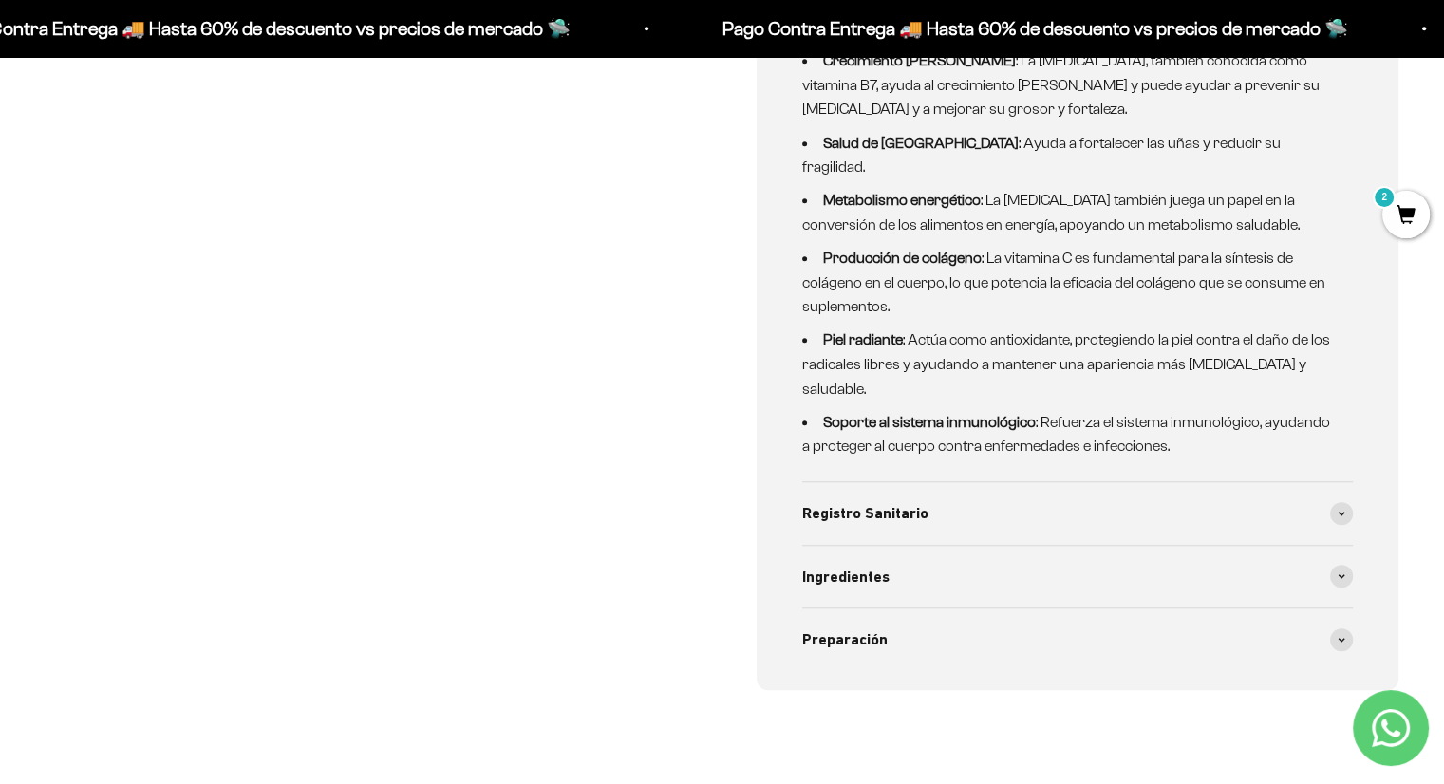
scroll to position [1772, 0]
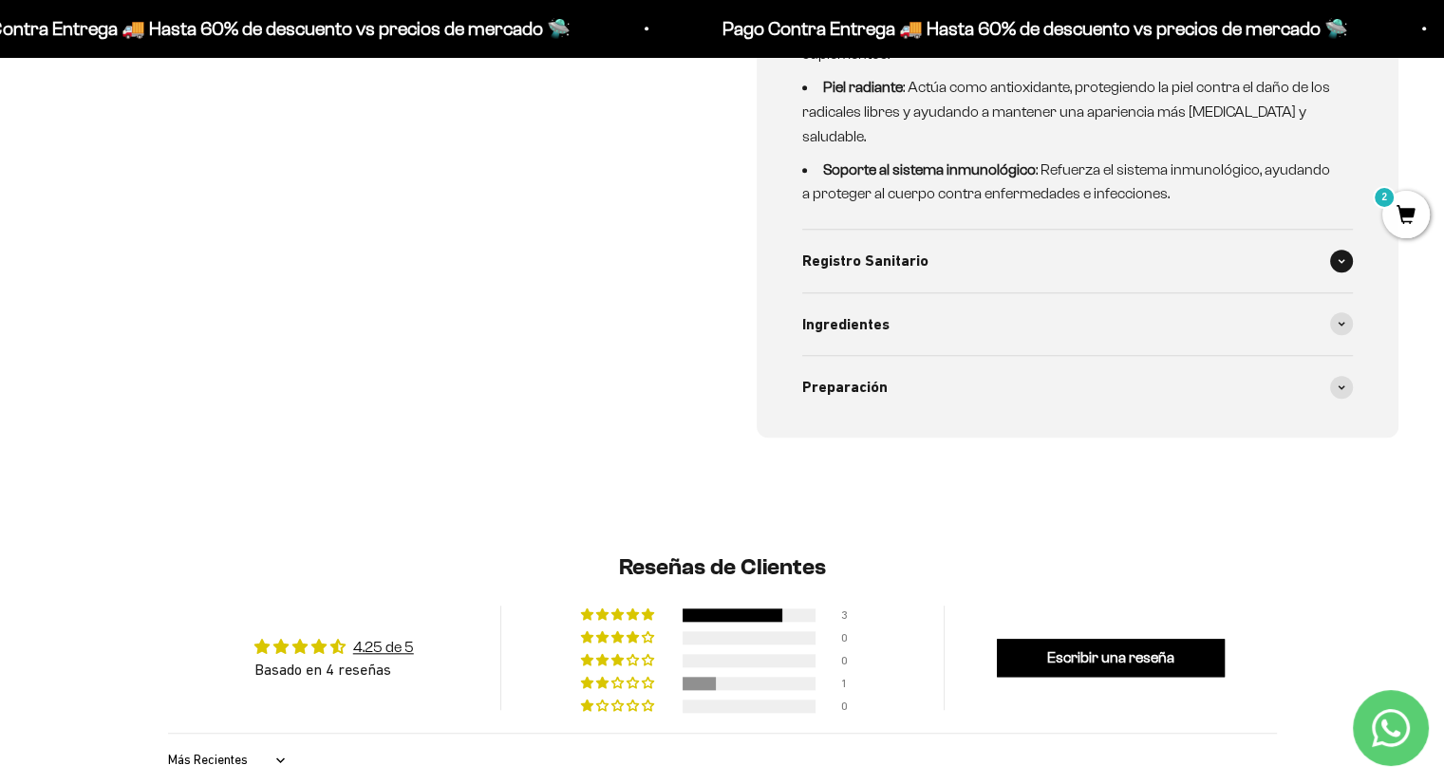
click at [892, 249] on span "Registro Sanitario" at bounding box center [865, 261] width 126 height 25
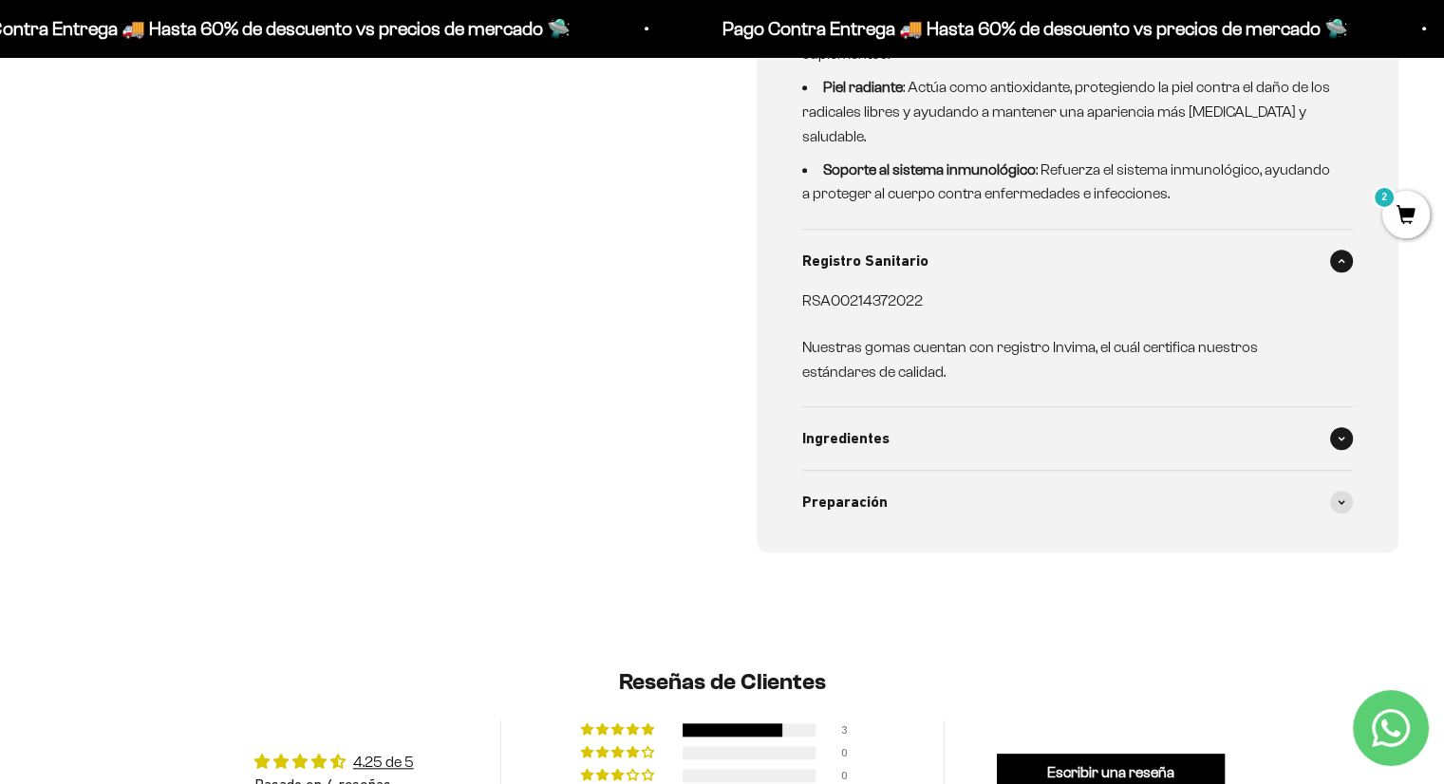
click at [856, 426] on span "Ingredientes" at bounding box center [845, 438] width 87 height 25
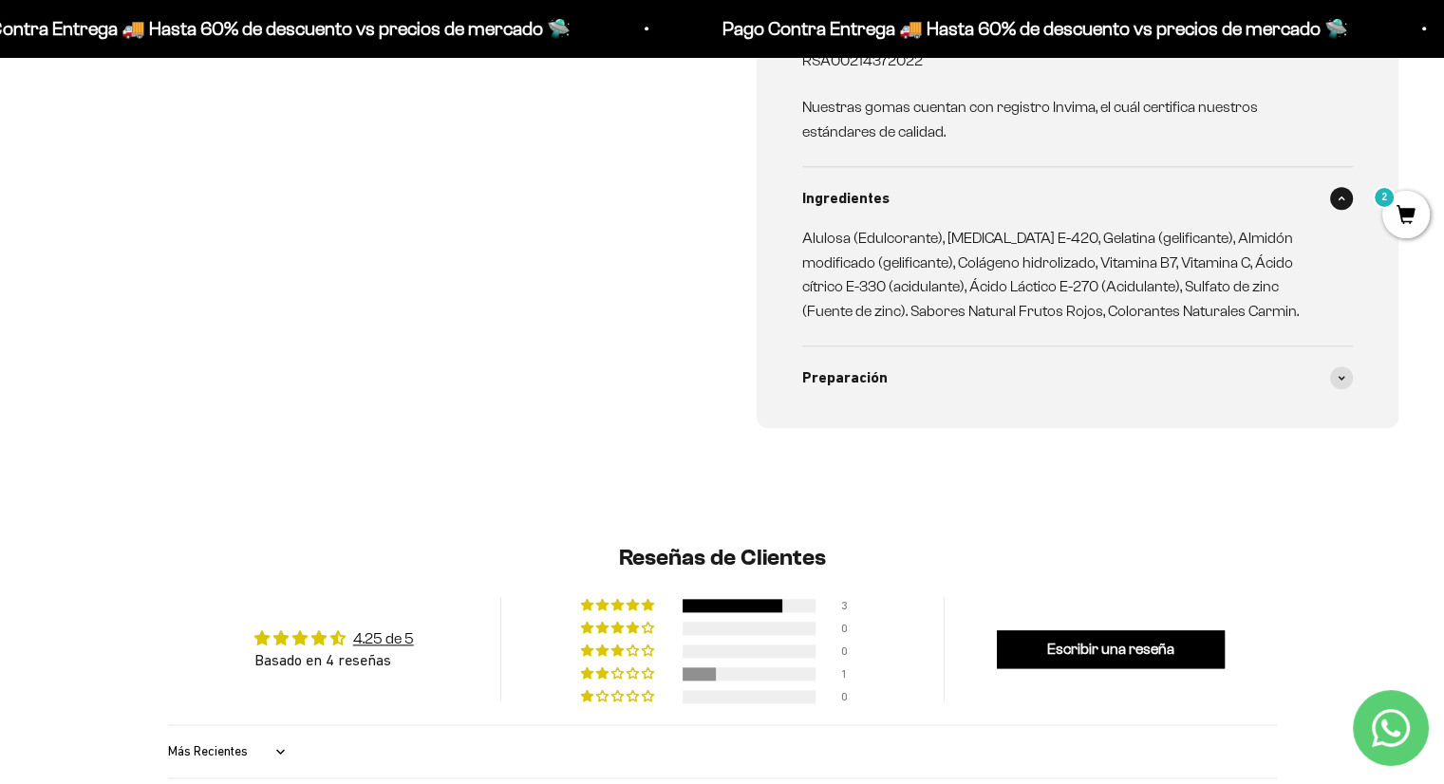
scroll to position [2025, 0]
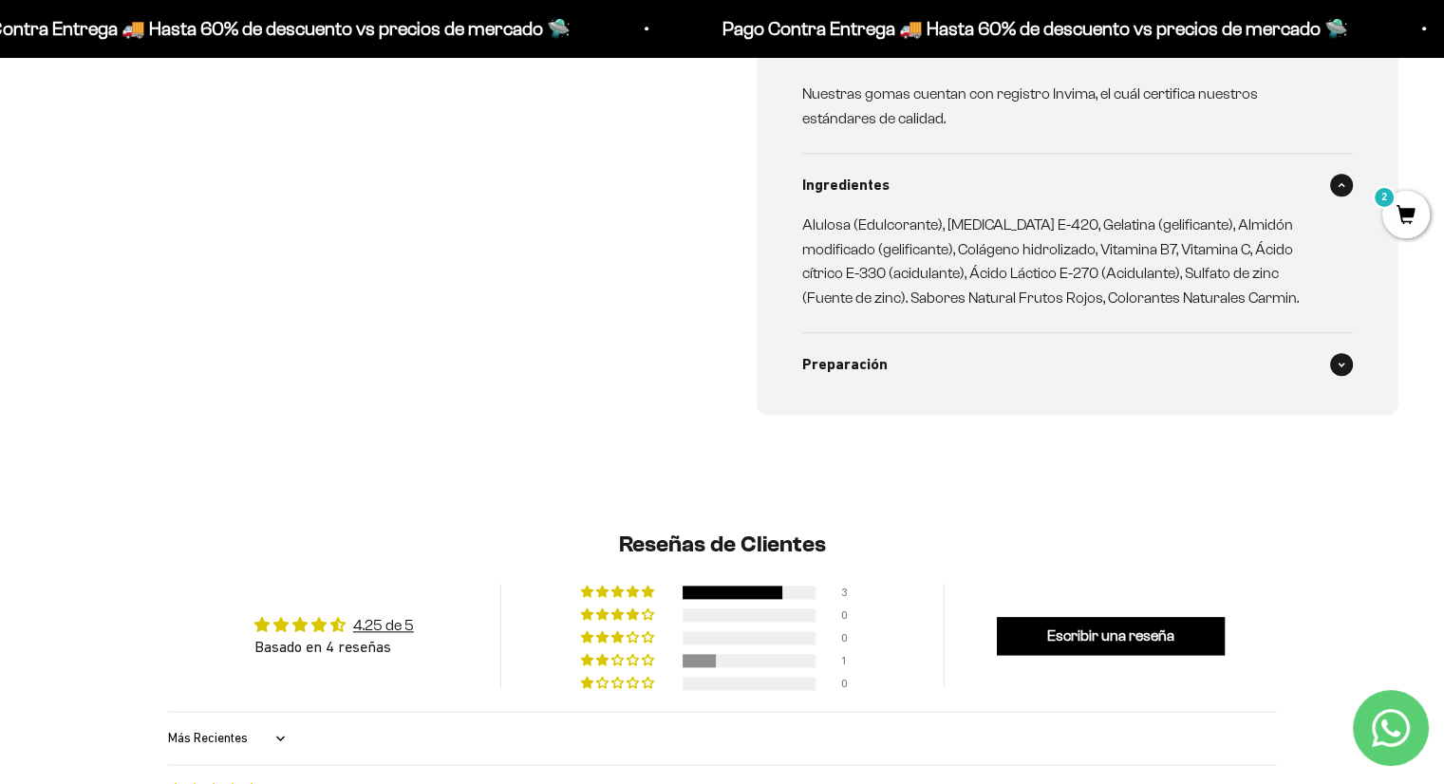
click at [861, 352] on span "Preparación" at bounding box center [844, 364] width 85 height 25
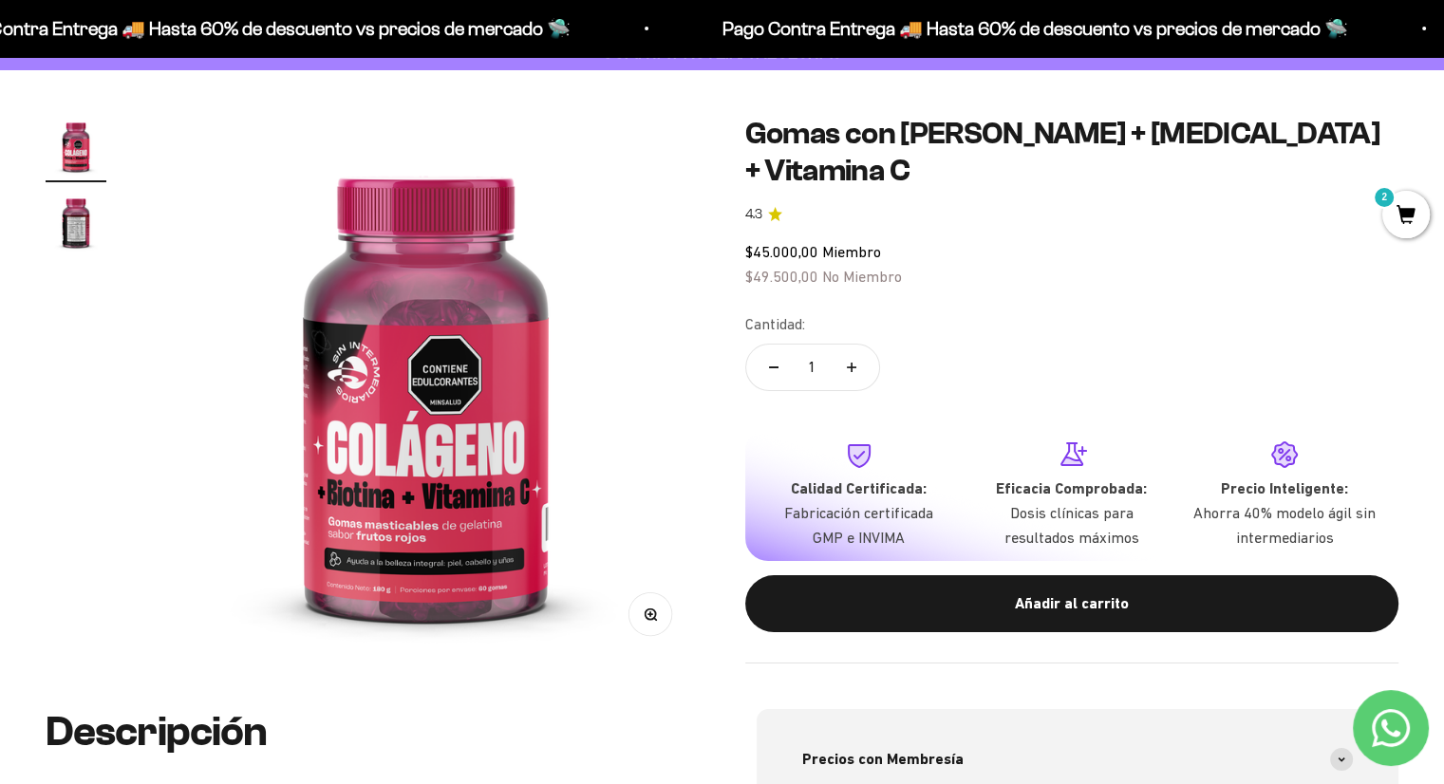
scroll to position [0, 0]
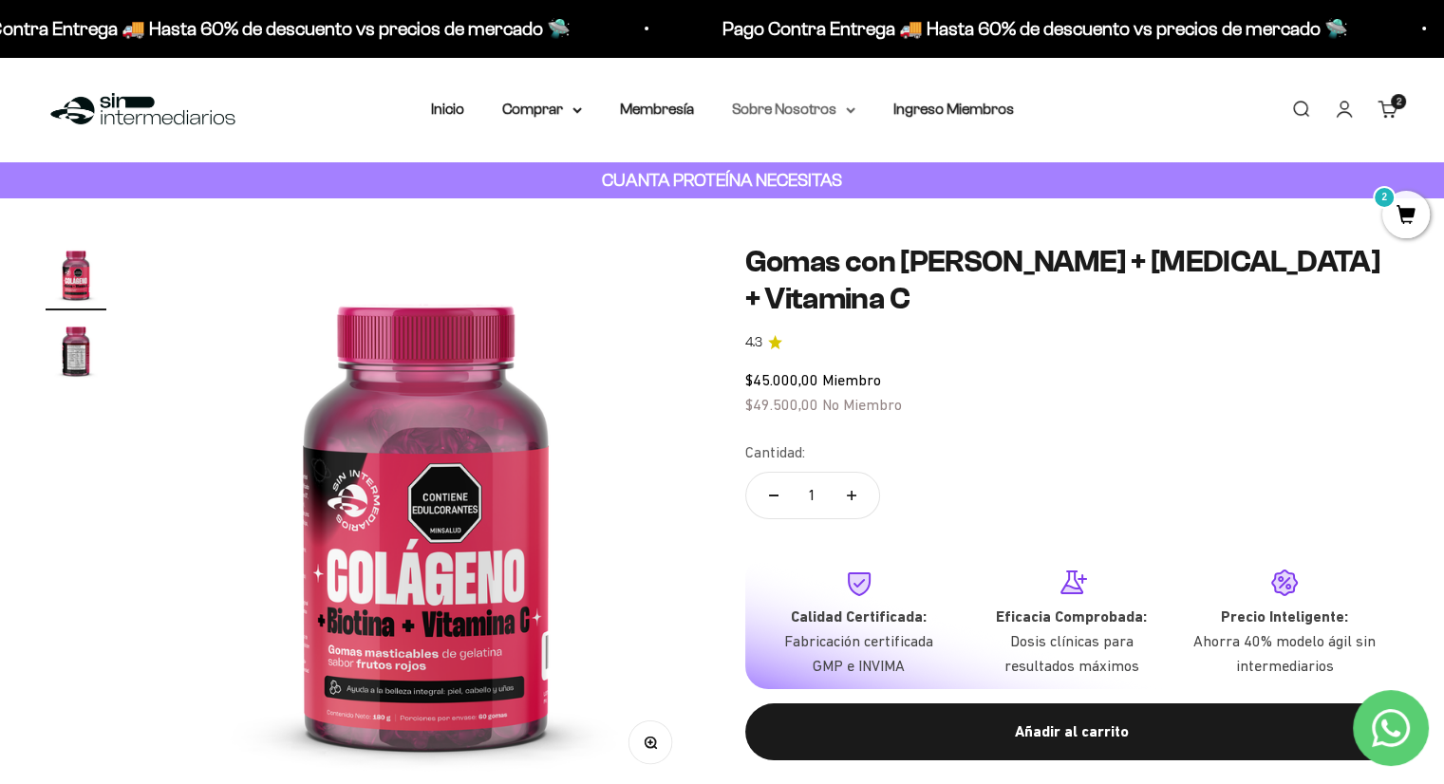
click at [772, 117] on summary "Sobre Nosotros" at bounding box center [793, 109] width 123 height 25
click at [646, 106] on link "Membresía" at bounding box center [657, 109] width 74 height 16
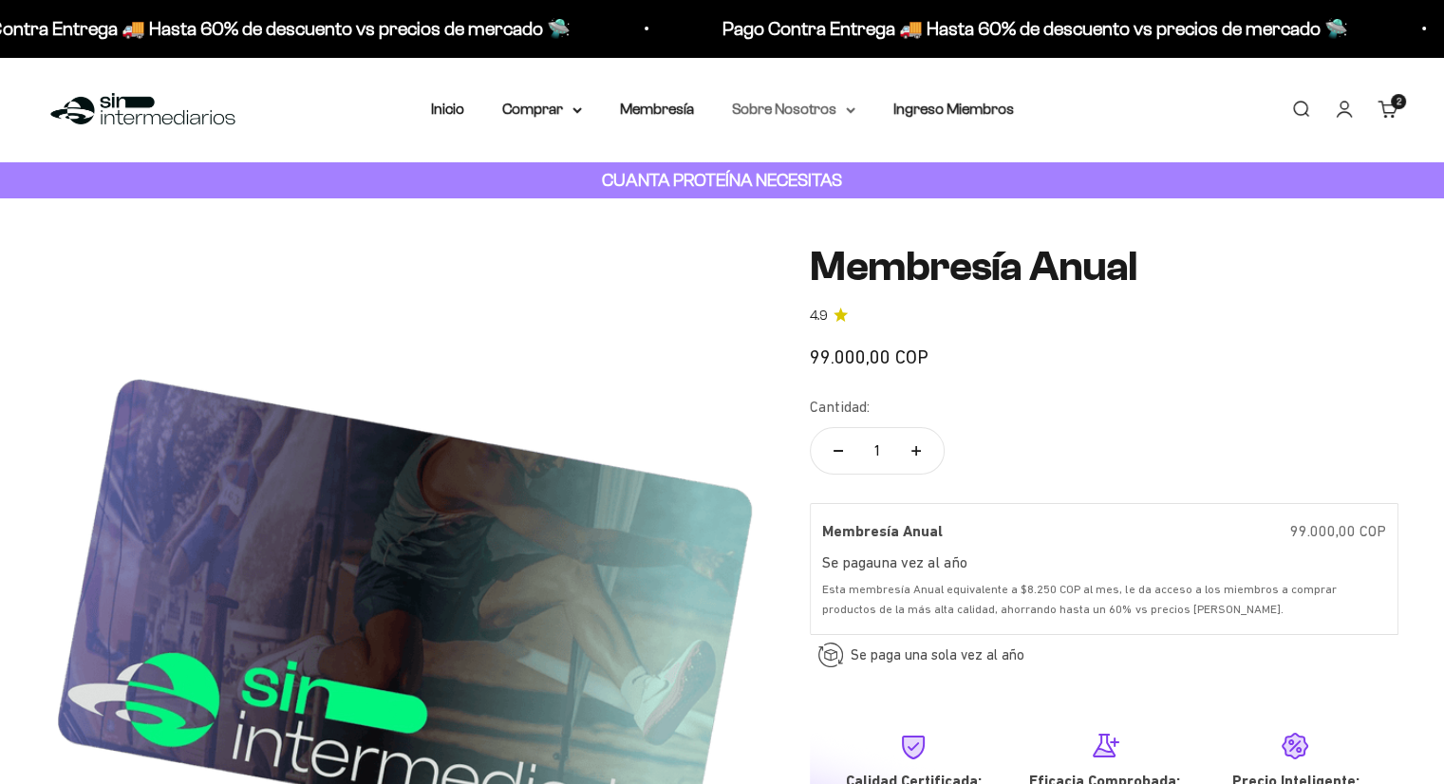
click at [799, 112] on summary "Sobre Nosotros" at bounding box center [793, 109] width 123 height 25
click at [691, 109] on link "Membresía" at bounding box center [657, 109] width 74 height 16
click at [556, 113] on summary "Comprar" at bounding box center [542, 109] width 80 height 25
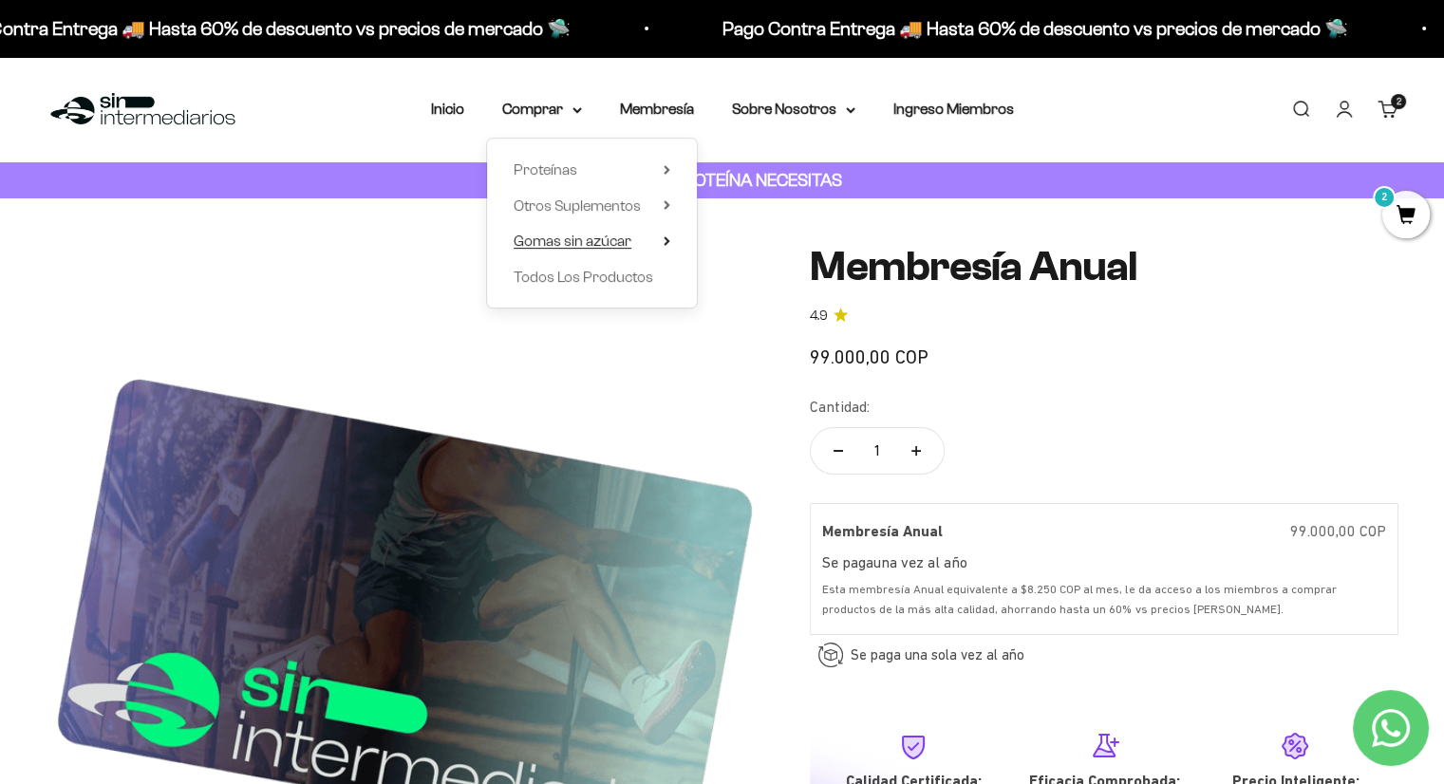
click at [577, 251] on span "Gomas sin azúcar" at bounding box center [573, 241] width 118 height 25
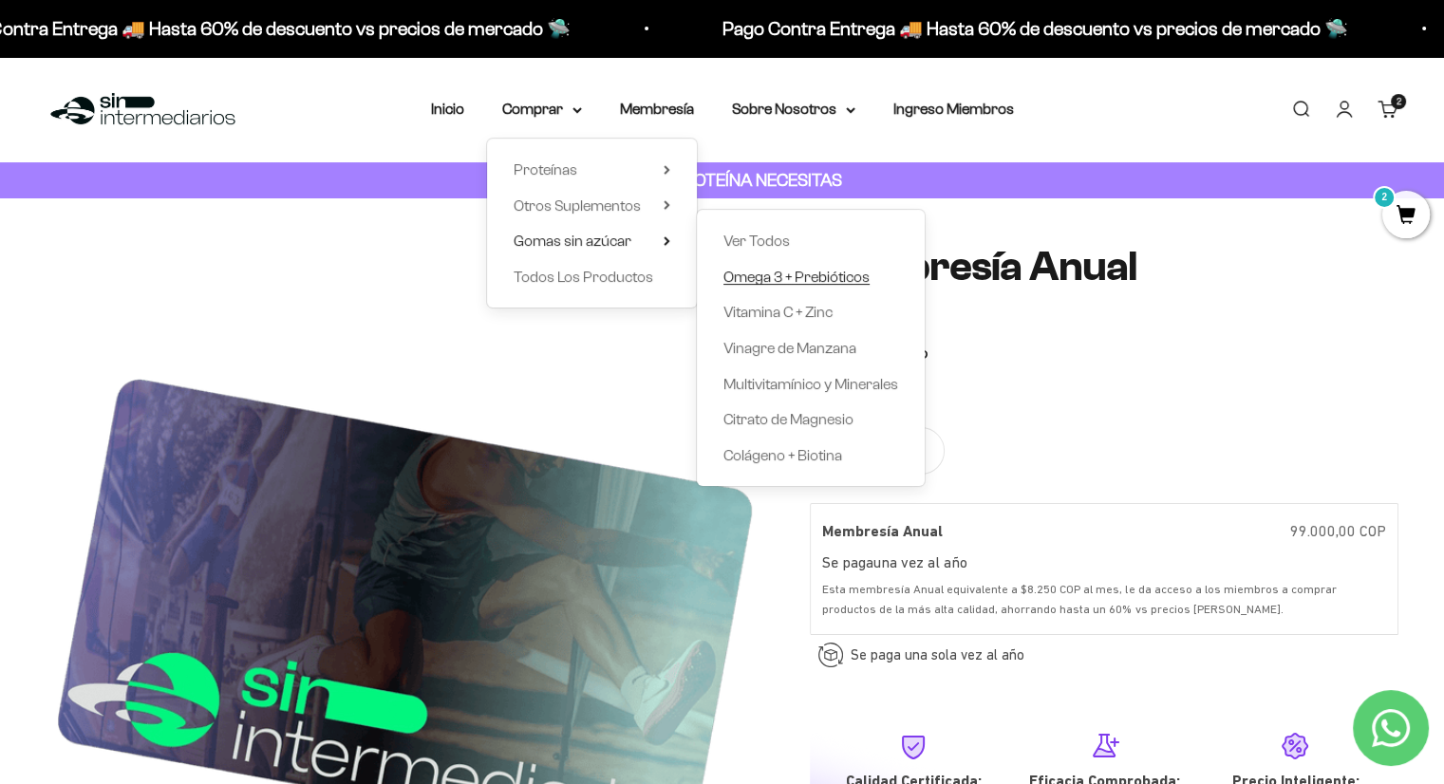
click at [770, 278] on span "Omega 3 + Prebióticos" at bounding box center [796, 277] width 146 height 16
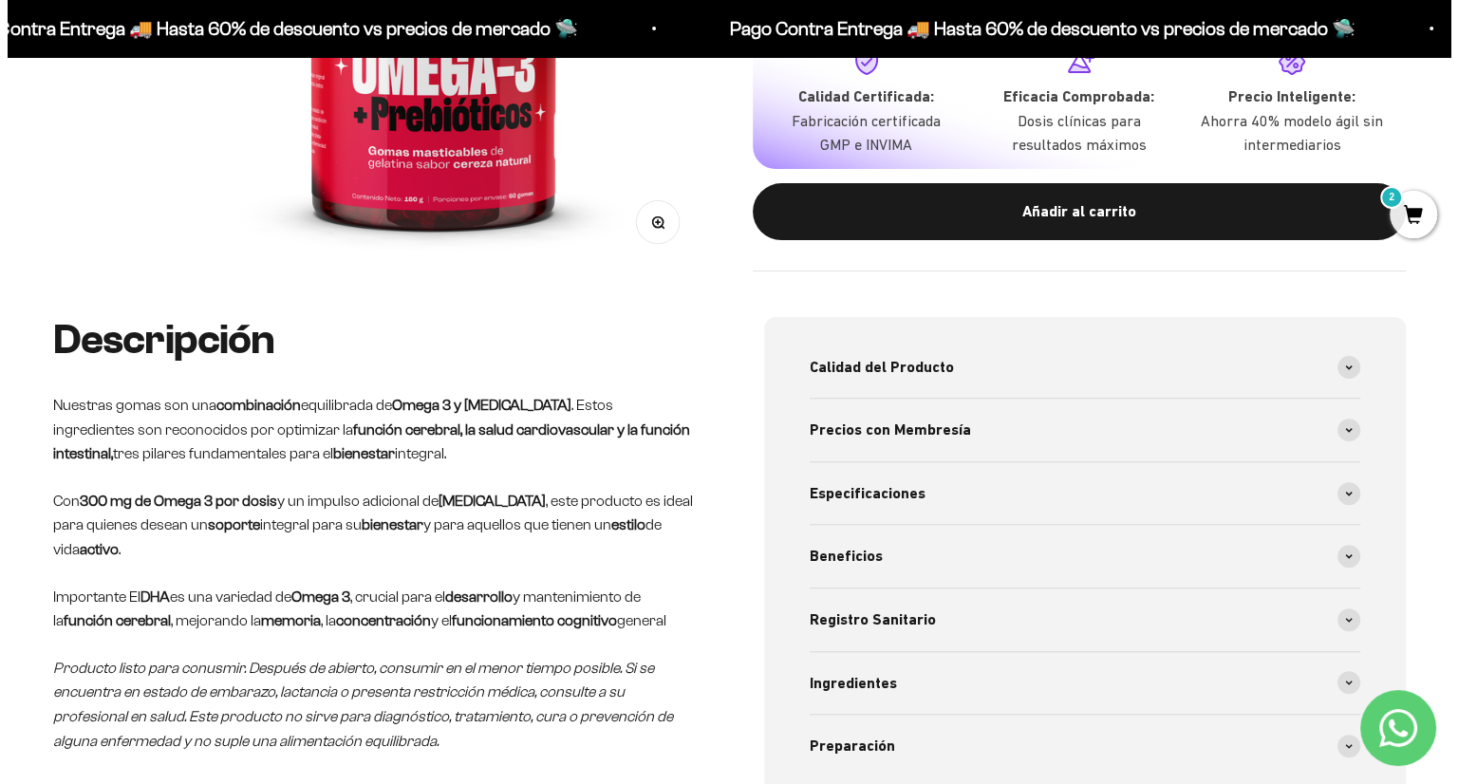
scroll to position [506, 0]
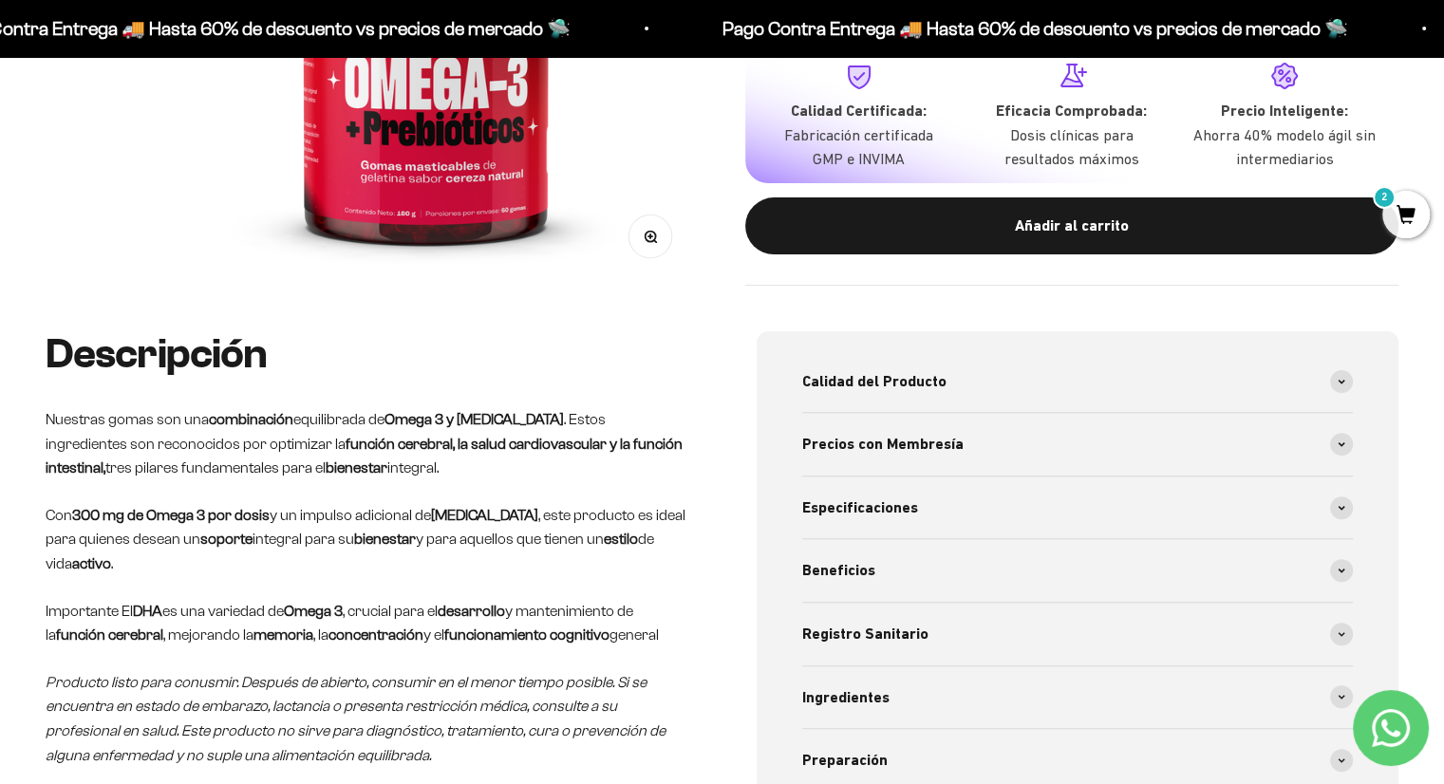
click at [1408, 217] on span "2" at bounding box center [1405, 214] width 47 height 47
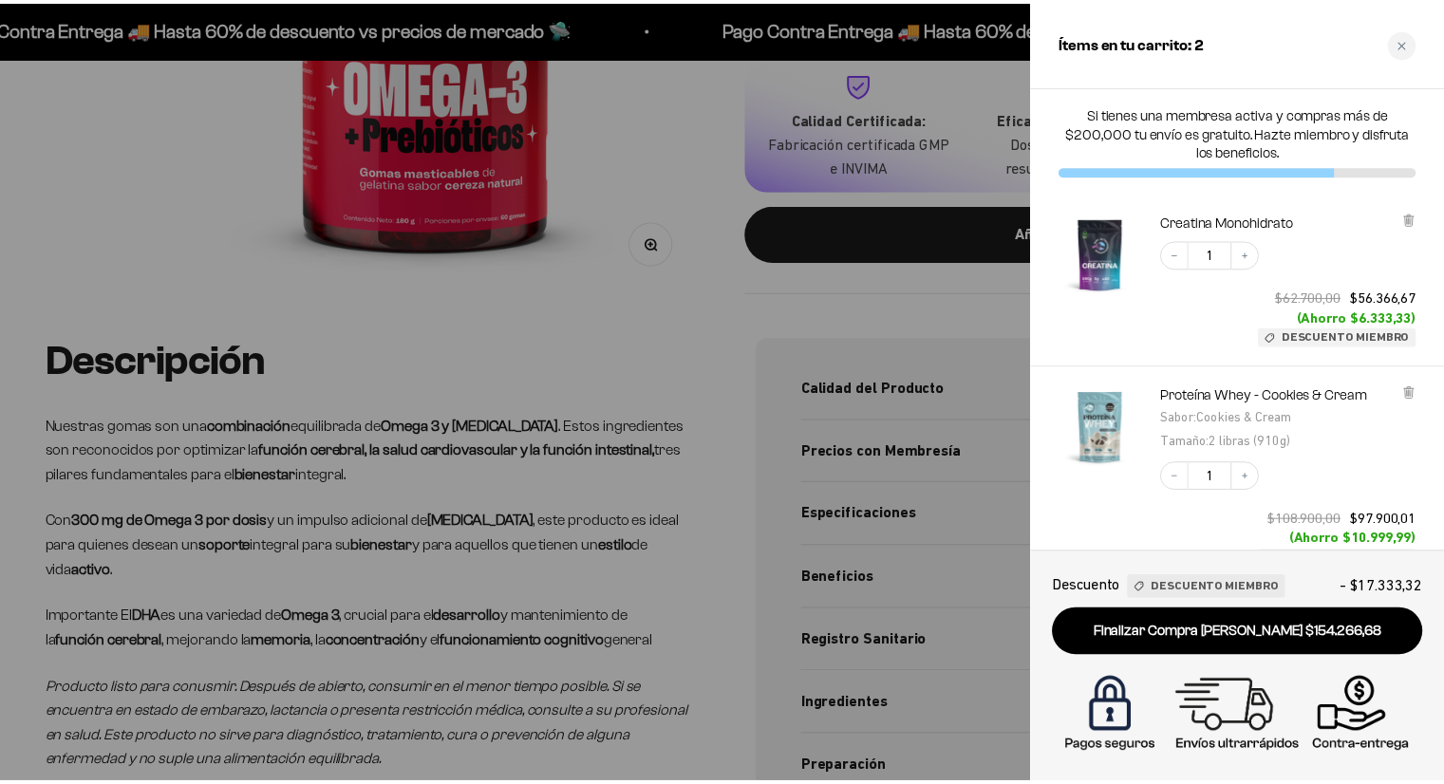
scroll to position [203, 0]
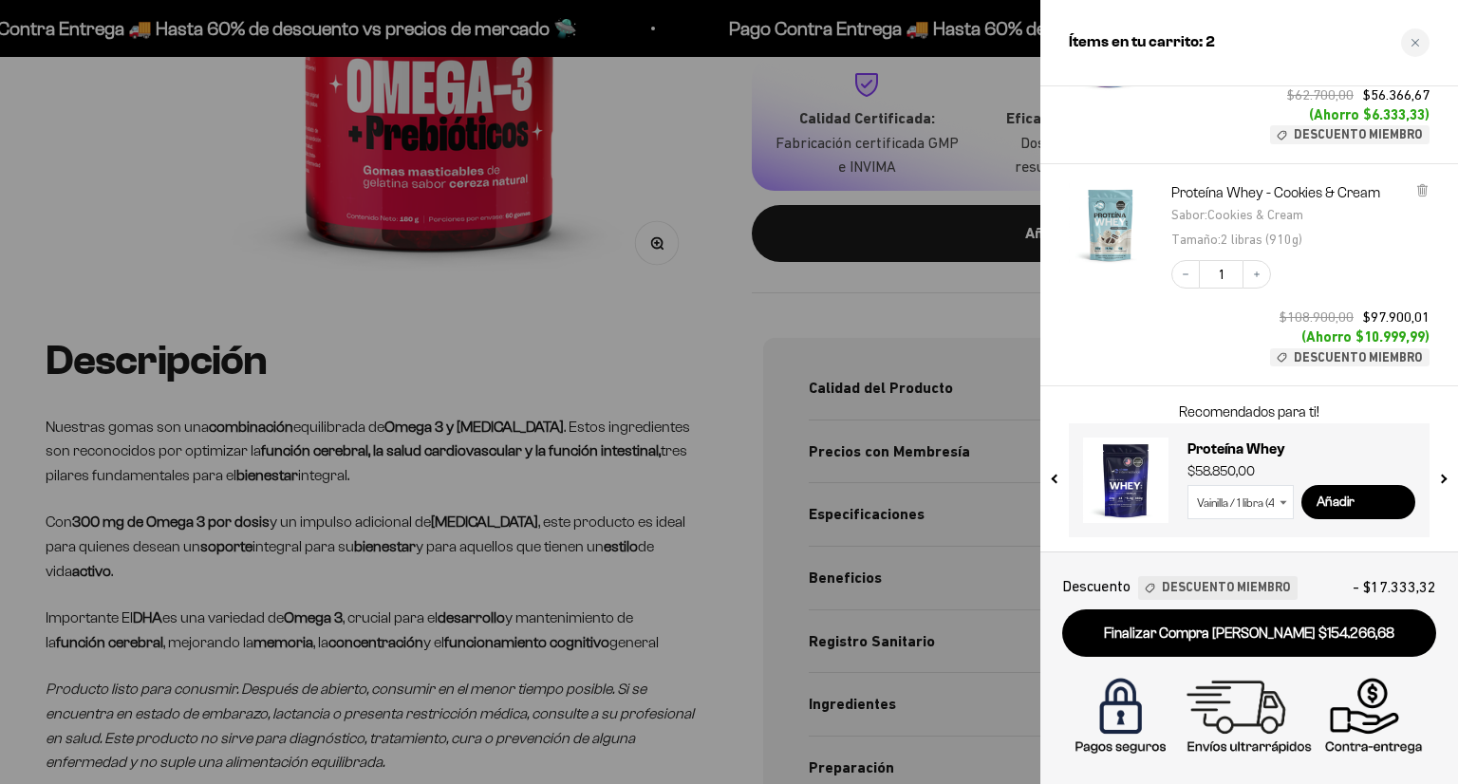
click at [770, 262] on div at bounding box center [729, 392] width 1458 height 784
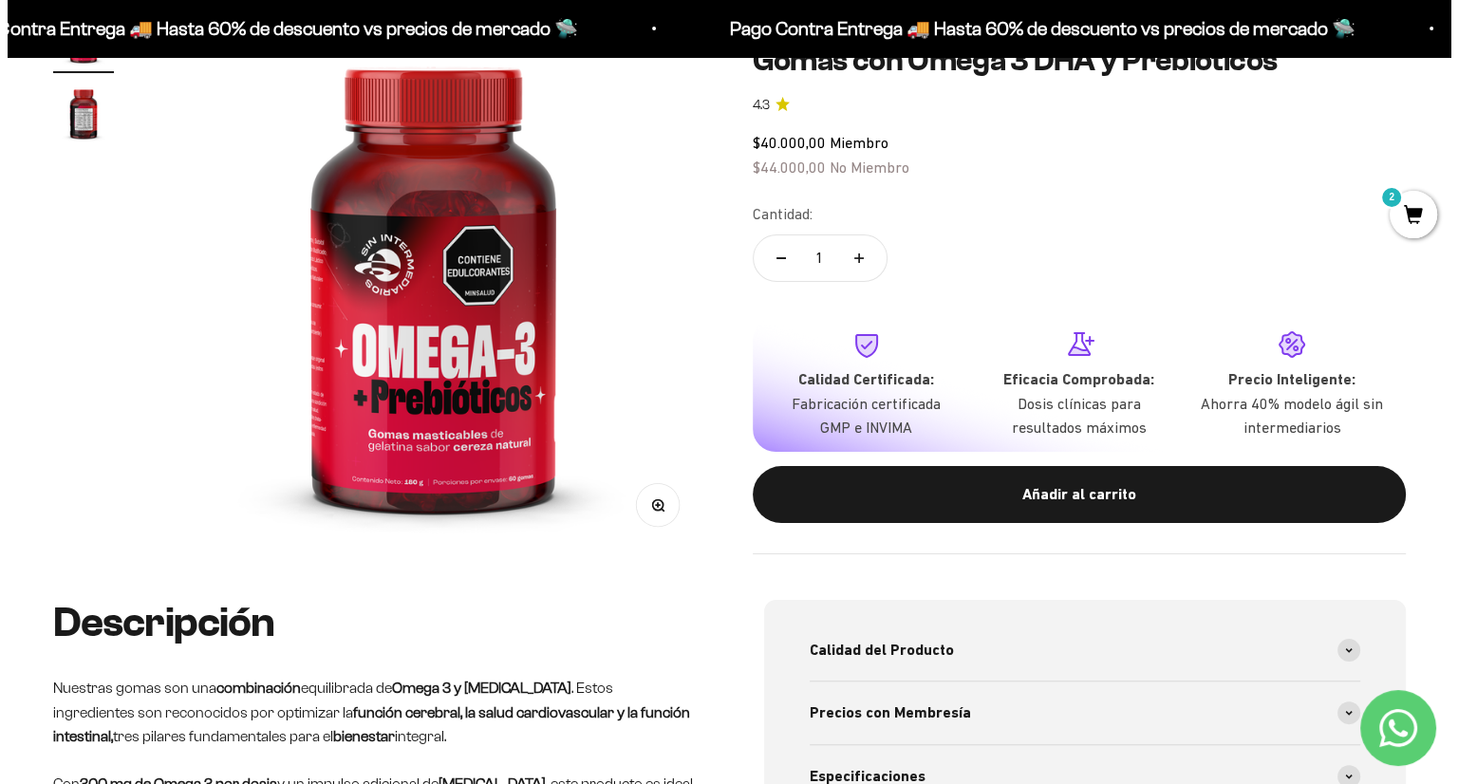
scroll to position [253, 0]
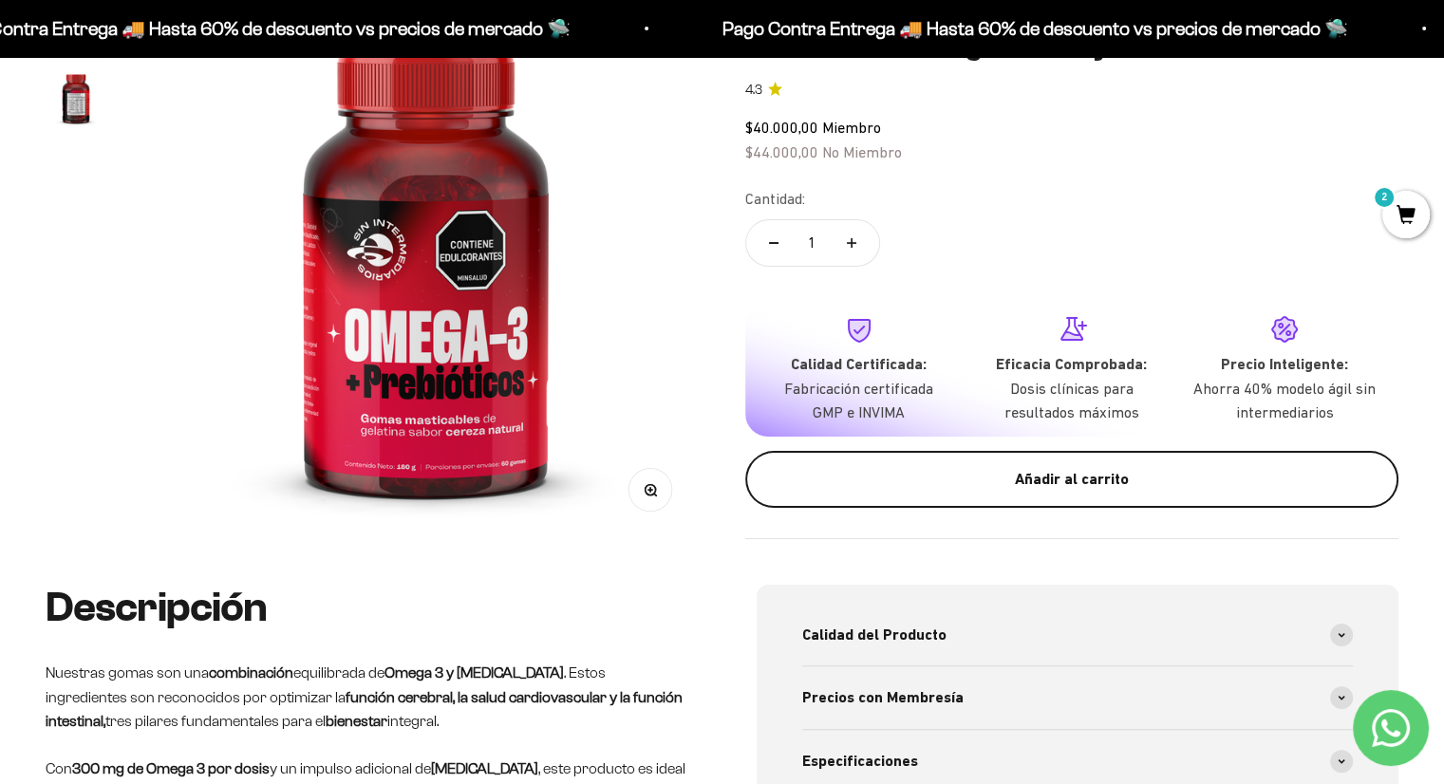
click at [1037, 472] on div "Añadir al carrito" at bounding box center [1072, 479] width 578 height 25
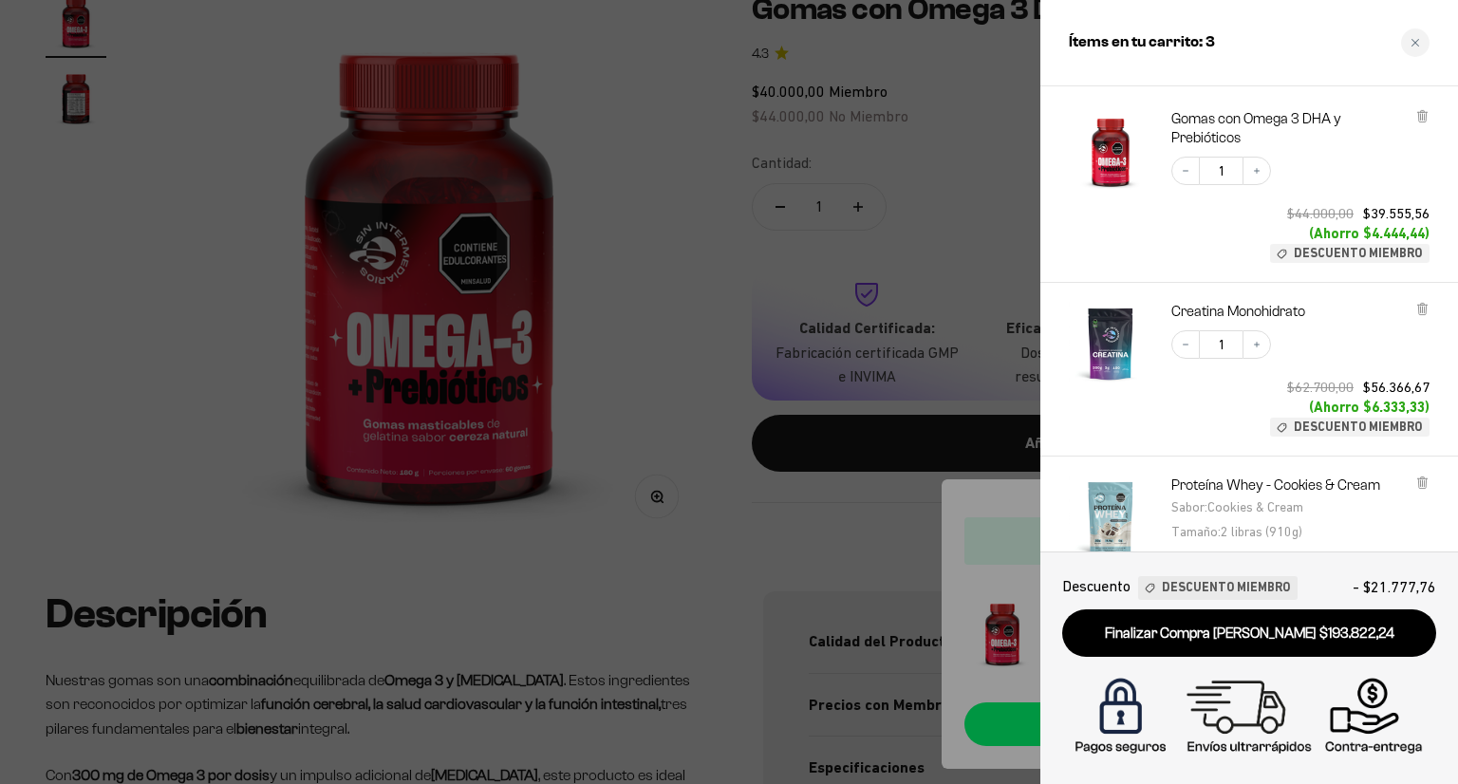
scroll to position [0, 0]
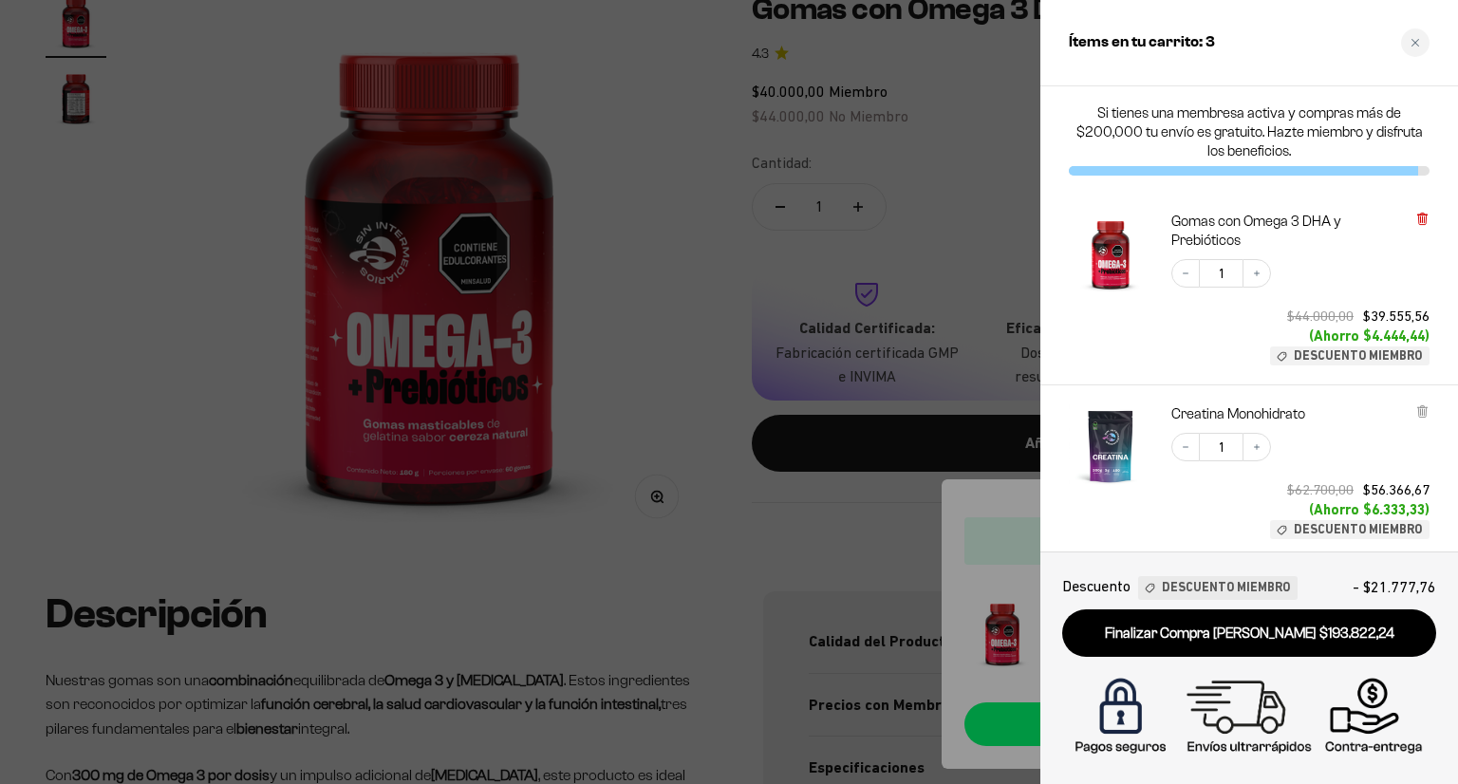
click at [1419, 221] on icon at bounding box center [1422, 219] width 8 height 9
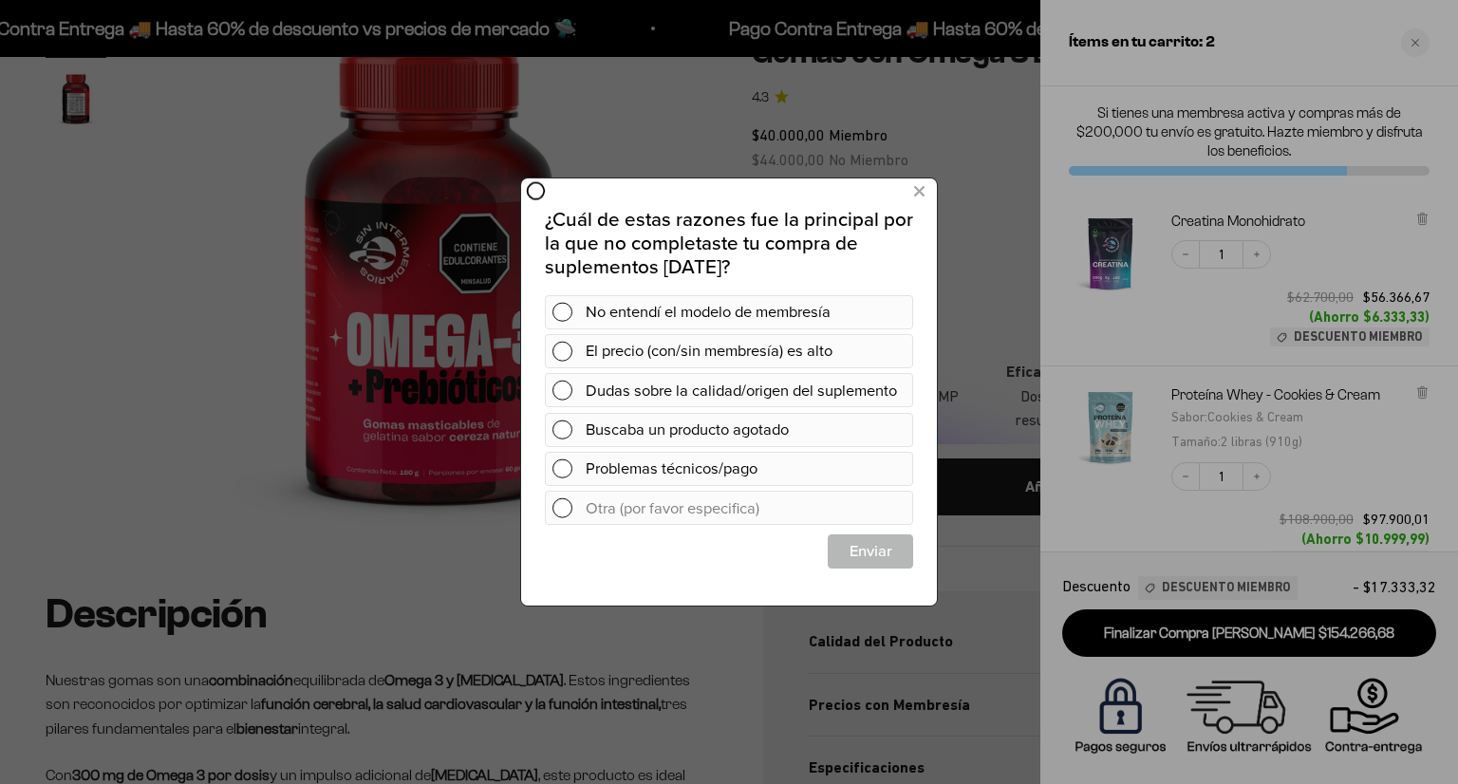
click at [657, 144] on div at bounding box center [729, 392] width 1458 height 784
click at [1424, 43] on div at bounding box center [729, 392] width 1458 height 784
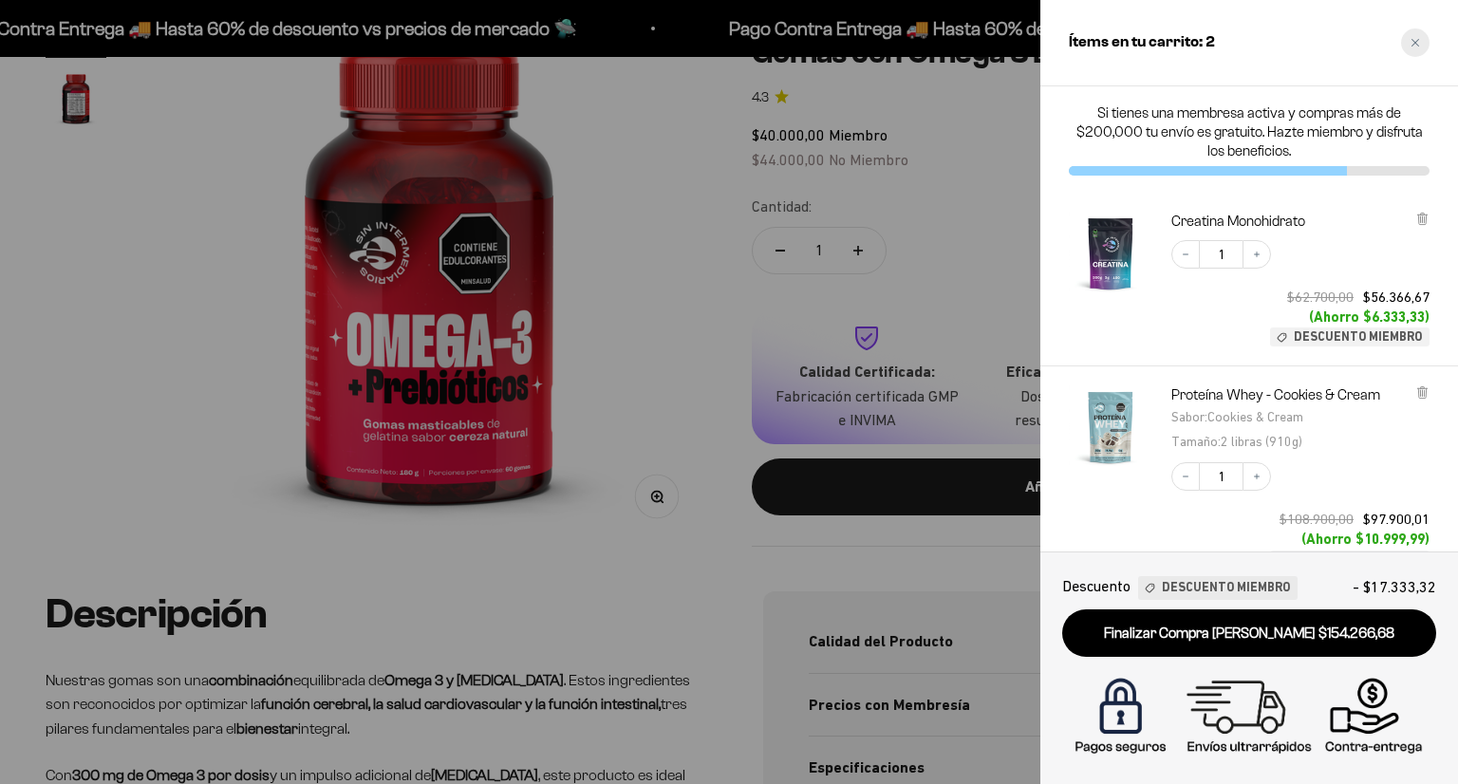
click at [1413, 39] on icon "Close cart" at bounding box center [1416, 43] width 8 height 8
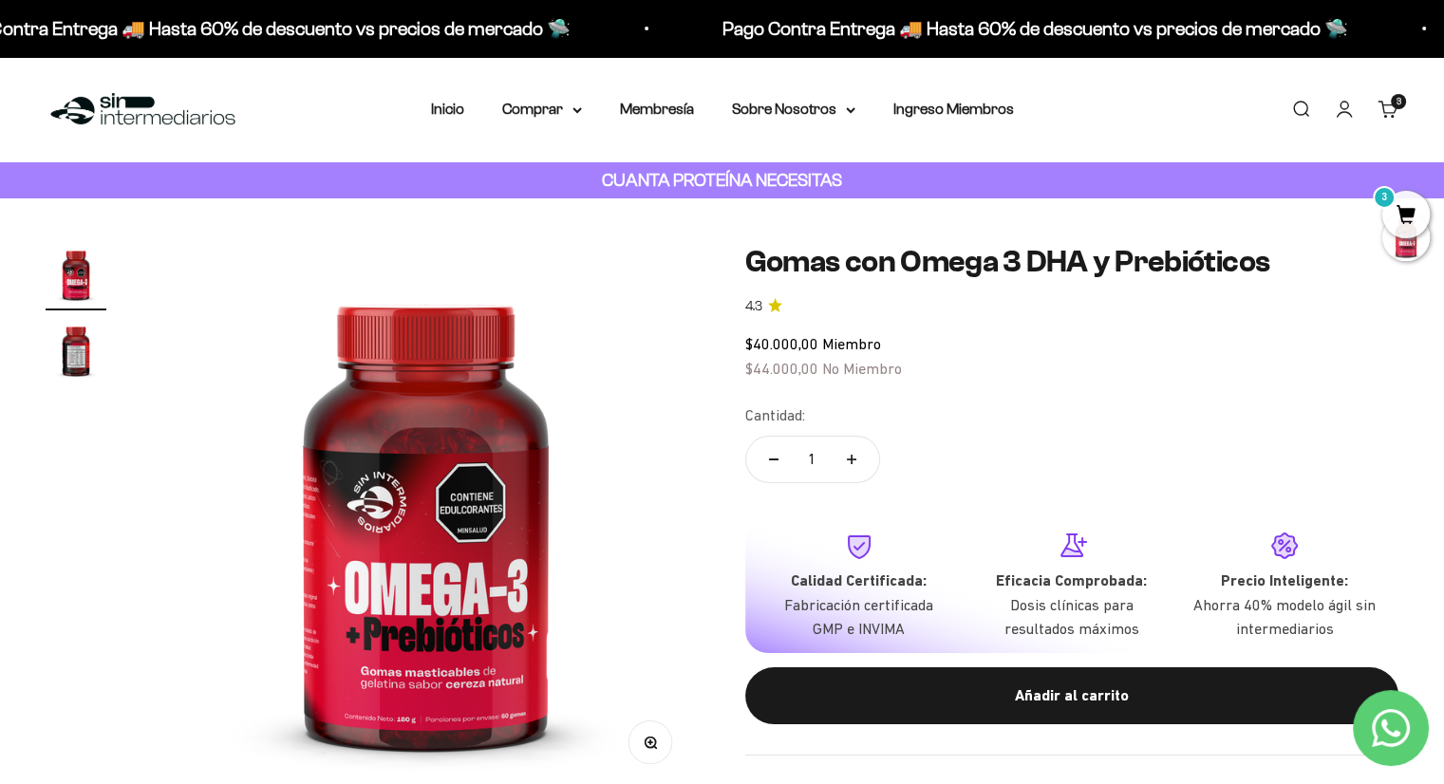
click at [651, 99] on li "Membresía" at bounding box center [657, 109] width 74 height 25
click at [657, 113] on link "Membresía" at bounding box center [657, 109] width 74 height 16
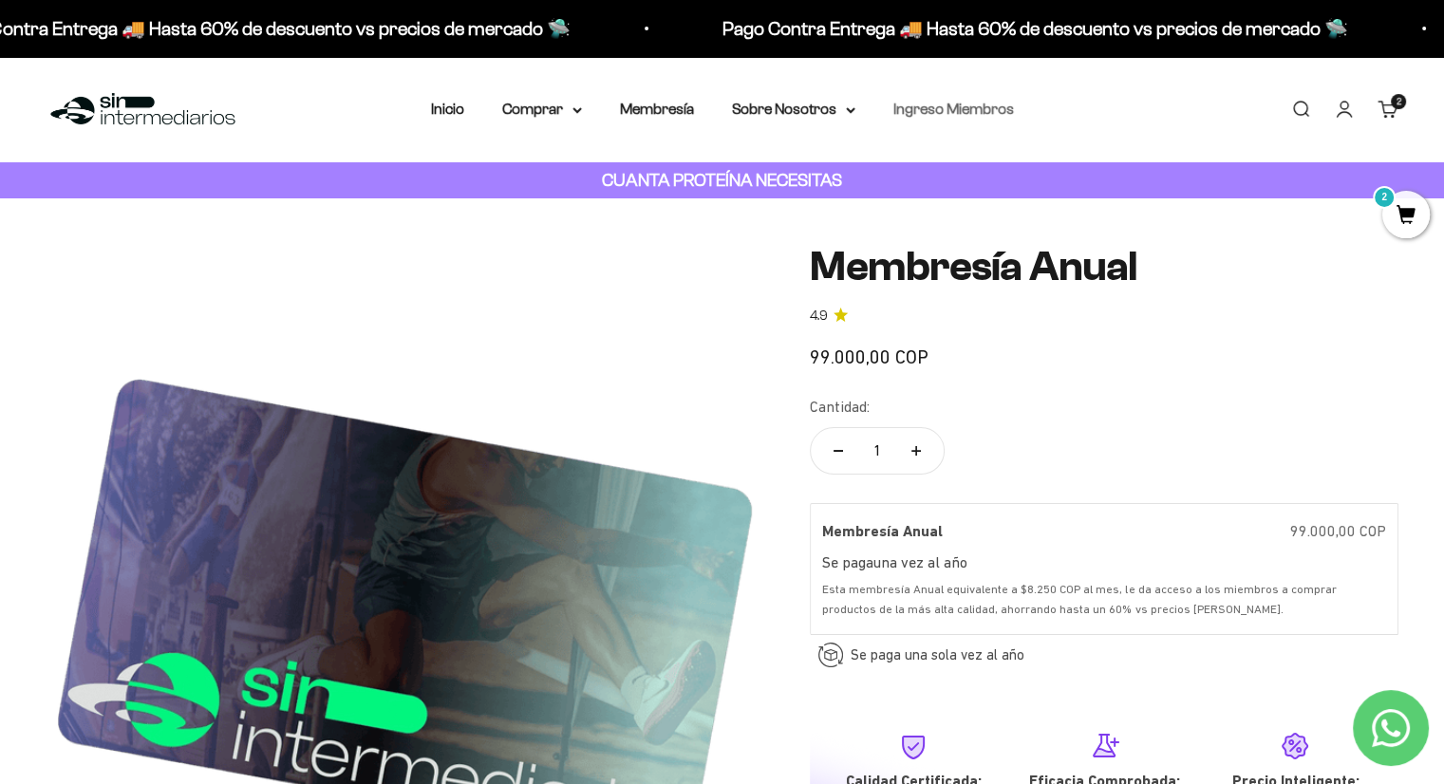
click at [948, 111] on link "Ingreso Miembros" at bounding box center [953, 109] width 121 height 16
click at [761, 103] on summary "Sobre Nosotros" at bounding box center [793, 109] width 123 height 25
click at [657, 109] on link "Membresía" at bounding box center [657, 109] width 74 height 16
click at [556, 114] on summary "Comprar" at bounding box center [542, 109] width 80 height 25
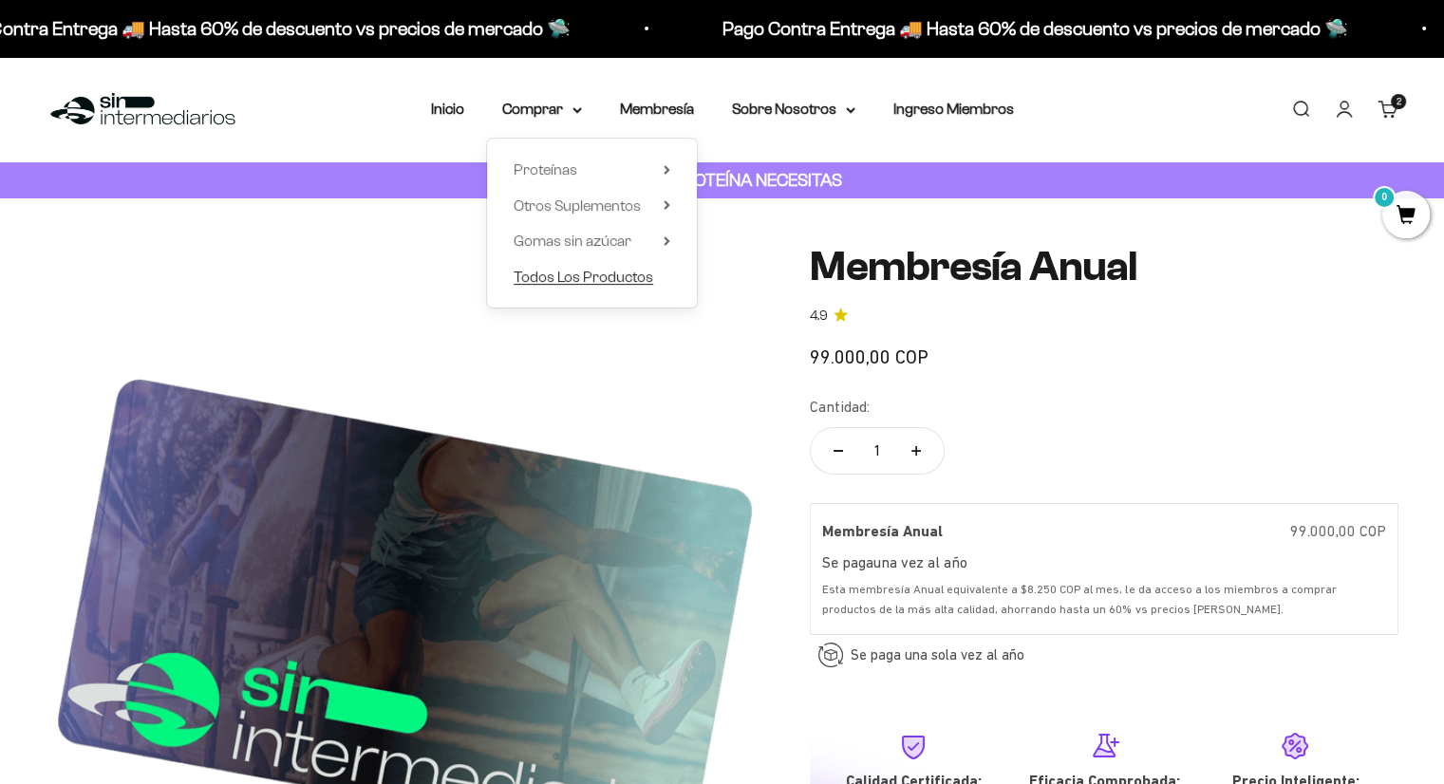
click at [575, 284] on span "Todos Los Productos" at bounding box center [584, 277] width 140 height 16
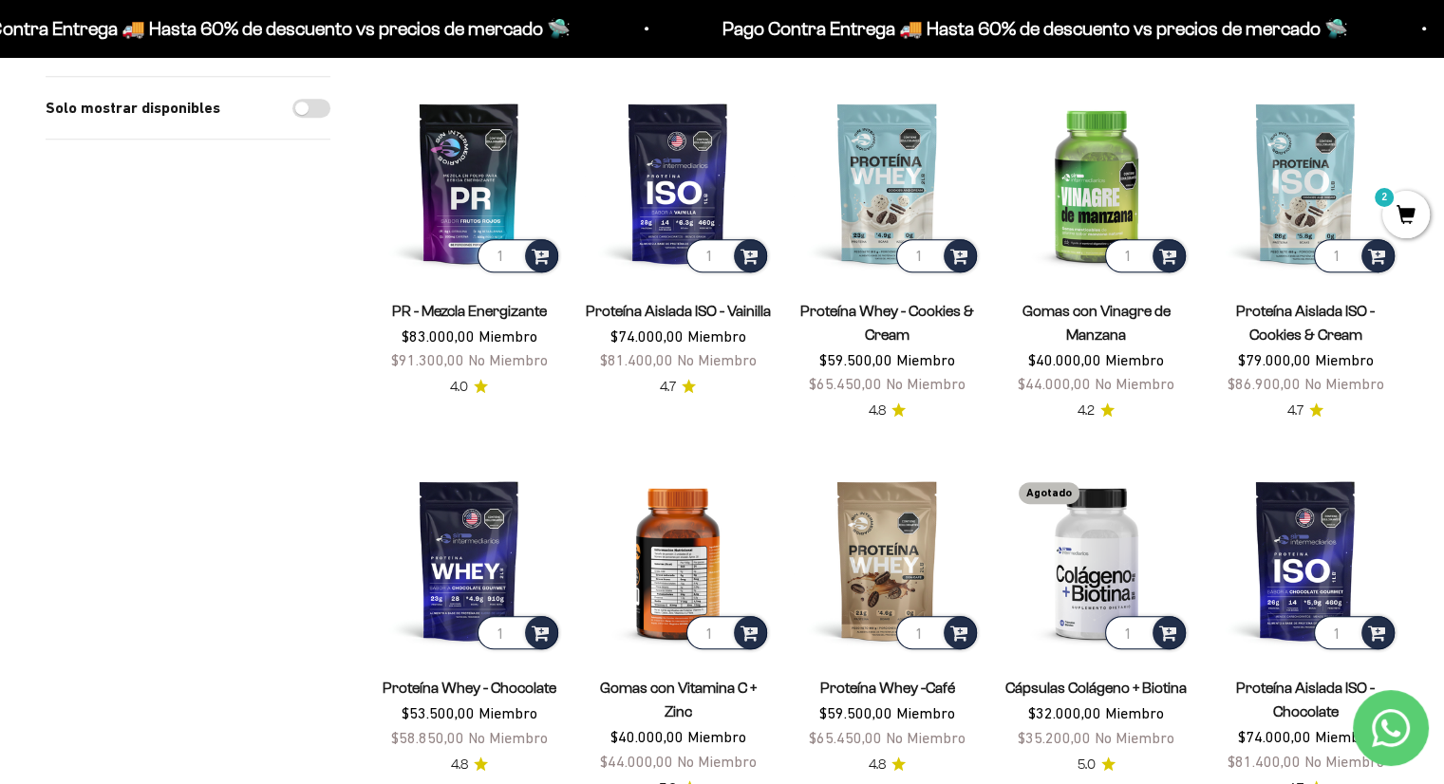
scroll to position [759, 0]
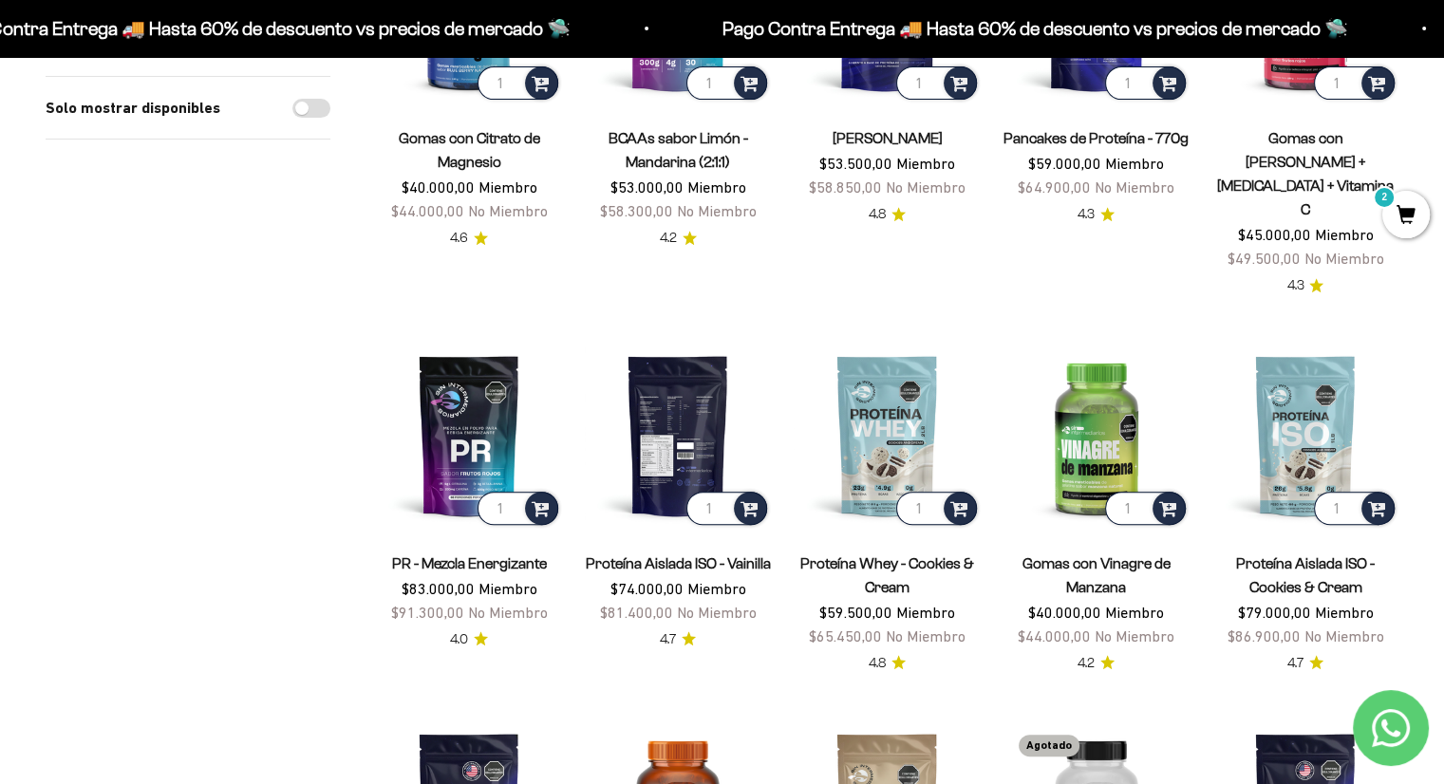
click at [695, 389] on img at bounding box center [678, 435] width 186 height 186
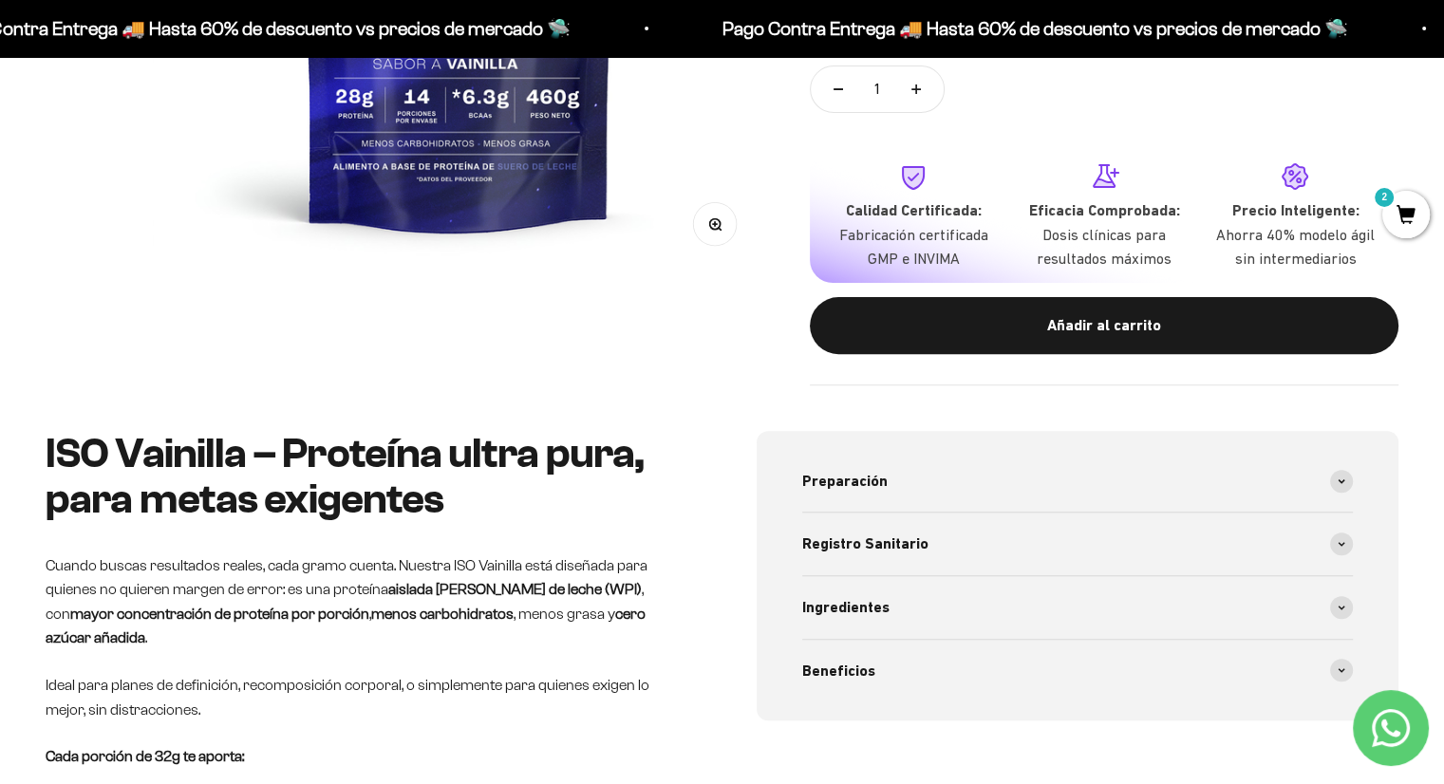
scroll to position [506, 0]
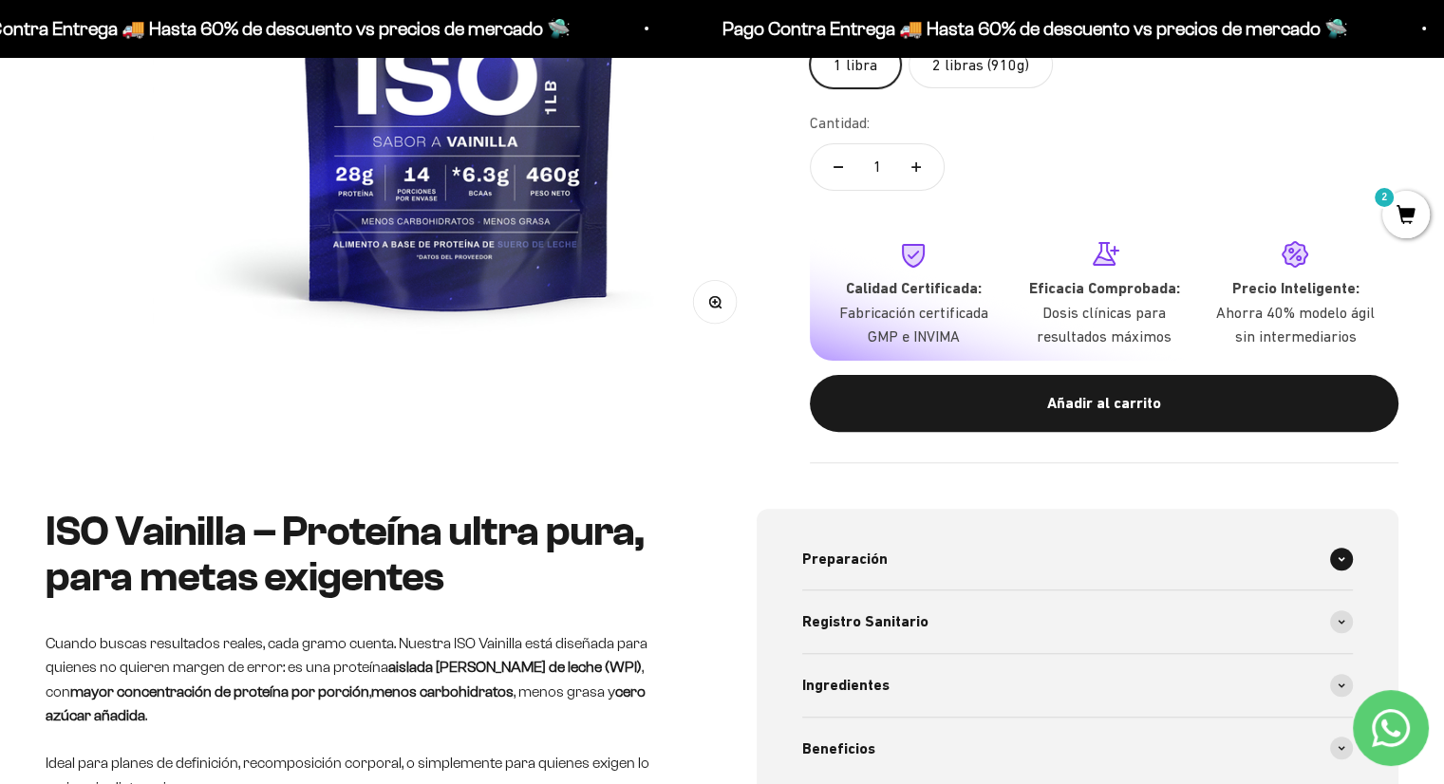
click at [858, 550] on span "Preparación" at bounding box center [844, 559] width 85 height 25
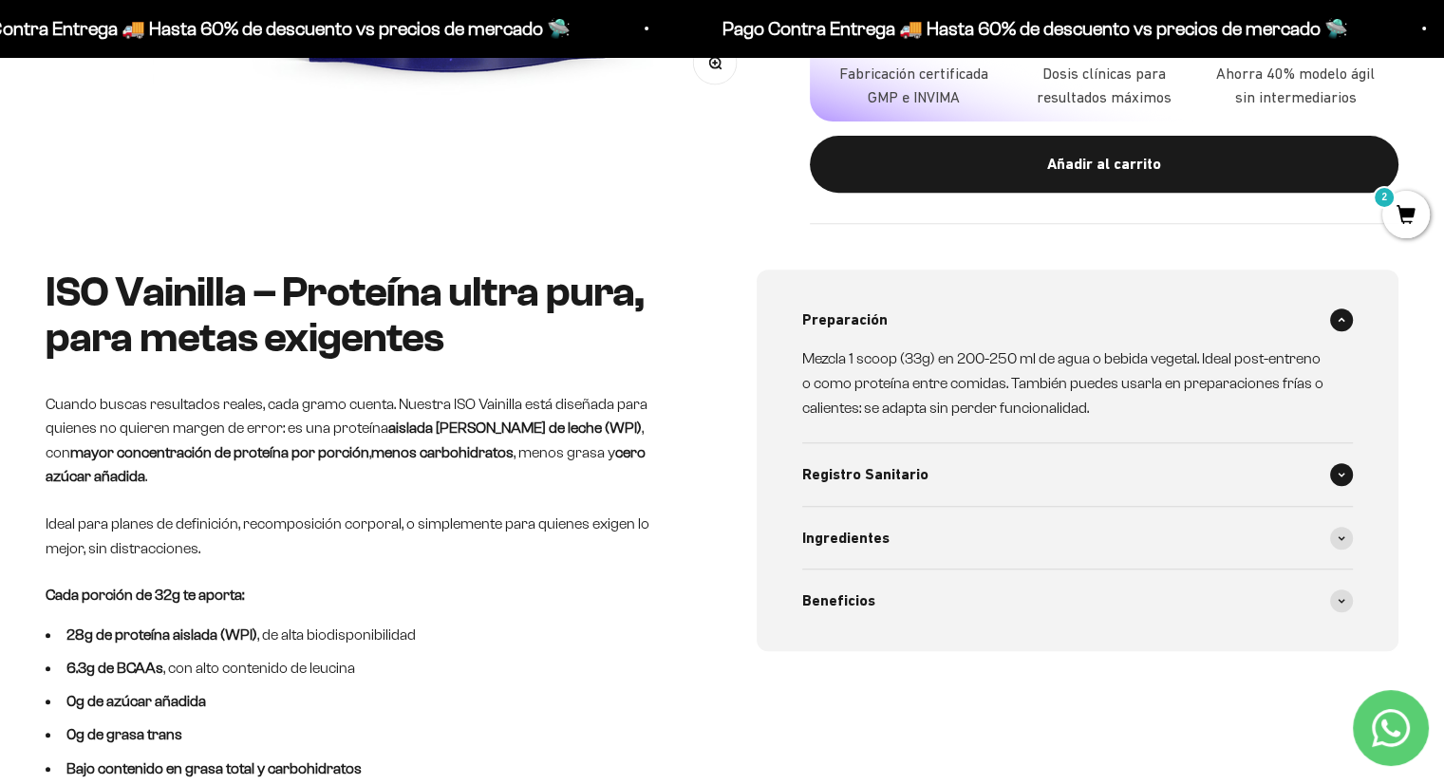
scroll to position [759, 0]
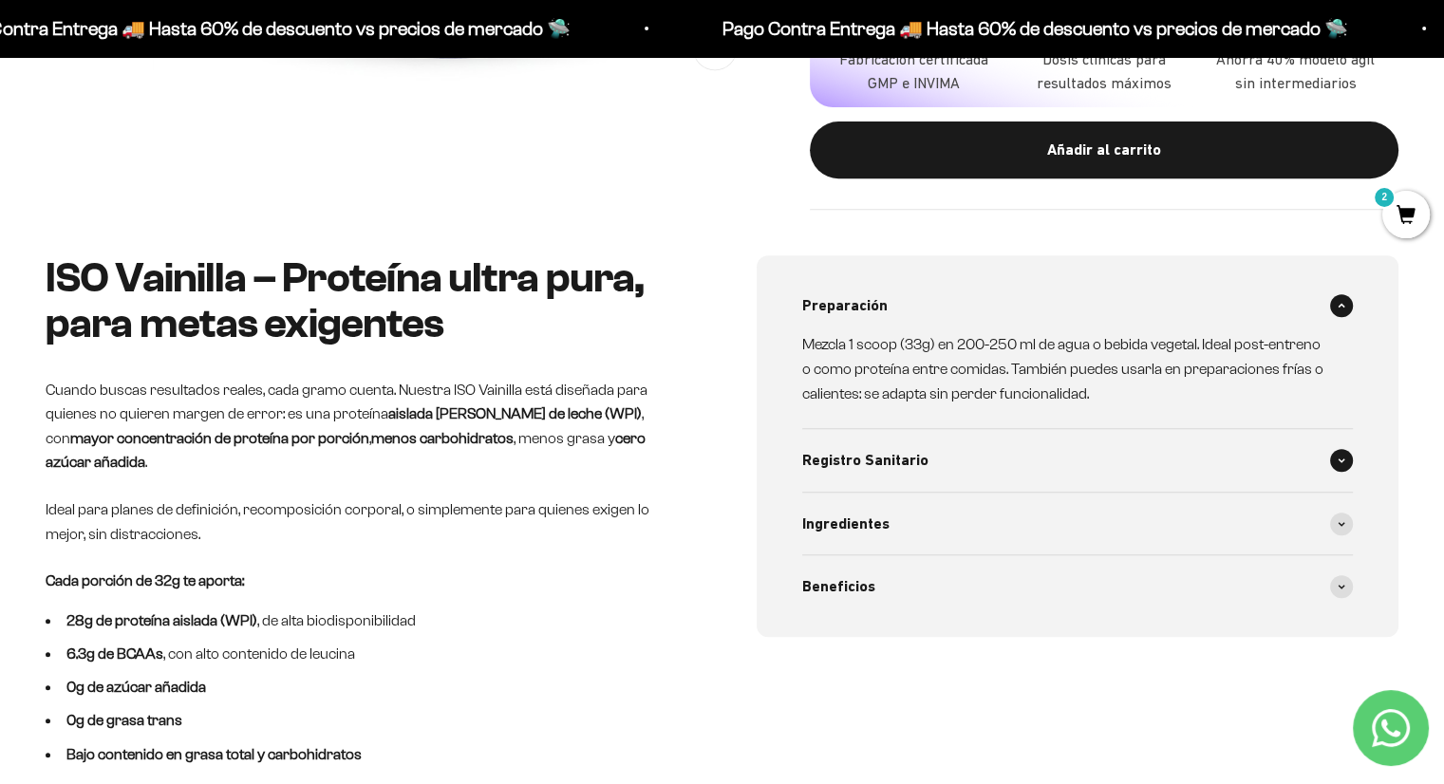
click at [889, 457] on span "Registro Sanitario" at bounding box center [865, 460] width 126 height 25
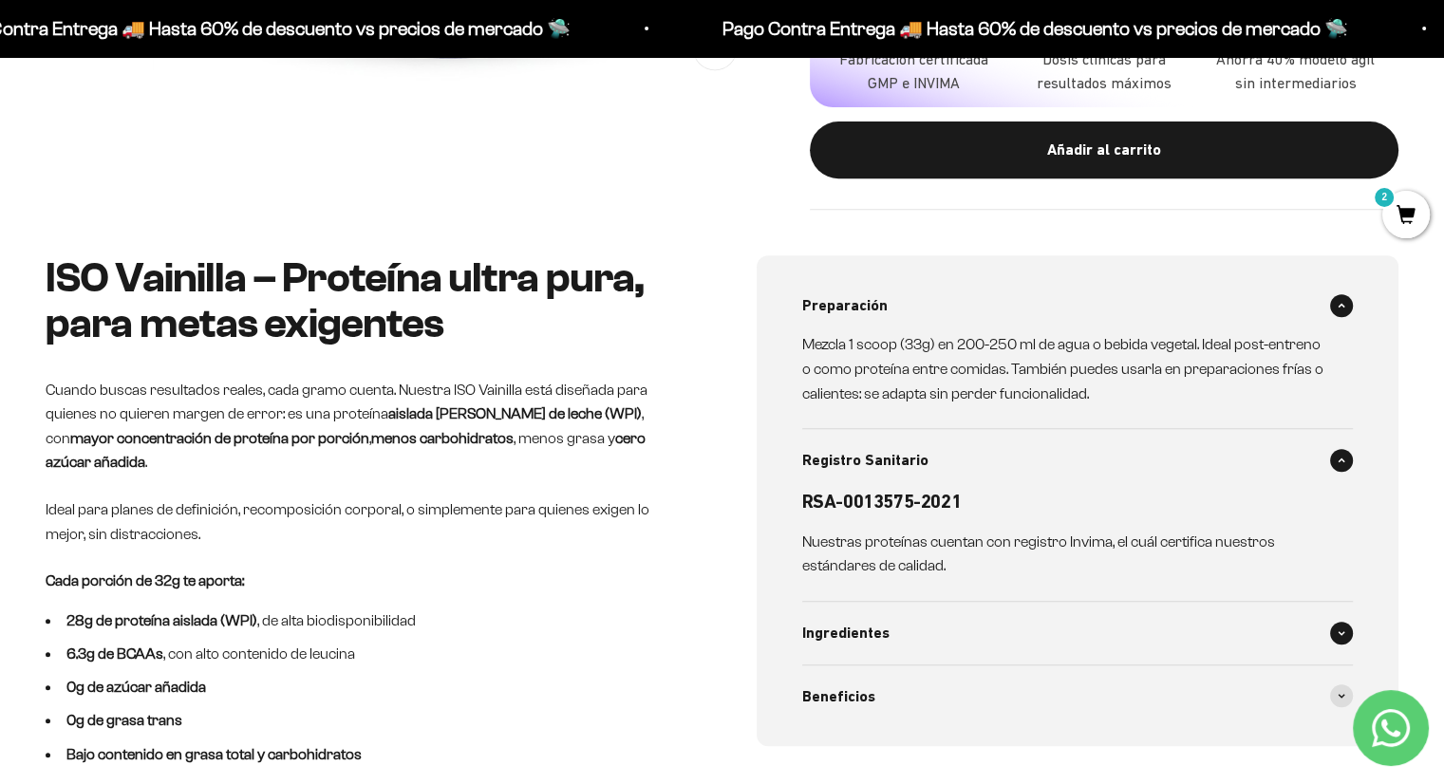
click at [848, 615] on div "Ingredientes" at bounding box center [1078, 633] width 552 height 63
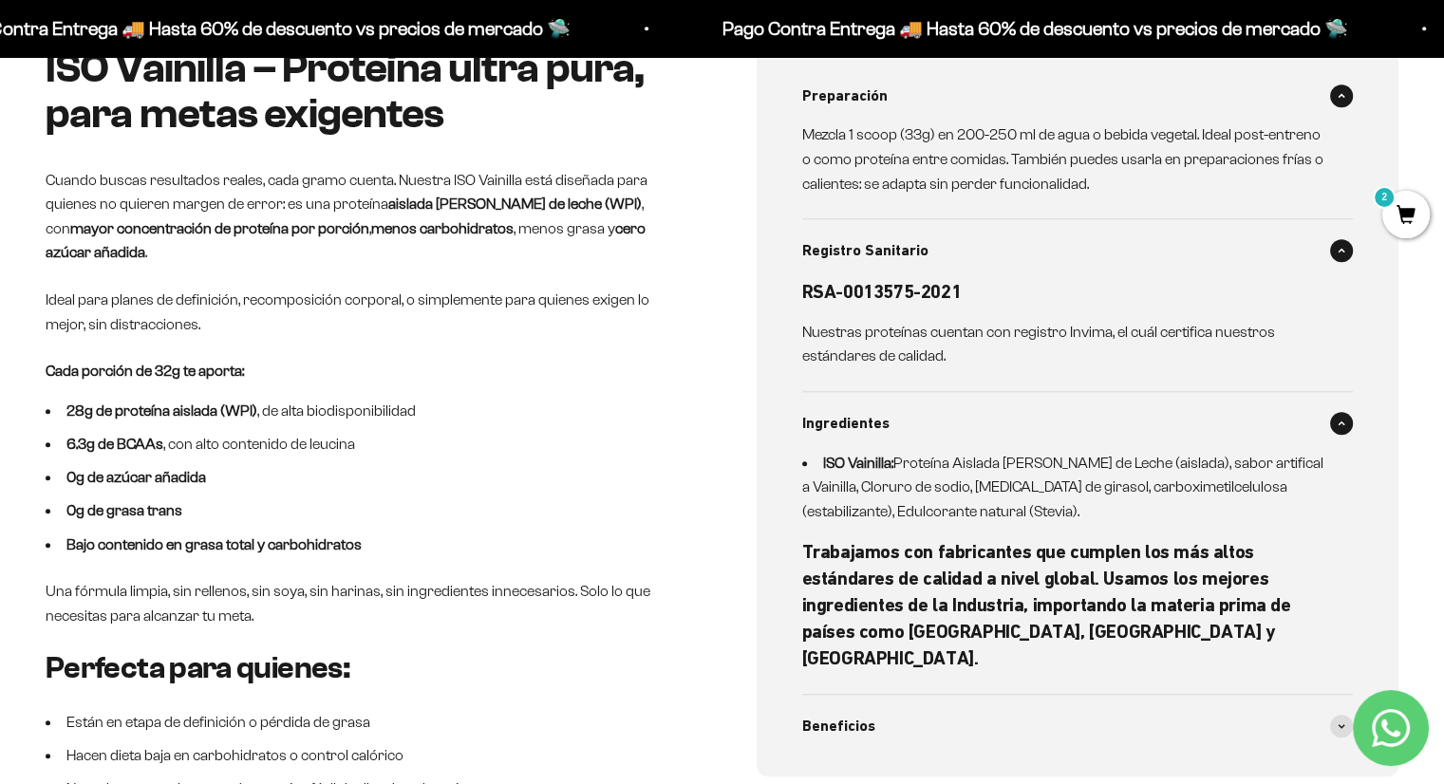
scroll to position [1012, 0]
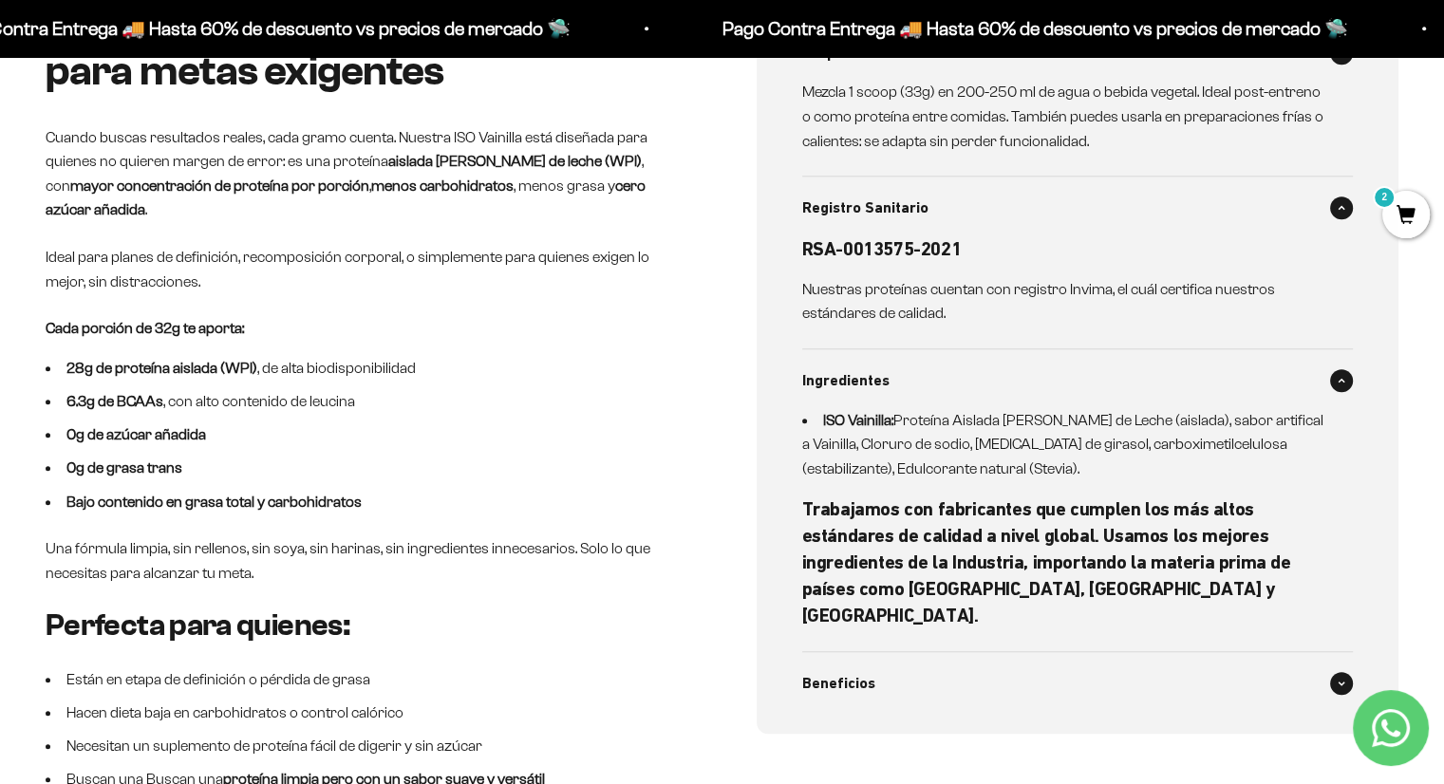
click at [856, 671] on span "Beneficios" at bounding box center [838, 683] width 73 height 25
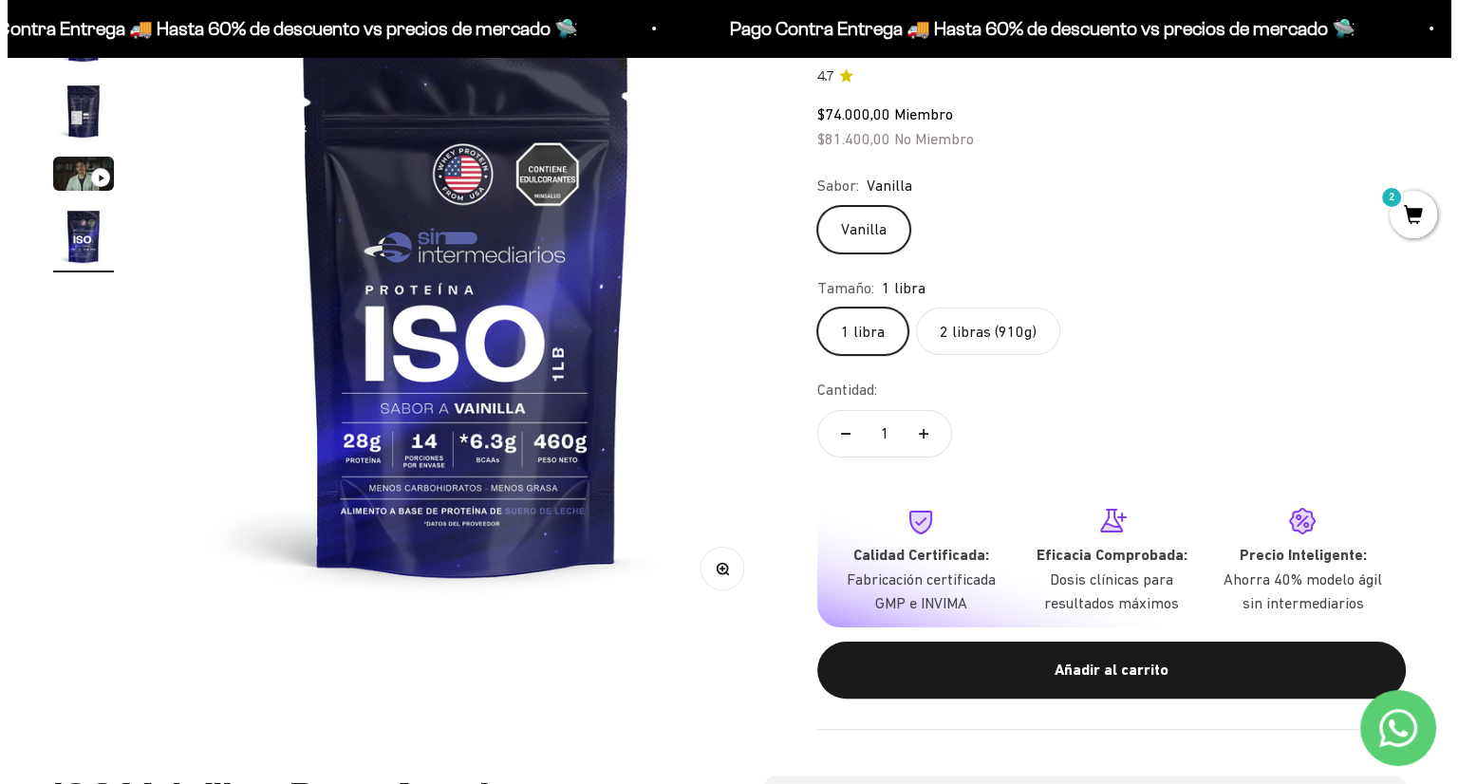
scroll to position [253, 0]
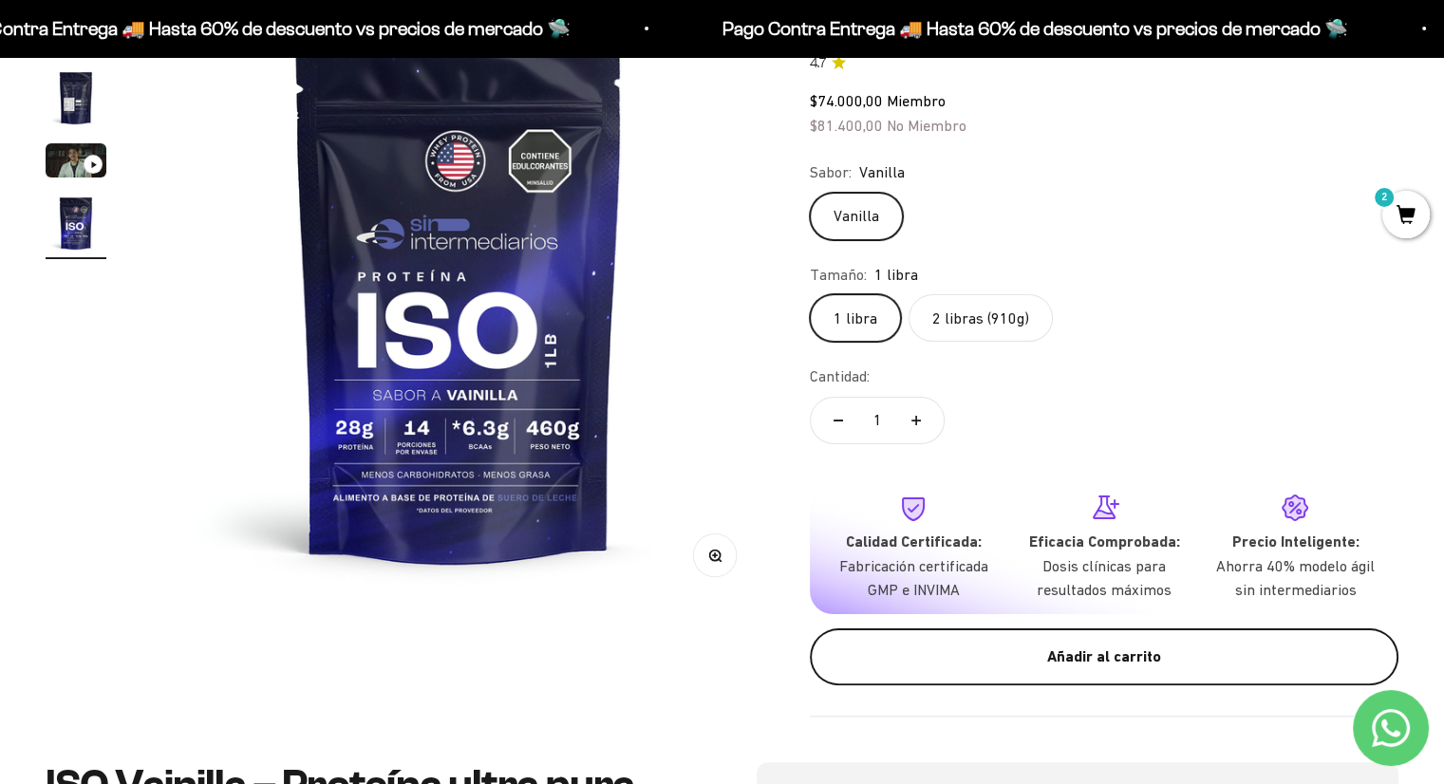
click at [1052, 639] on button "Añadir al carrito" at bounding box center [1104, 656] width 589 height 57
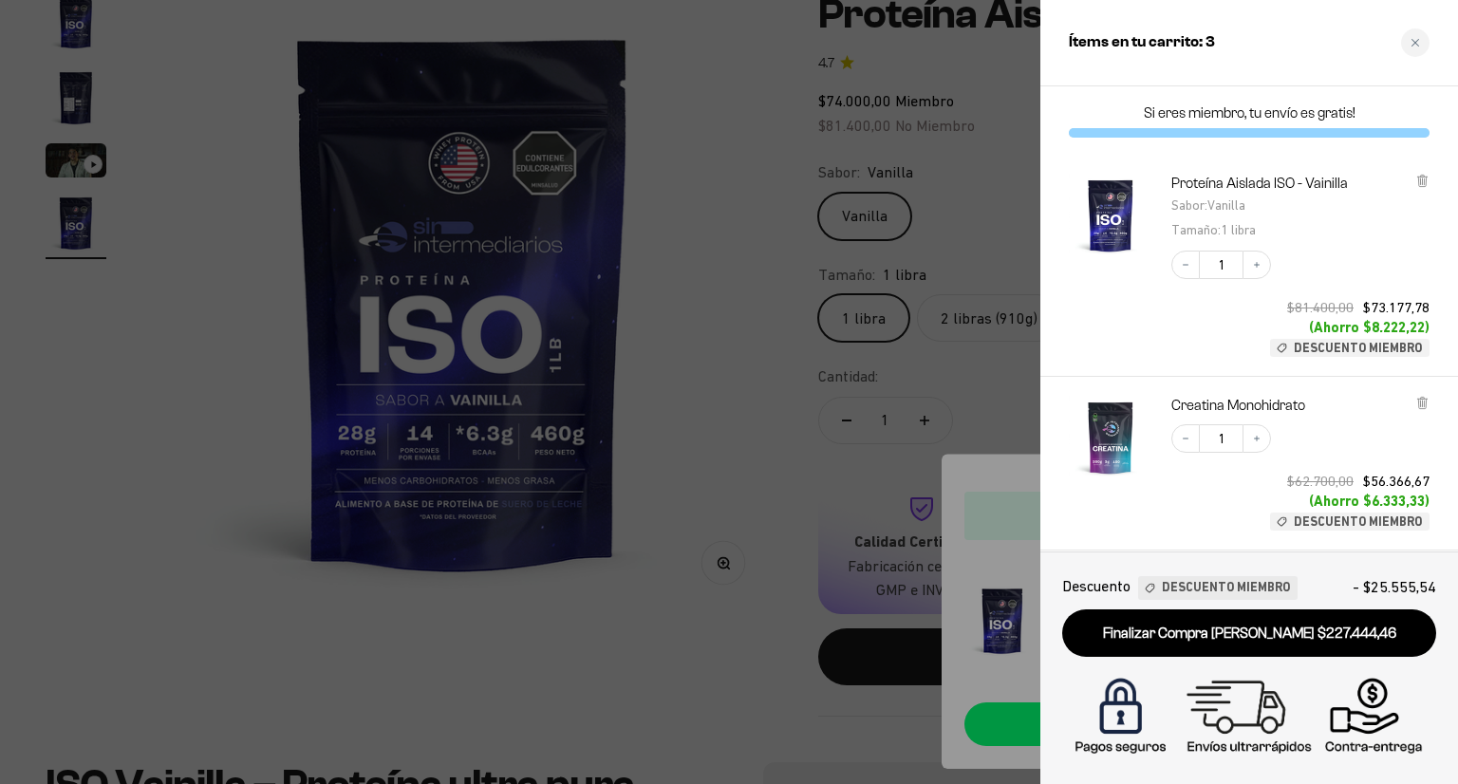
scroll to position [387, 0]
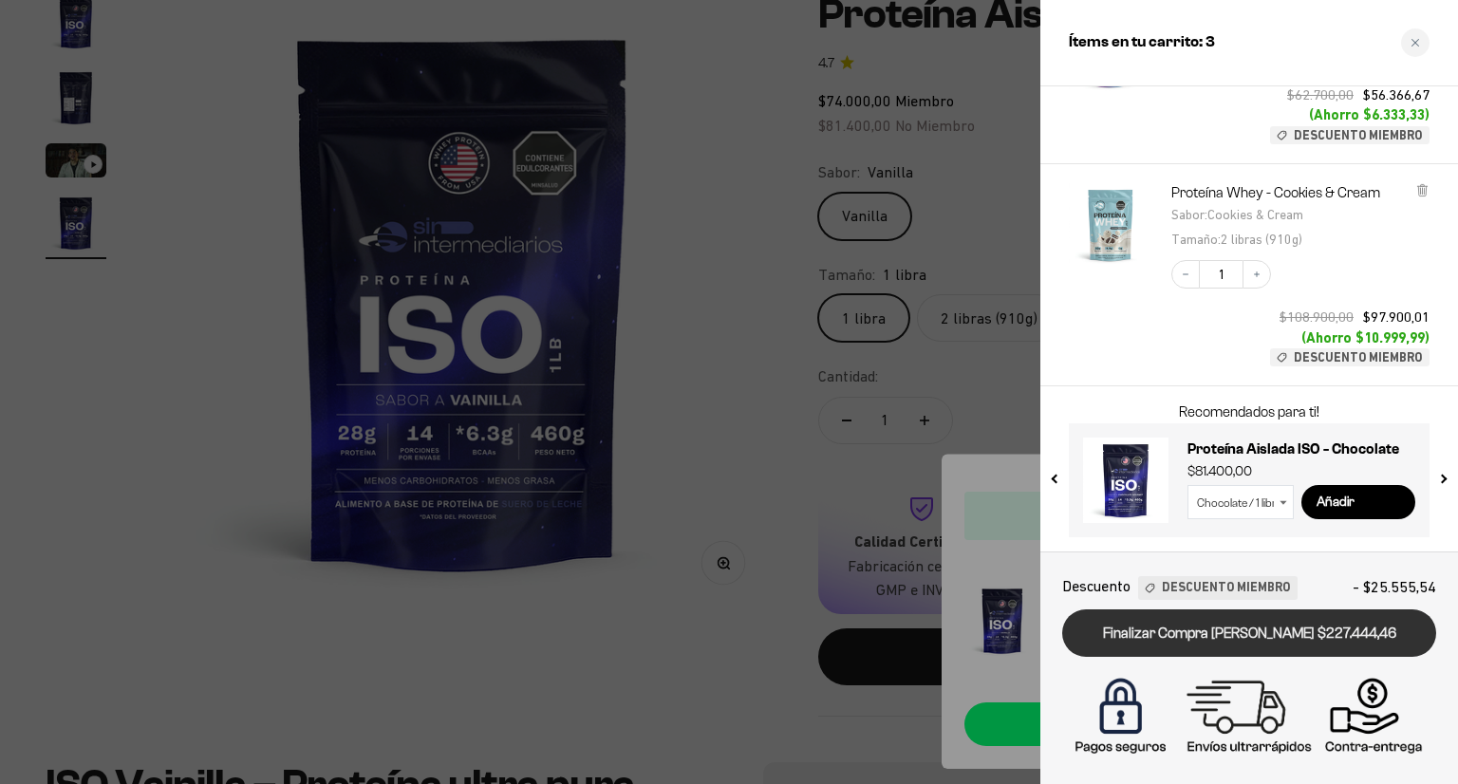
click at [1246, 631] on link "Finalizar Compra [PERSON_NAME] $227.444,46" at bounding box center [1249, 633] width 374 height 48
